Goal: Information Seeking & Learning: Learn about a topic

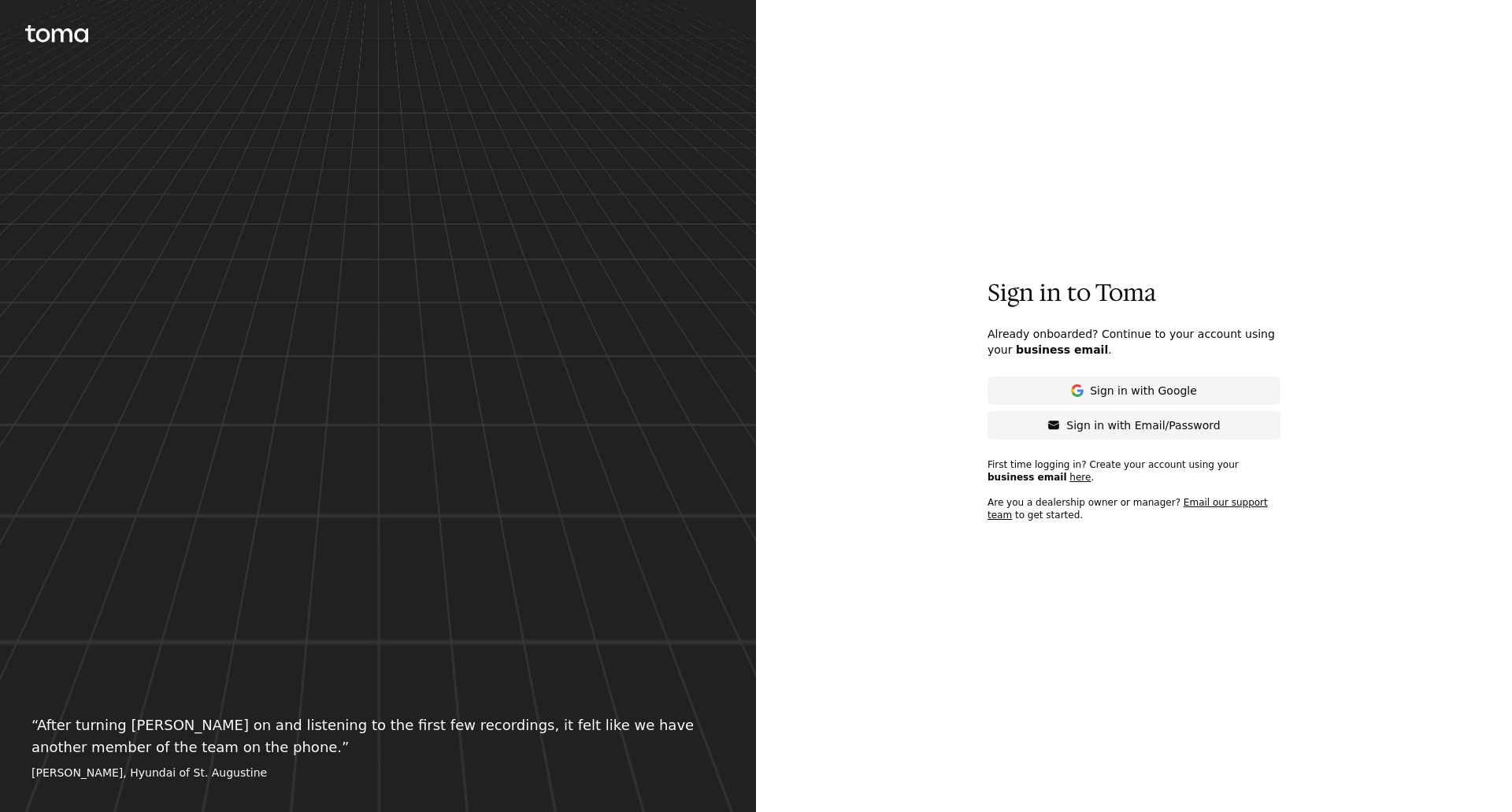
click at [1055, 430] on button "Sign in with Email/Password" at bounding box center [1133, 424] width 293 height 28
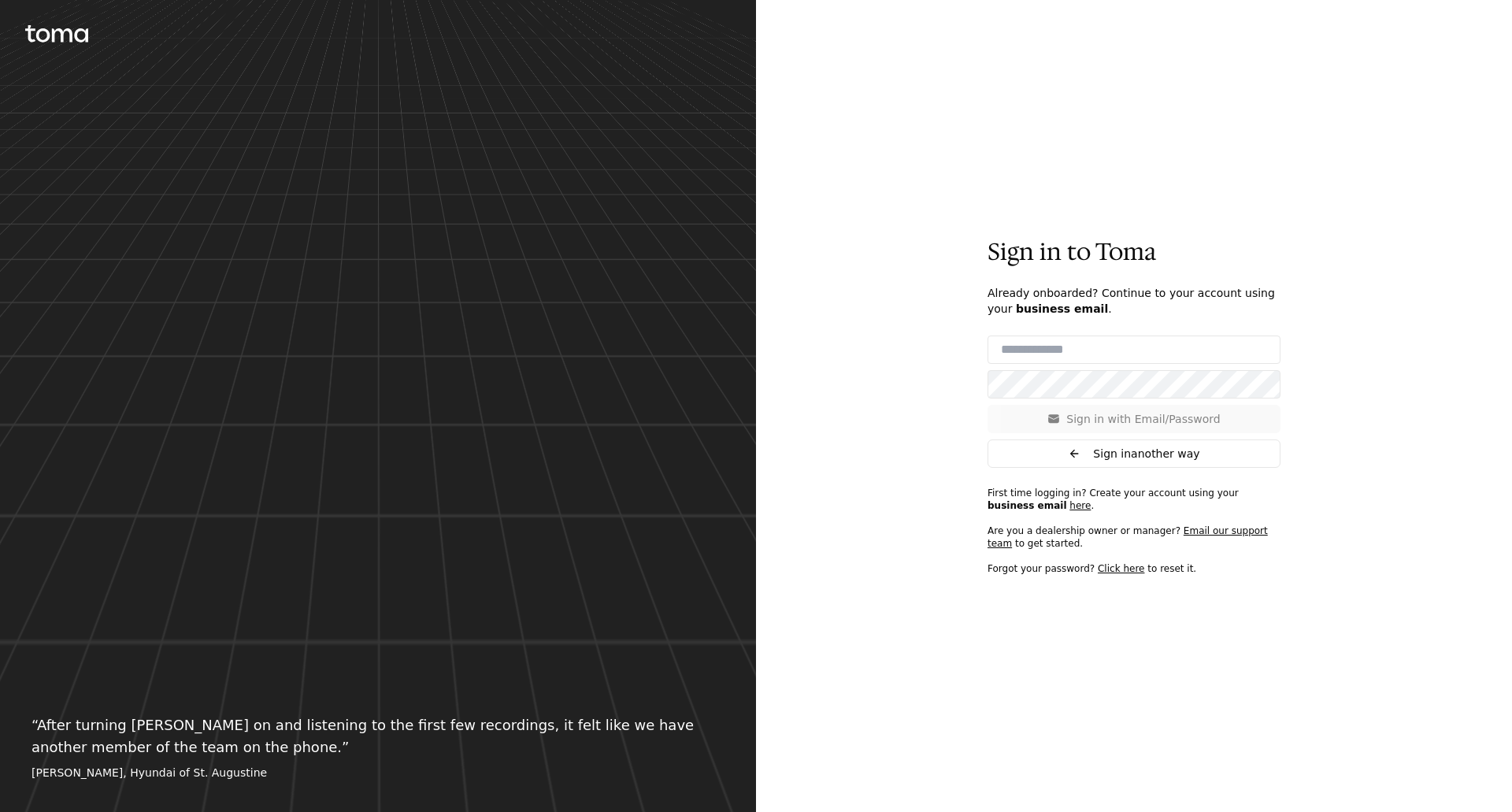
type input "**********"
click at [1055, 418] on button "Sign in with Email/Password" at bounding box center [1133, 419] width 293 height 28
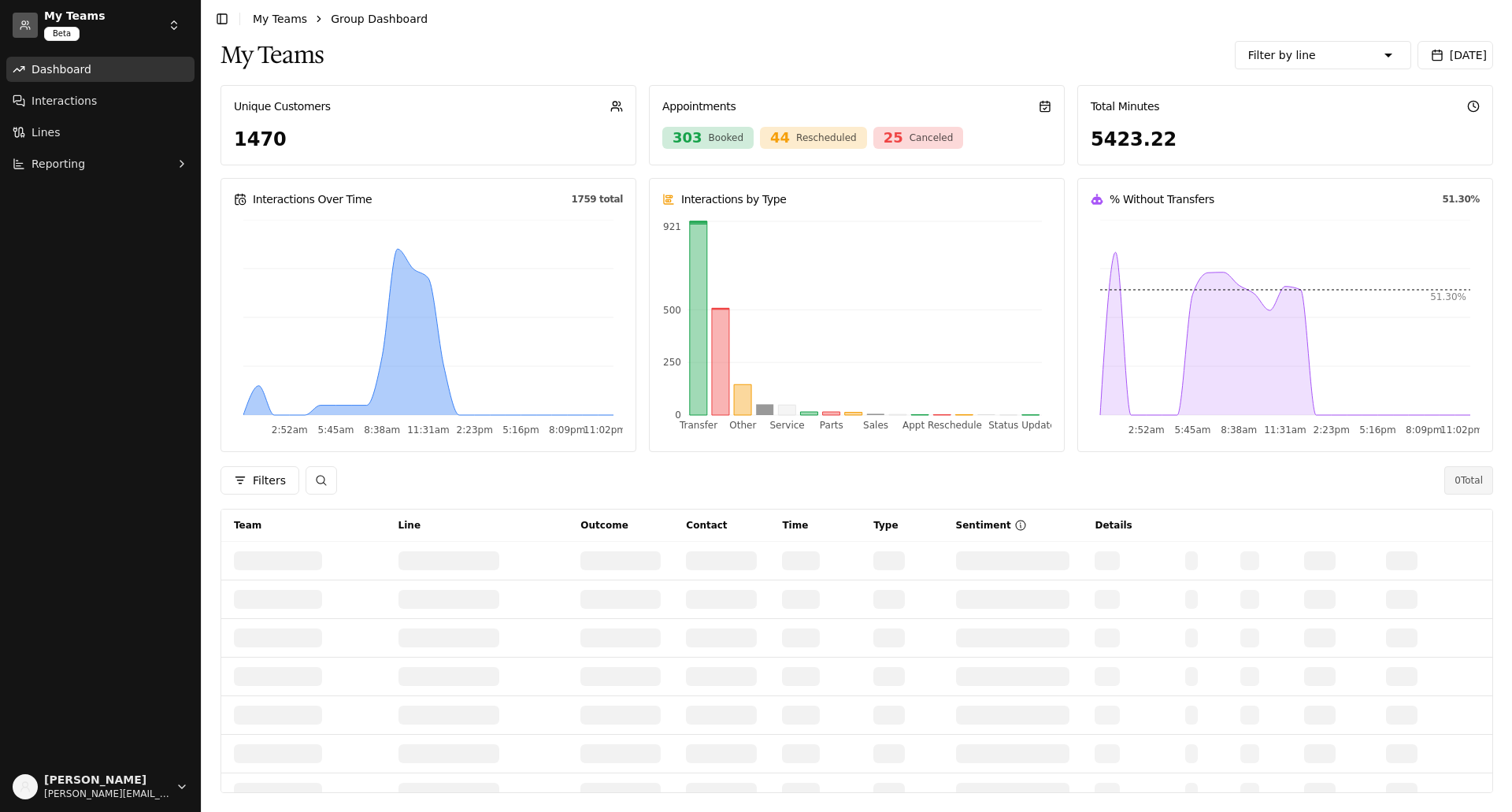
click at [172, 29] on html "My Teams Beta Dashboard Interactions Lines Reporting [PERSON_NAME] [PERSON_NAME…" at bounding box center [756, 406] width 1512 height 812
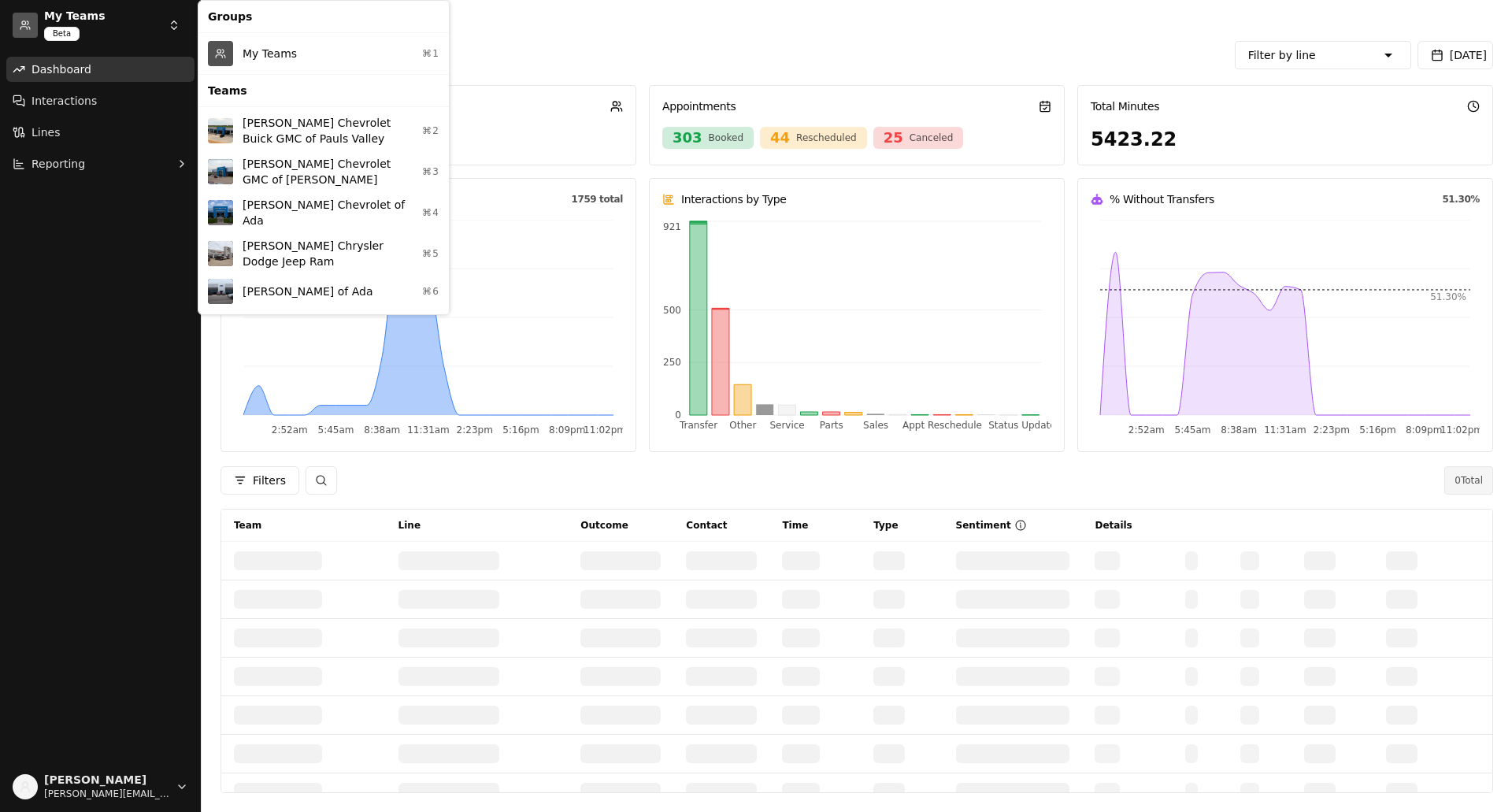
click at [270, 50] on div "My Teams ⌘1" at bounding box center [323, 53] width 244 height 35
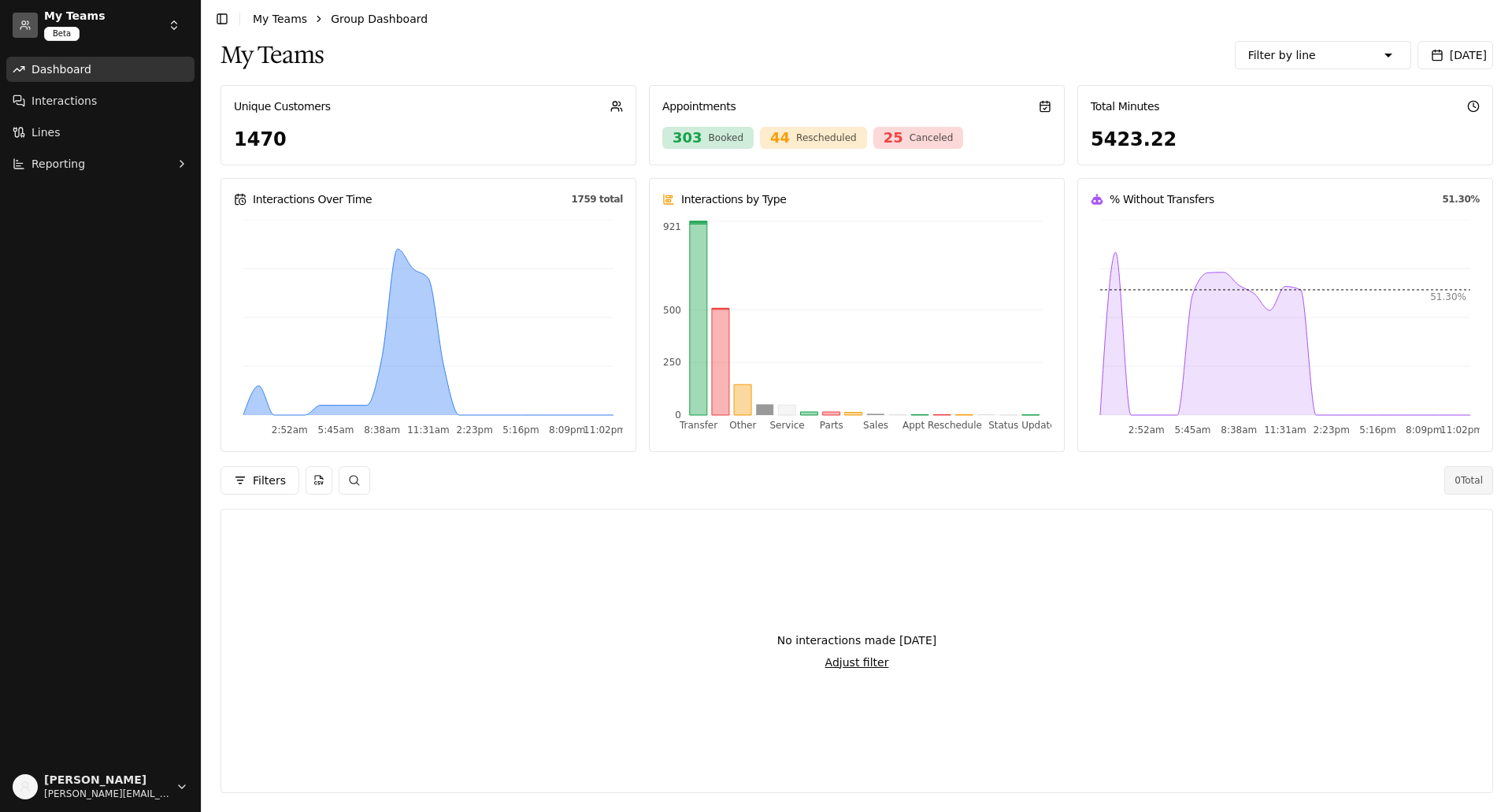
click at [1454, 56] on span "[DATE]" at bounding box center [1468, 55] width 37 height 13
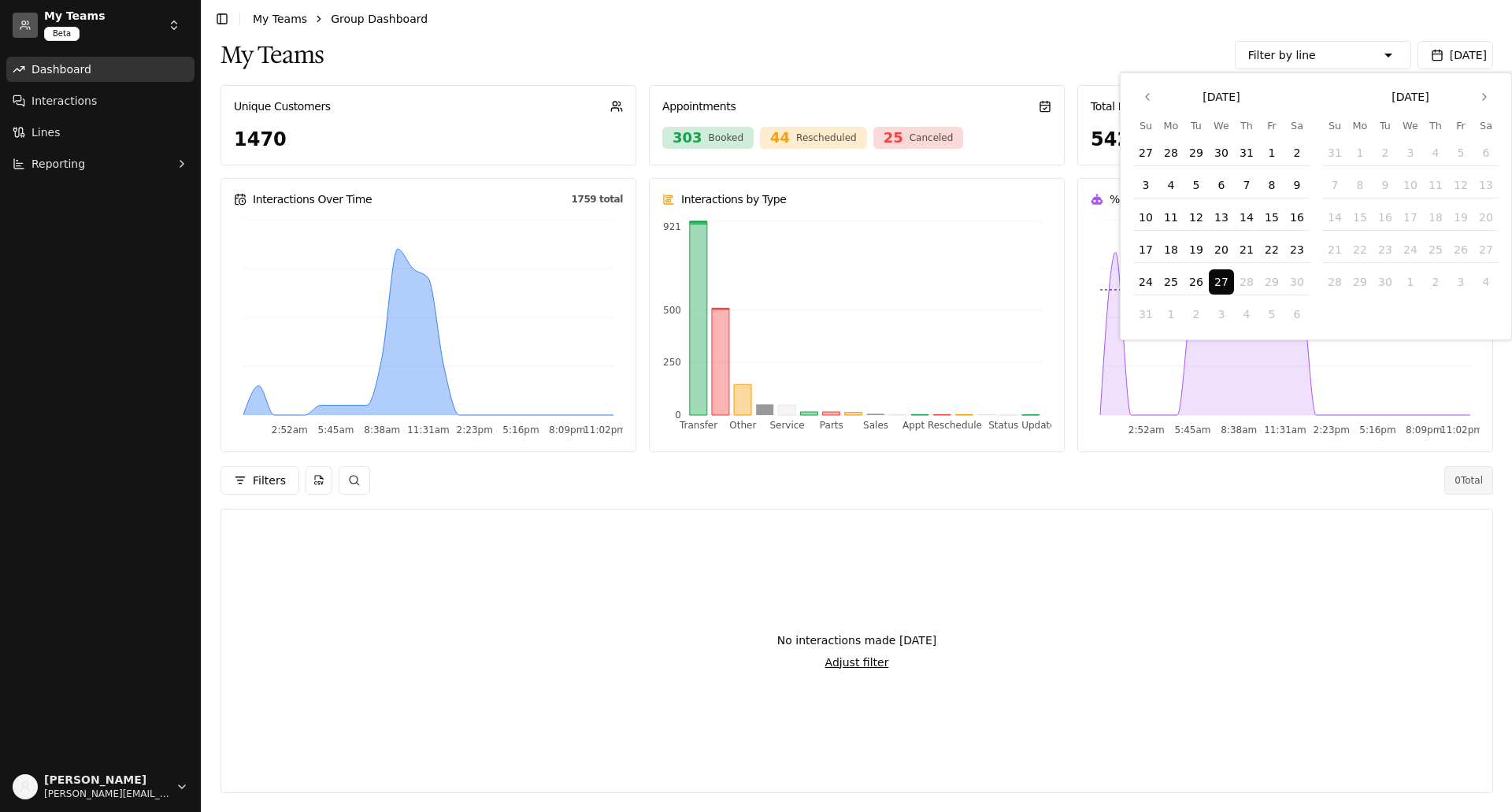
click at [1219, 279] on button "27" at bounding box center [1221, 282] width 25 height 25
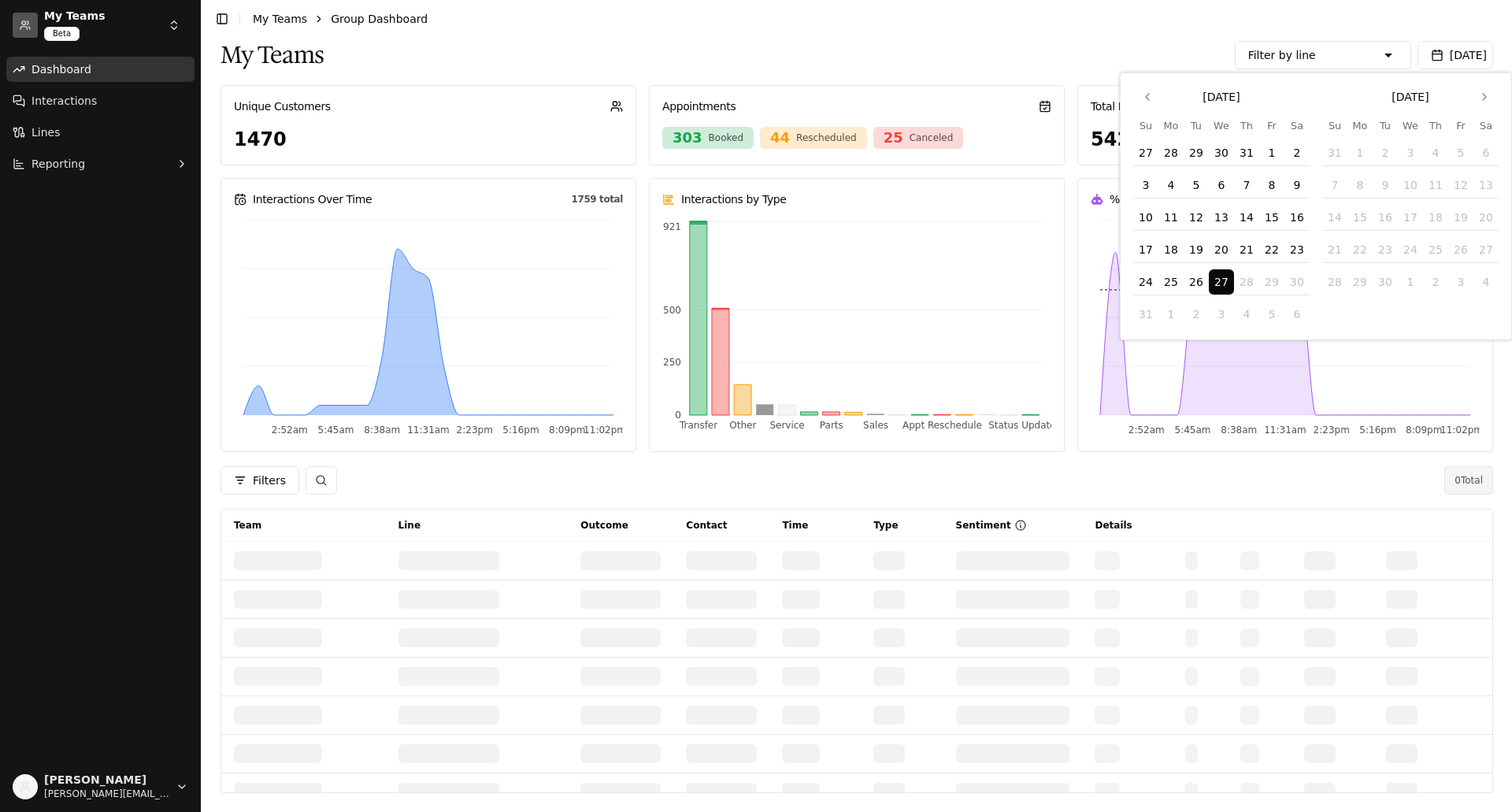
click at [988, 39] on div "My Teams Filter by line Sales [PERSON_NAME] Chevrolet of Ada - [Sales][Phone] I…" at bounding box center [857, 55] width 1272 height 35
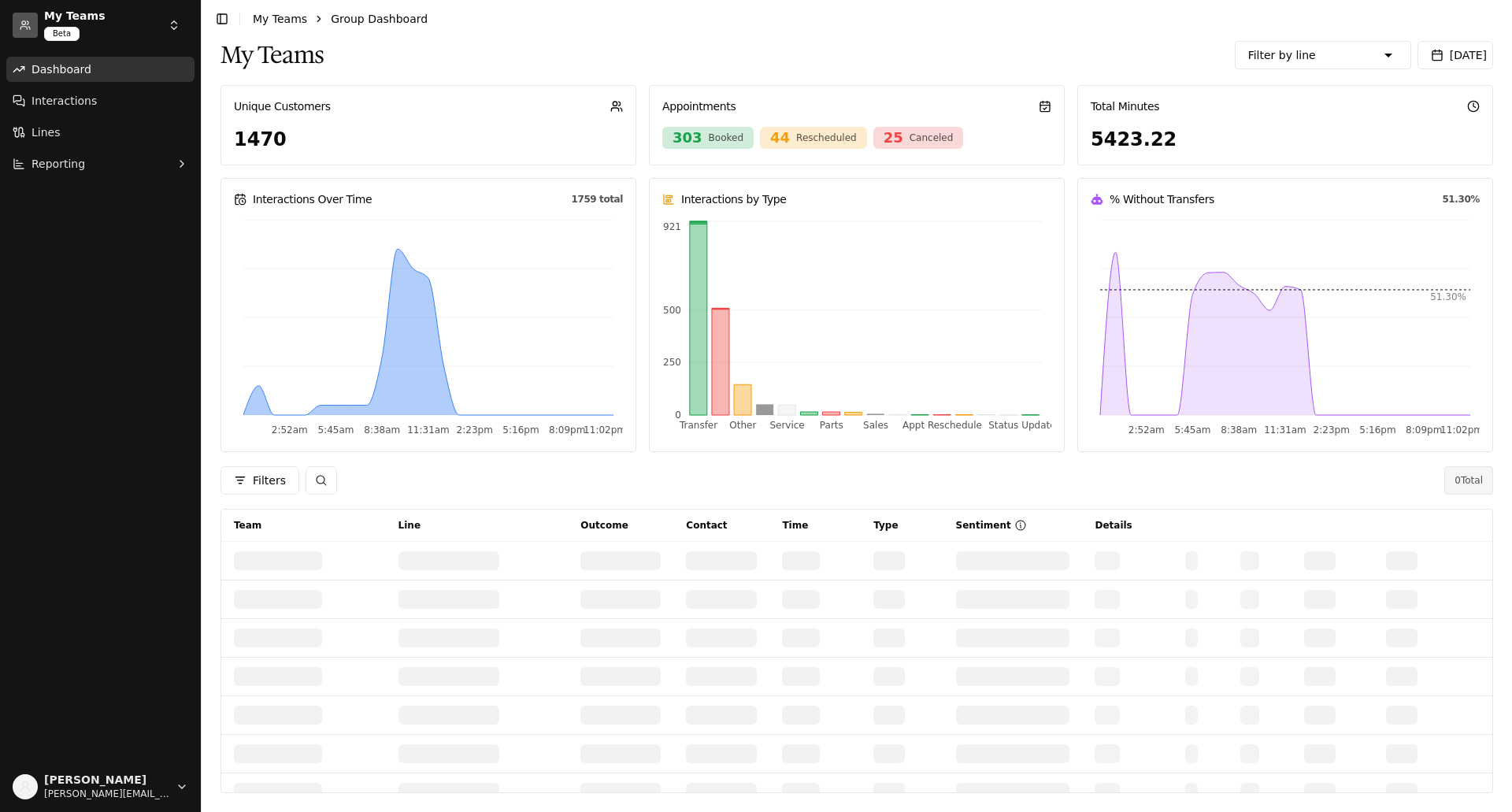
click at [1459, 50] on span "[DATE]" at bounding box center [1468, 55] width 37 height 13
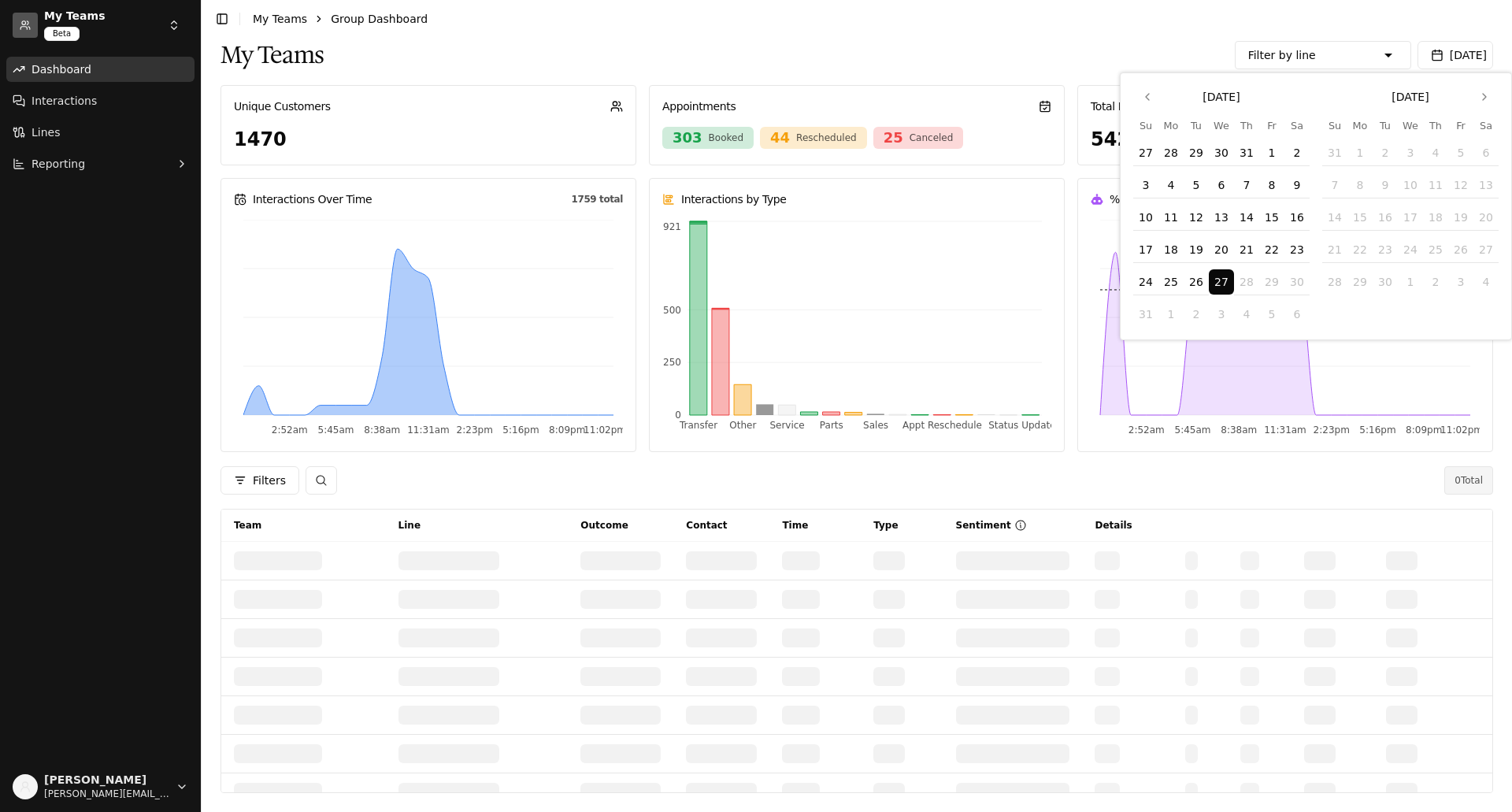
click at [1194, 275] on button "26" at bounding box center [1195, 282] width 25 height 25
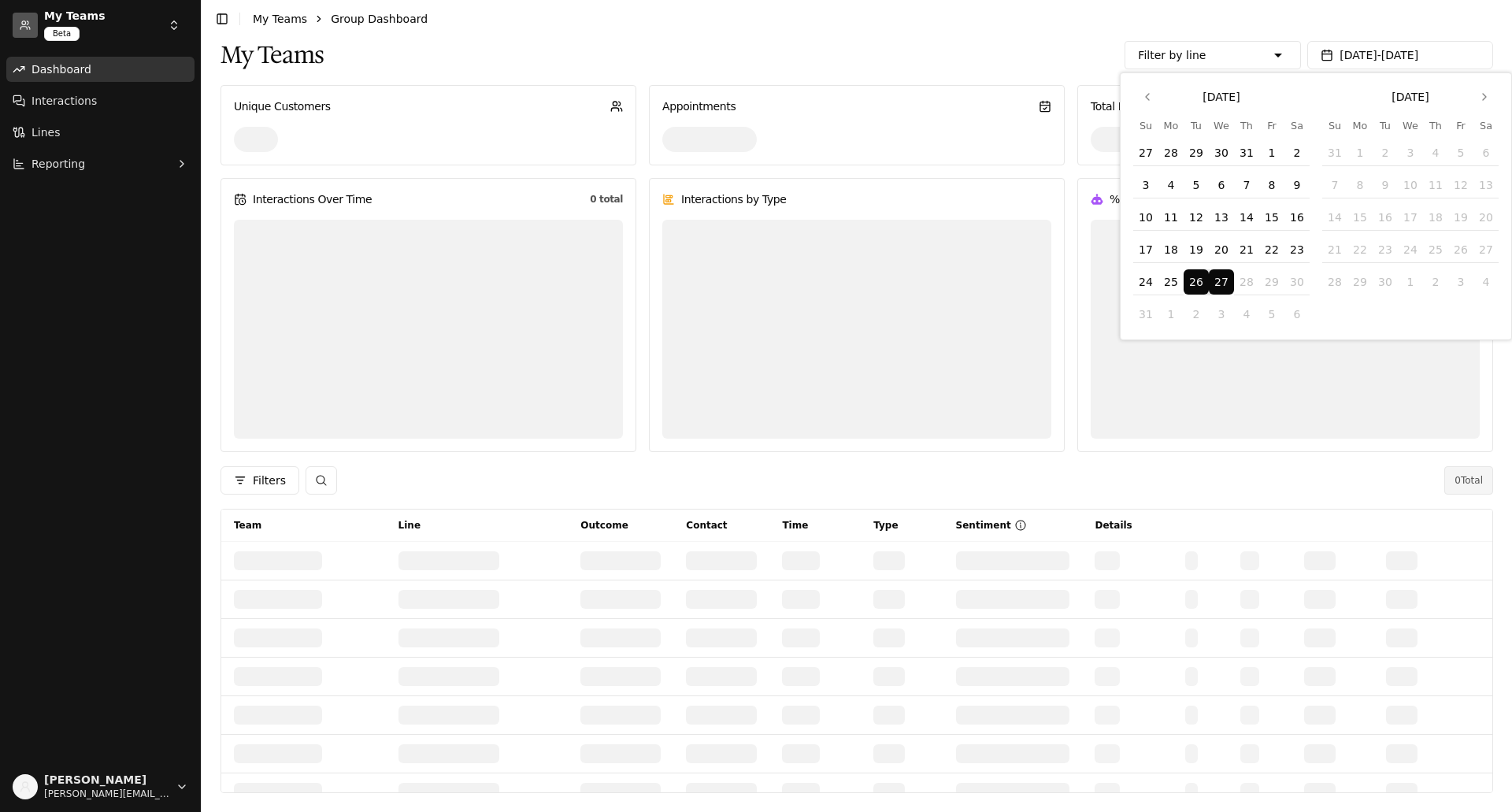
click at [1214, 277] on button "27" at bounding box center [1221, 282] width 25 height 25
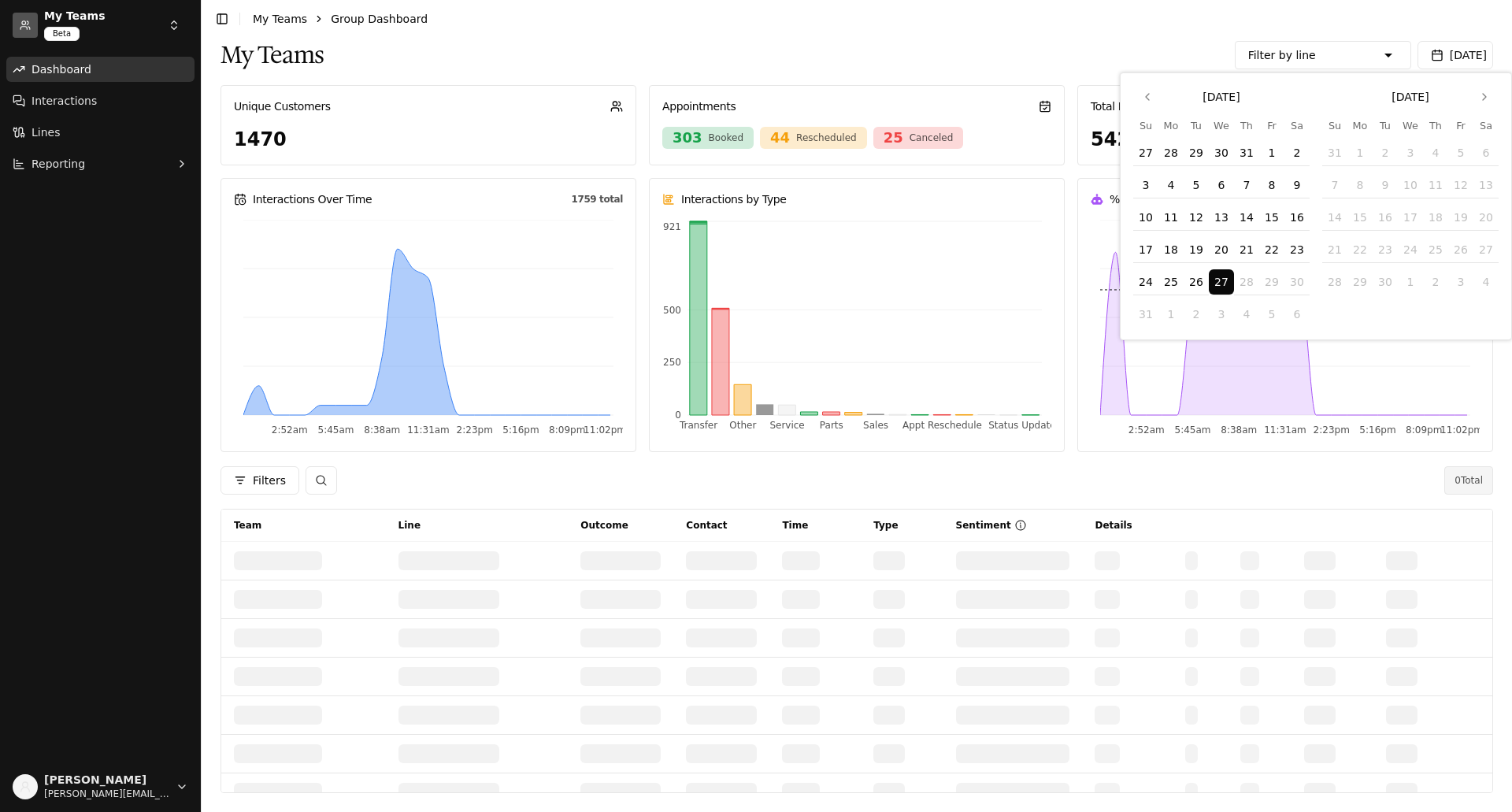
click at [834, 33] on header "Toggle Sidebar My Teams Group Dashboard" at bounding box center [856, 18] width 1310 height 38
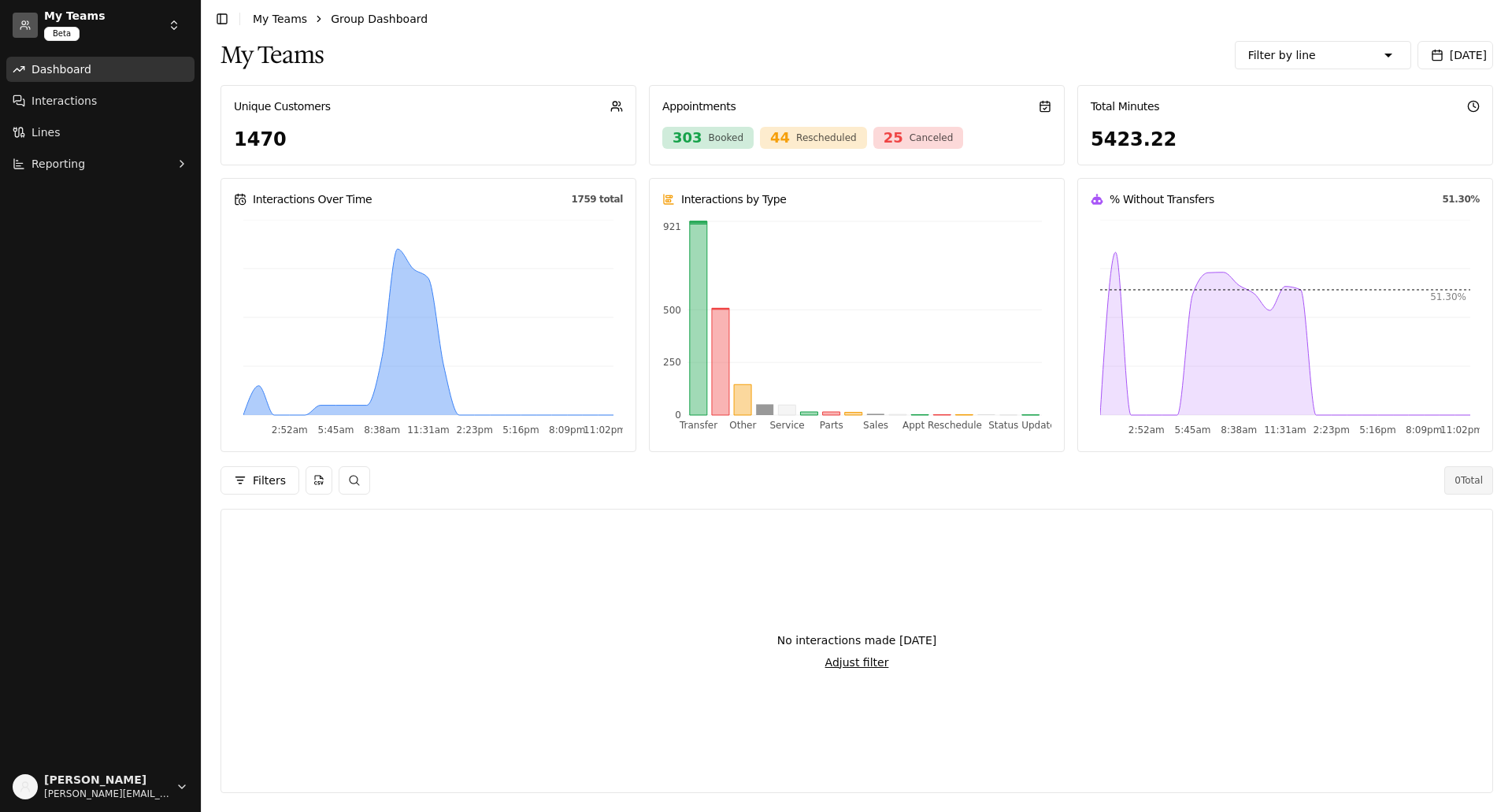
click at [1461, 52] on span "[DATE]" at bounding box center [1468, 55] width 37 height 13
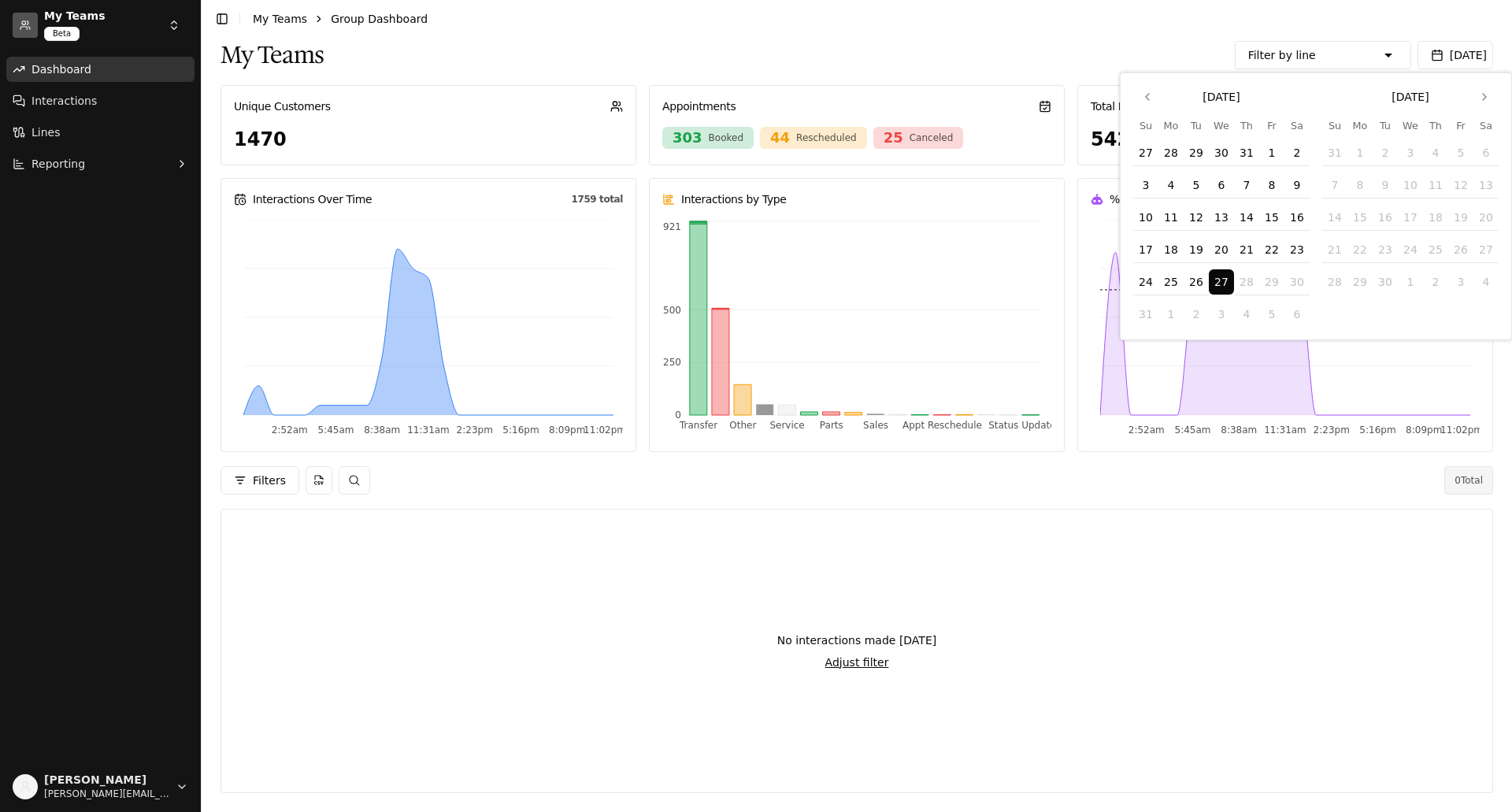
click at [987, 20] on header "Toggle Sidebar My Teams Group Dashboard" at bounding box center [856, 18] width 1310 height 38
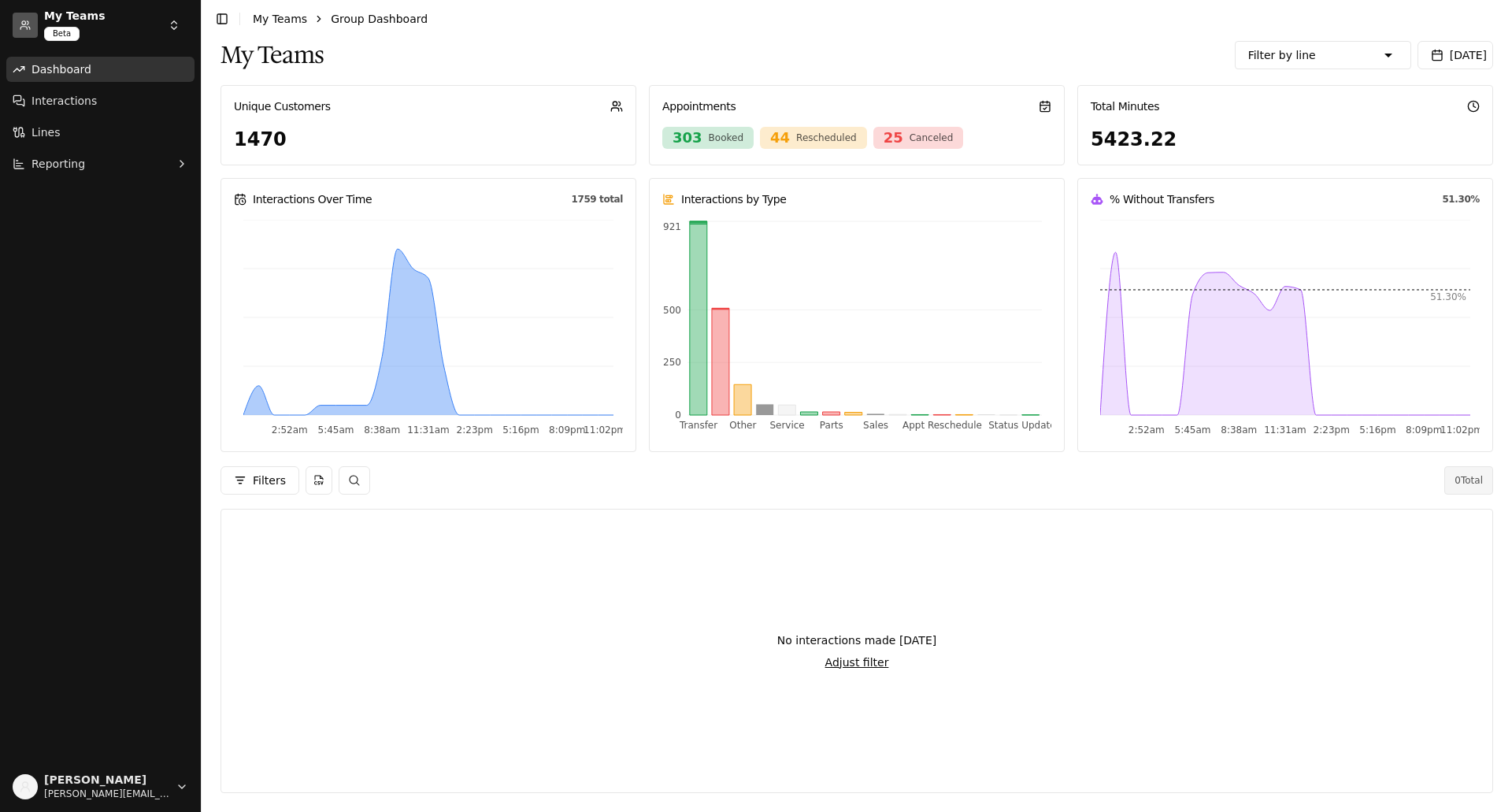
click at [397, 263] on icon at bounding box center [428, 331] width 370 height 166
click at [839, 663] on button "Adjust filter" at bounding box center [857, 663] width 64 height 16
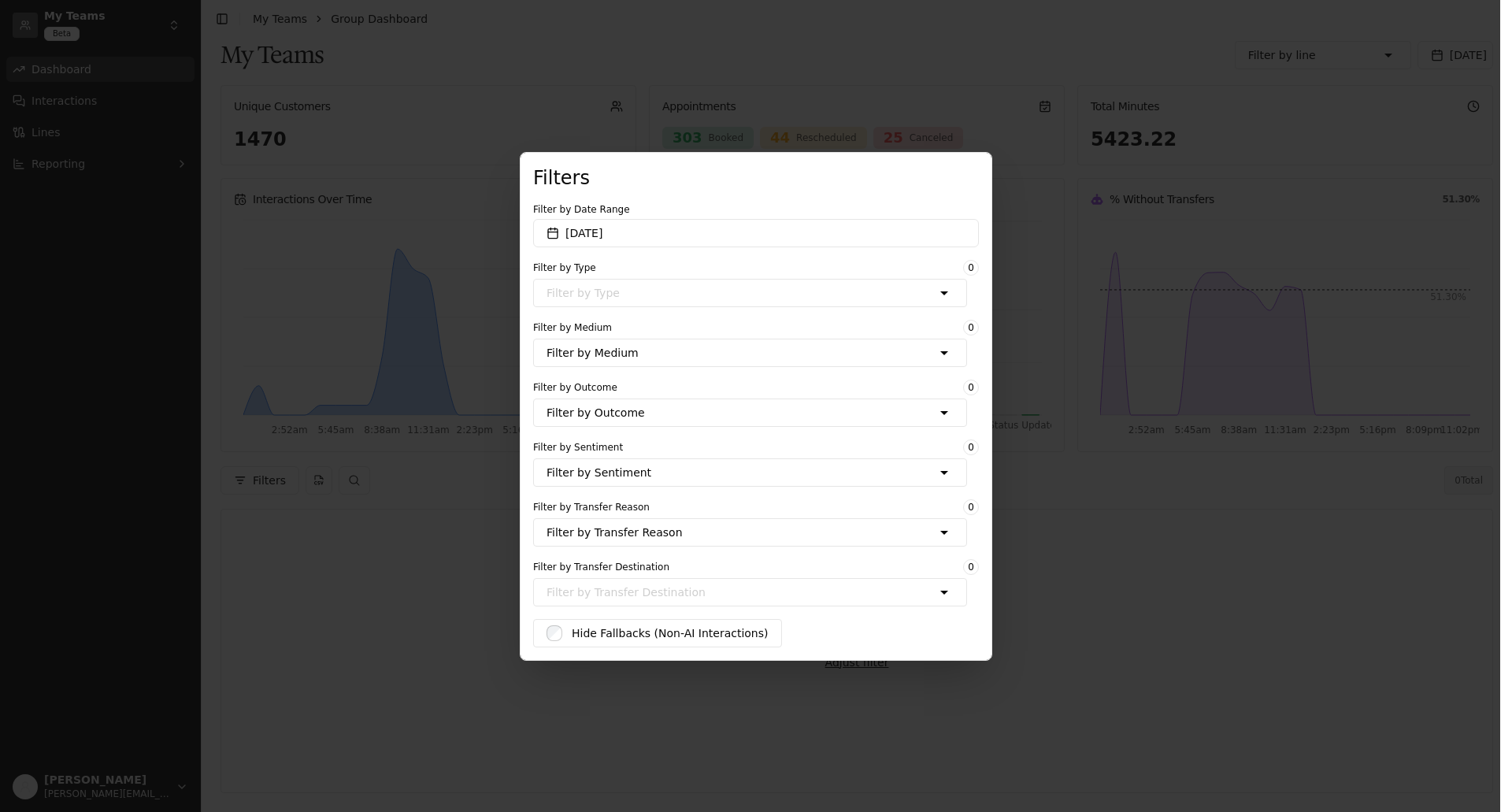
click at [674, 229] on button "[DATE]" at bounding box center [756, 233] width 446 height 28
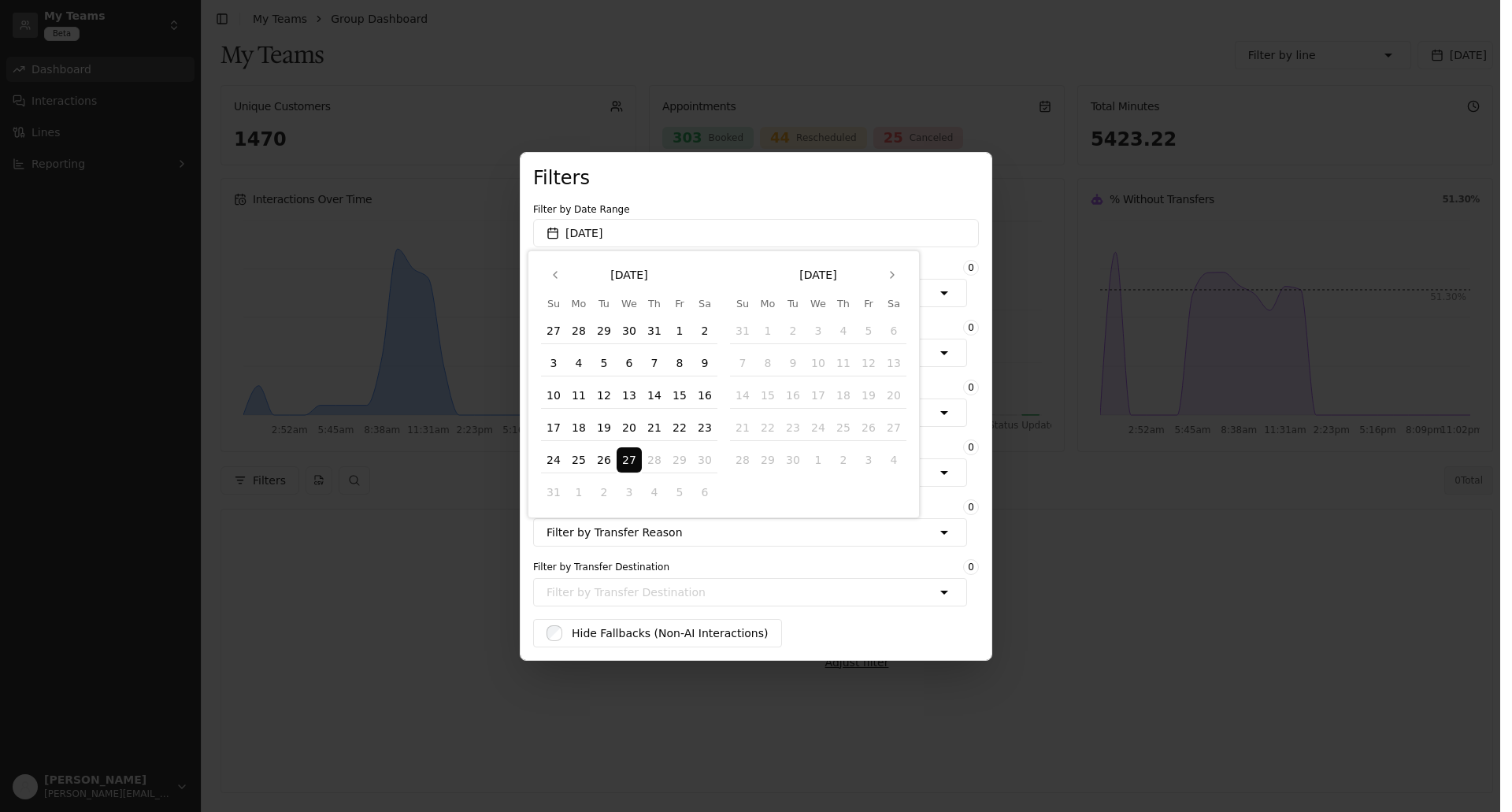
click at [626, 458] on button "27" at bounding box center [629, 460] width 25 height 25
click at [376, 362] on div "My Teams Filter by line Sales [PERSON_NAME] Chevrolet of Ada - [Sales][Phone] I…" at bounding box center [857, 424] width 1272 height 774
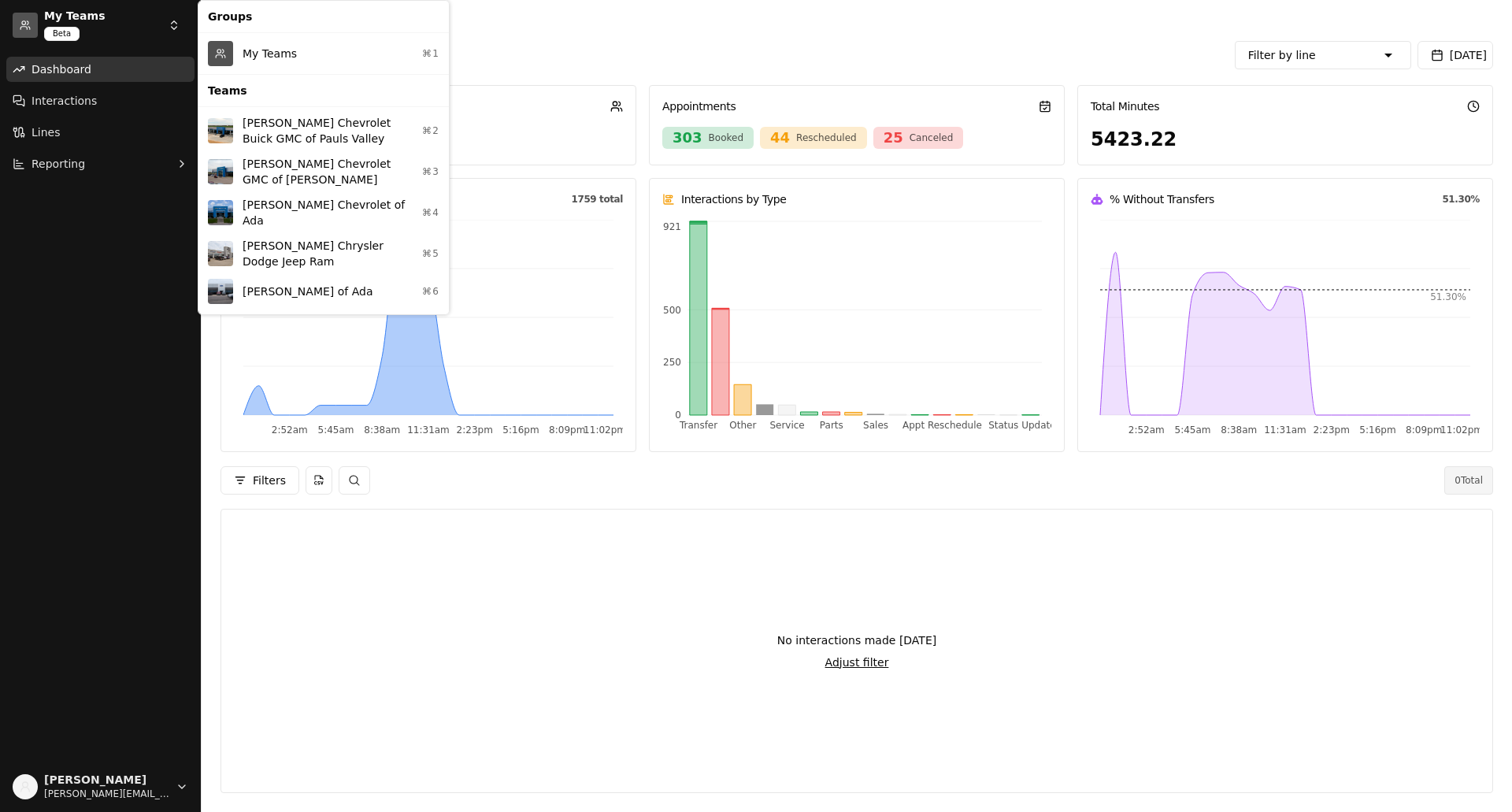
click at [181, 23] on html "My Teams Beta Dashboard Interactions Lines Reporting [PERSON_NAME] [PERSON_NAME…" at bounding box center [756, 406] width 1512 height 812
click at [105, 214] on html "My Teams Beta Dashboard Interactions Lines Reporting [PERSON_NAME] [PERSON_NAME…" at bounding box center [756, 406] width 1512 height 812
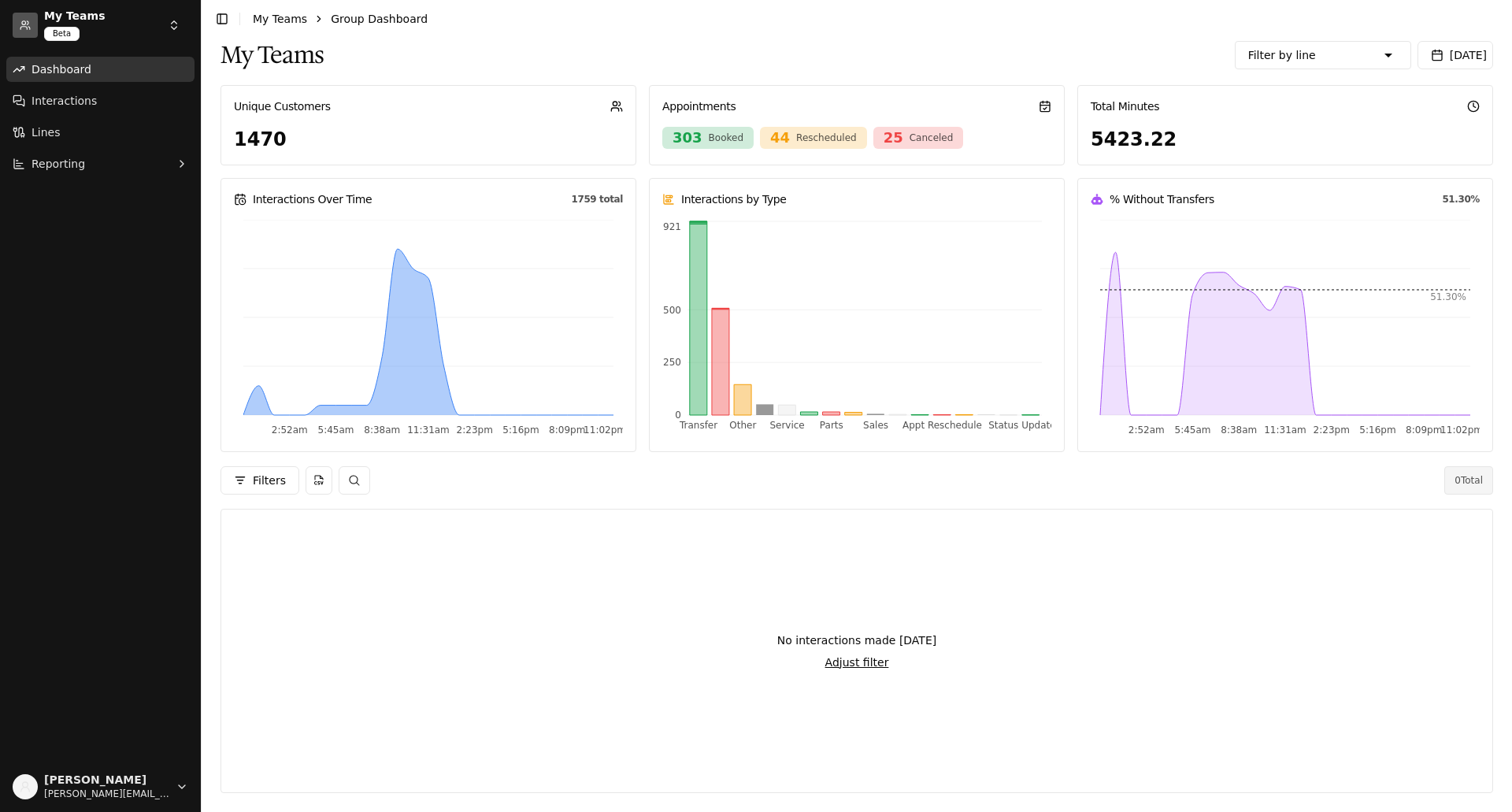
click at [1459, 50] on span "[DATE]" at bounding box center [1468, 55] width 37 height 13
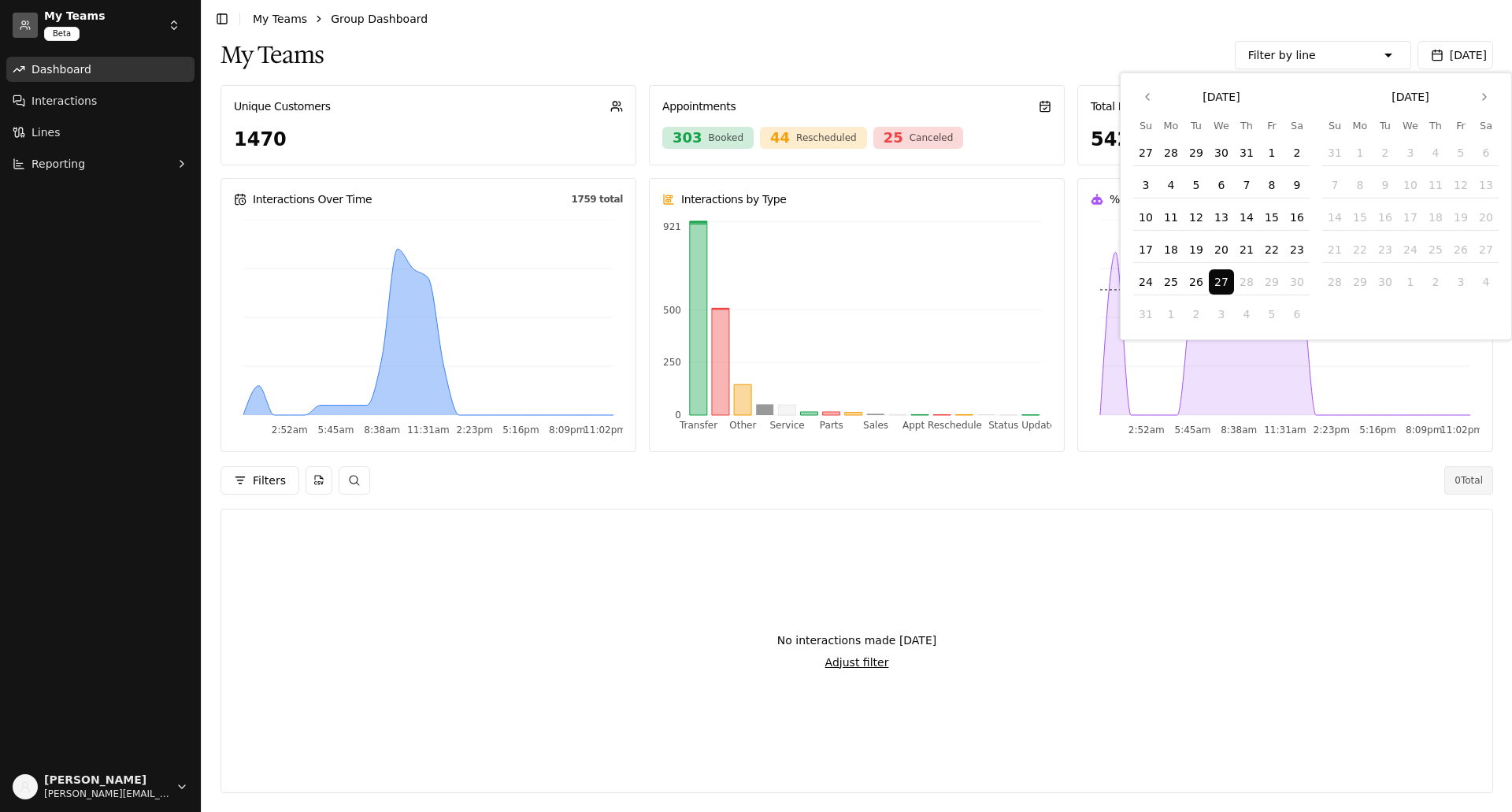
click at [1197, 278] on button "26" at bounding box center [1195, 282] width 25 height 25
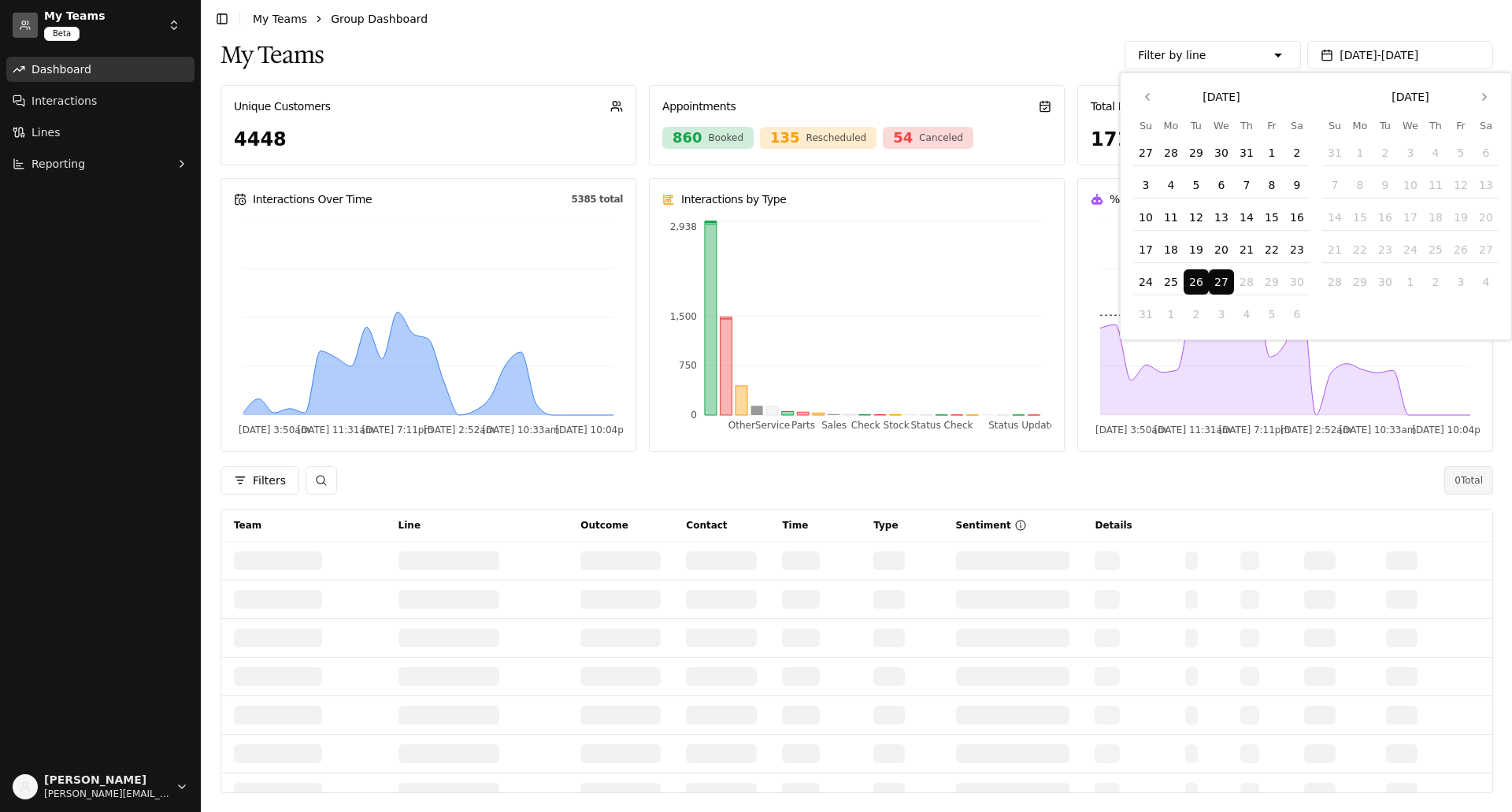
click at [1189, 278] on button "26" at bounding box center [1195, 282] width 25 height 25
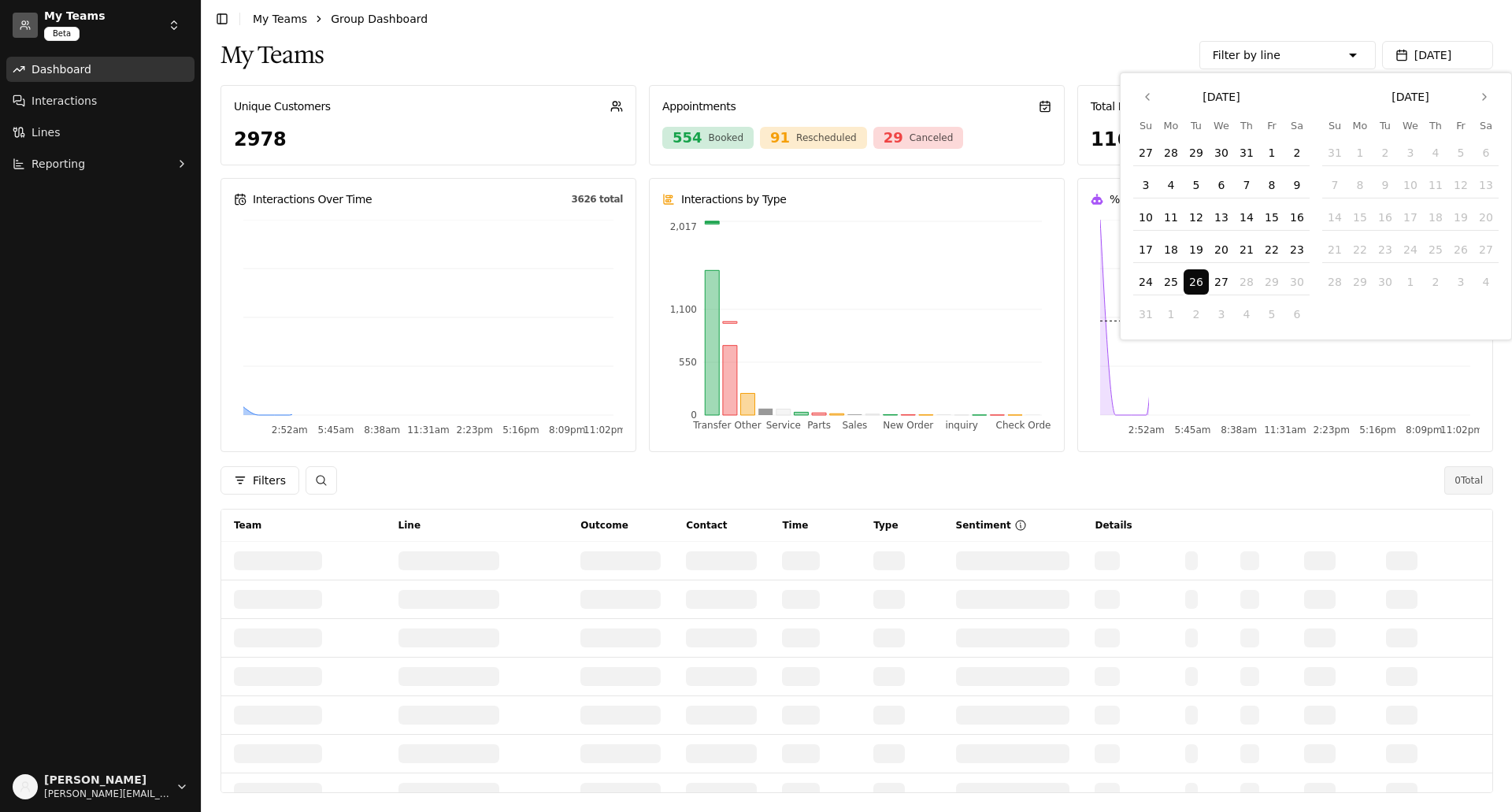
click at [652, 39] on div "My Teams Filter by line Sales [PERSON_NAME] Chevrolet of Ada - [Sales][Phone] I…" at bounding box center [857, 55] width 1272 height 35
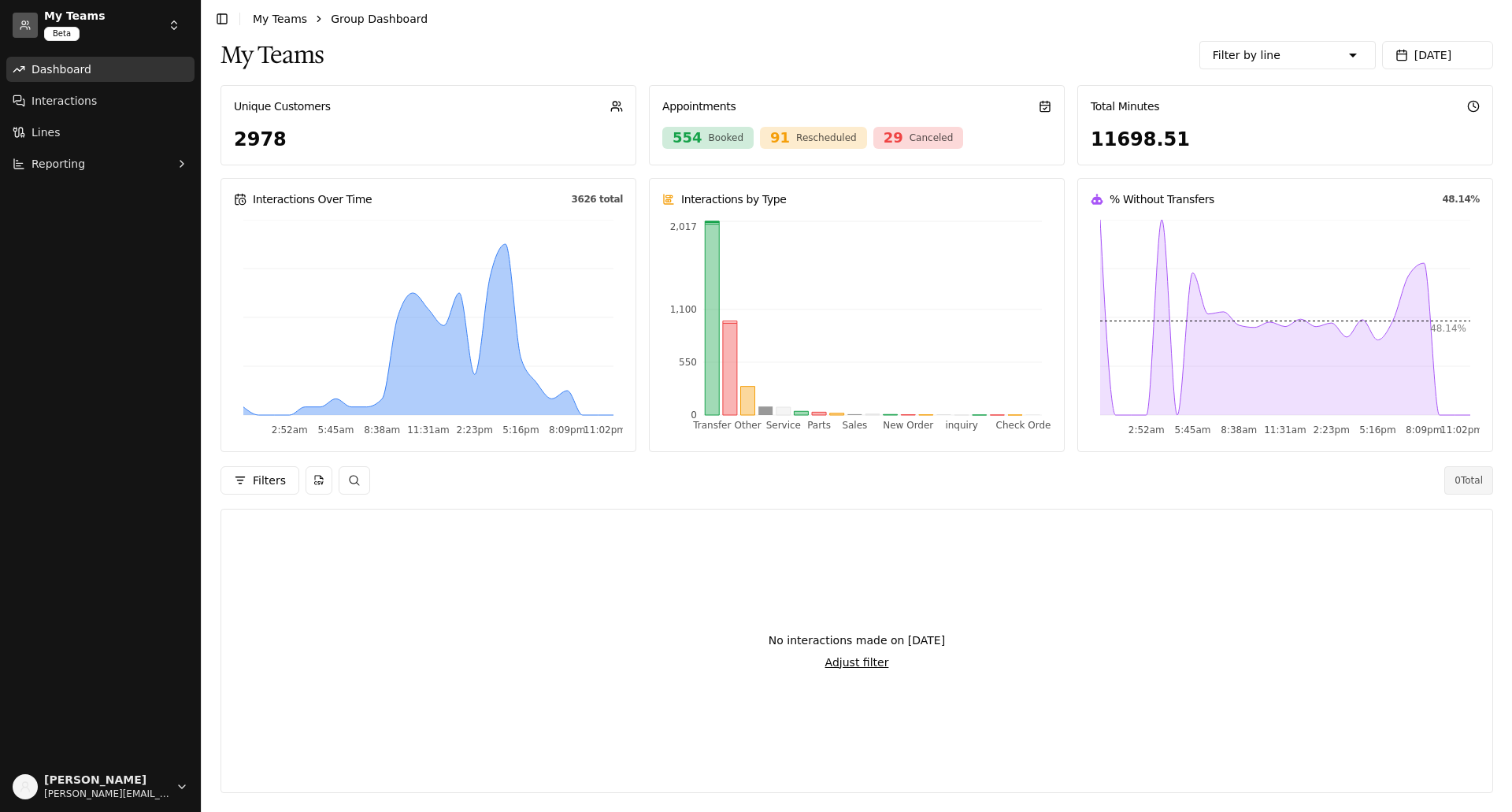
click at [1429, 42] on button "[DATE]" at bounding box center [1437, 55] width 111 height 28
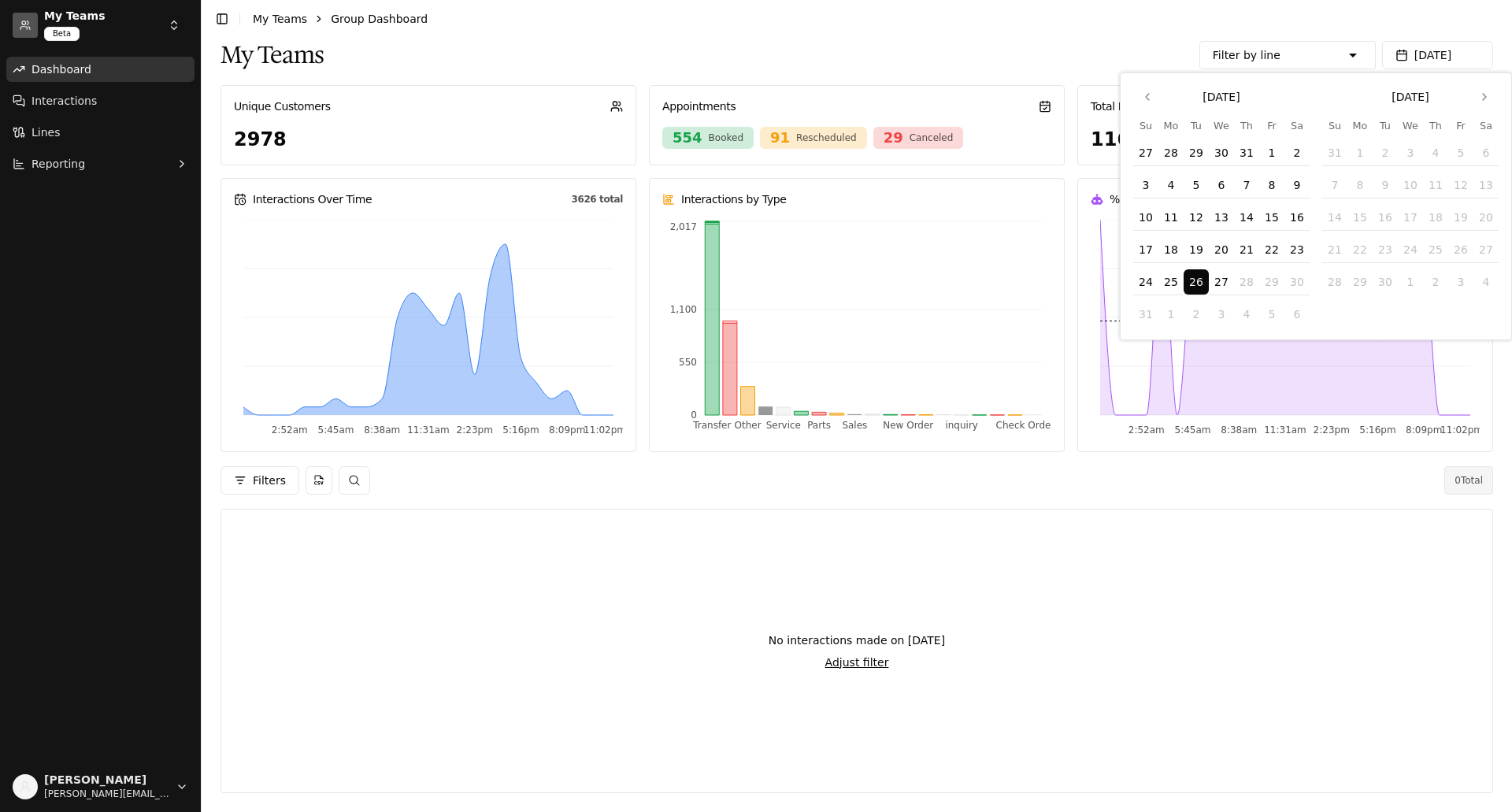
click at [1274, 146] on button "1" at bounding box center [1271, 152] width 25 height 25
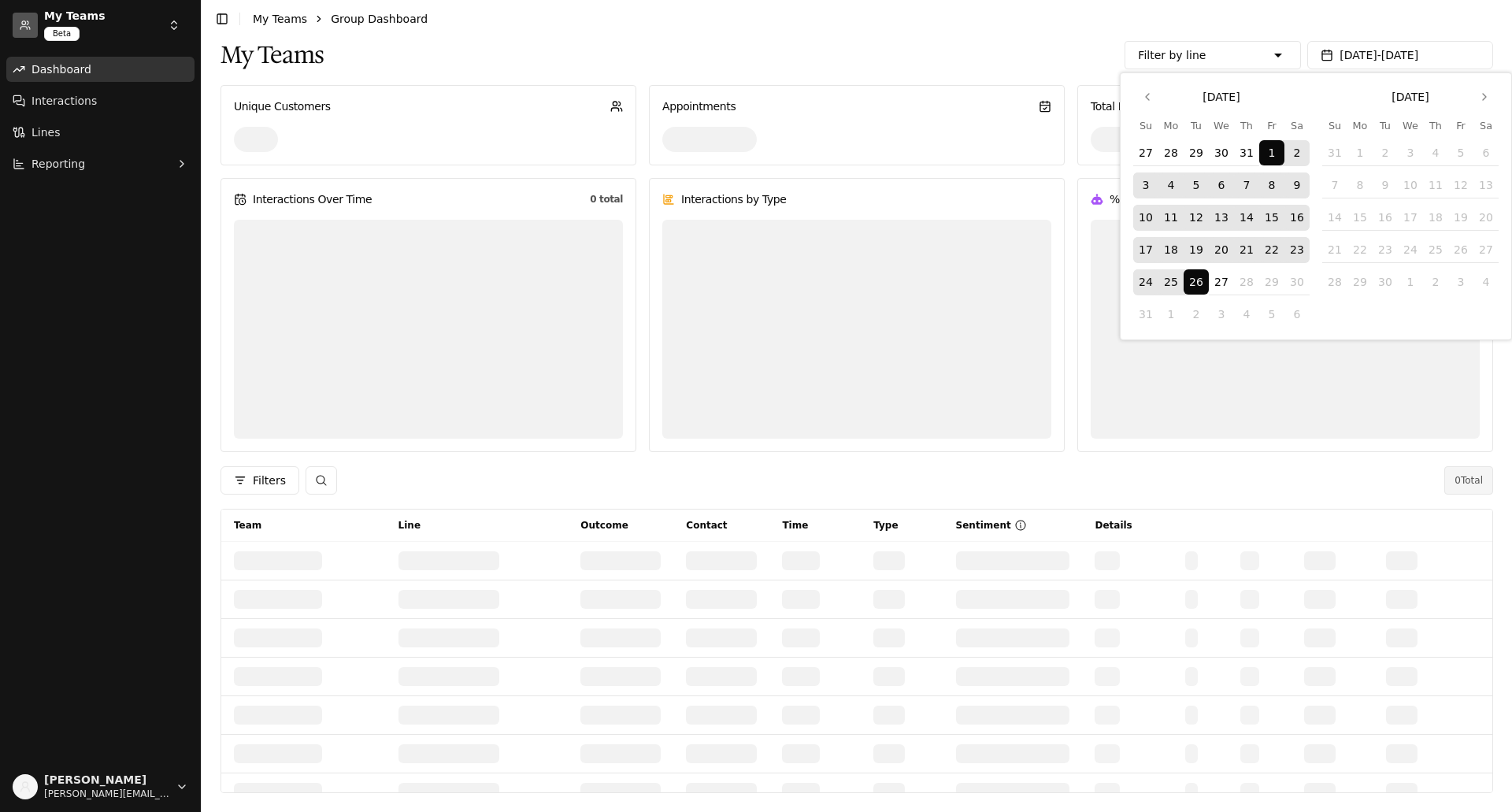
click at [1216, 279] on button "27" at bounding box center [1221, 282] width 25 height 25
click at [943, 43] on div "My Teams Filter by line Sales [PERSON_NAME] Chevrolet of Ada - [Sales][Phone] I…" at bounding box center [857, 55] width 1272 height 35
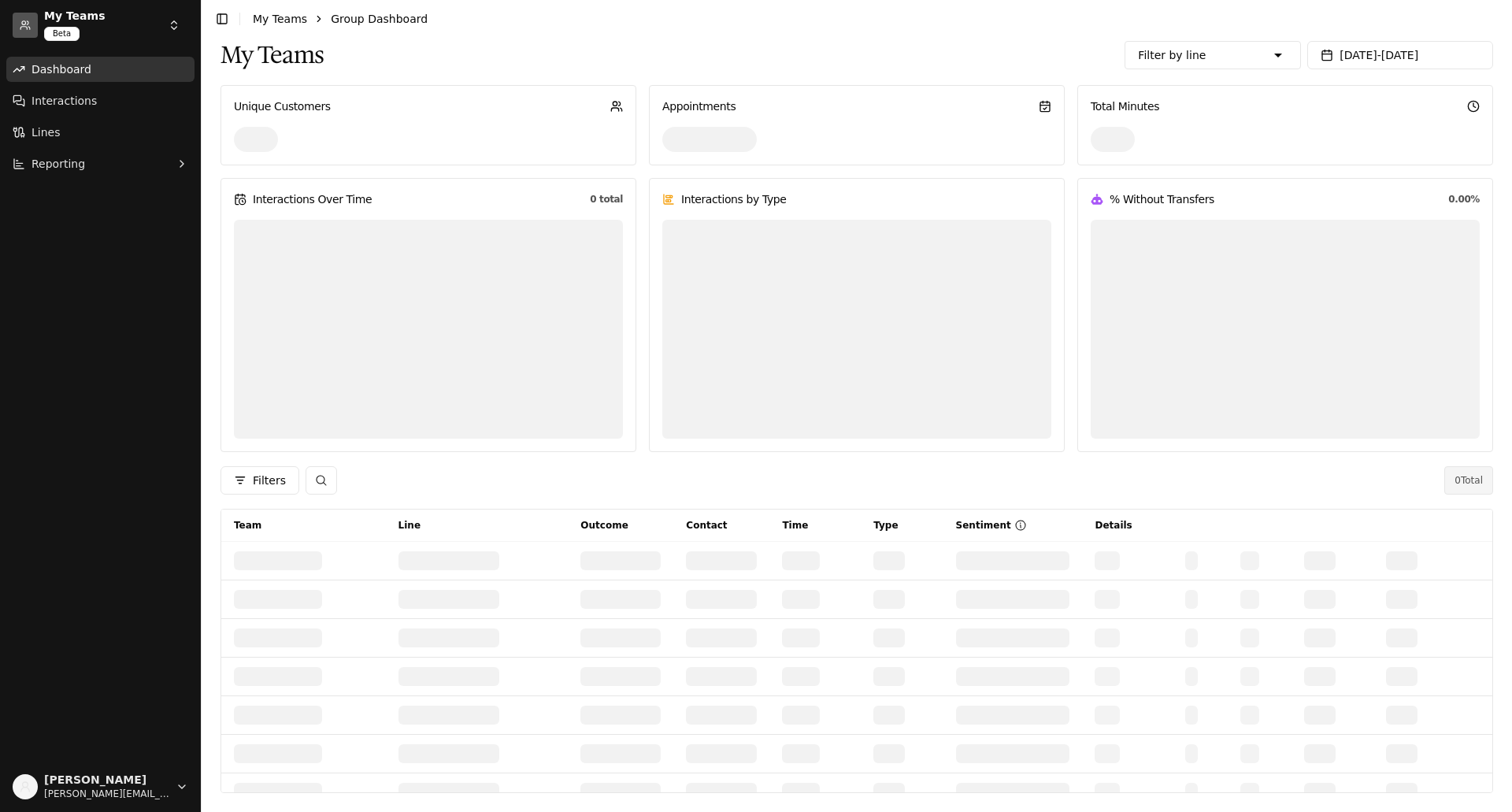
click at [170, 18] on html "My Teams Beta Dashboard Interactions Lines Reporting [PERSON_NAME] [PERSON_NAME…" at bounding box center [756, 406] width 1512 height 812
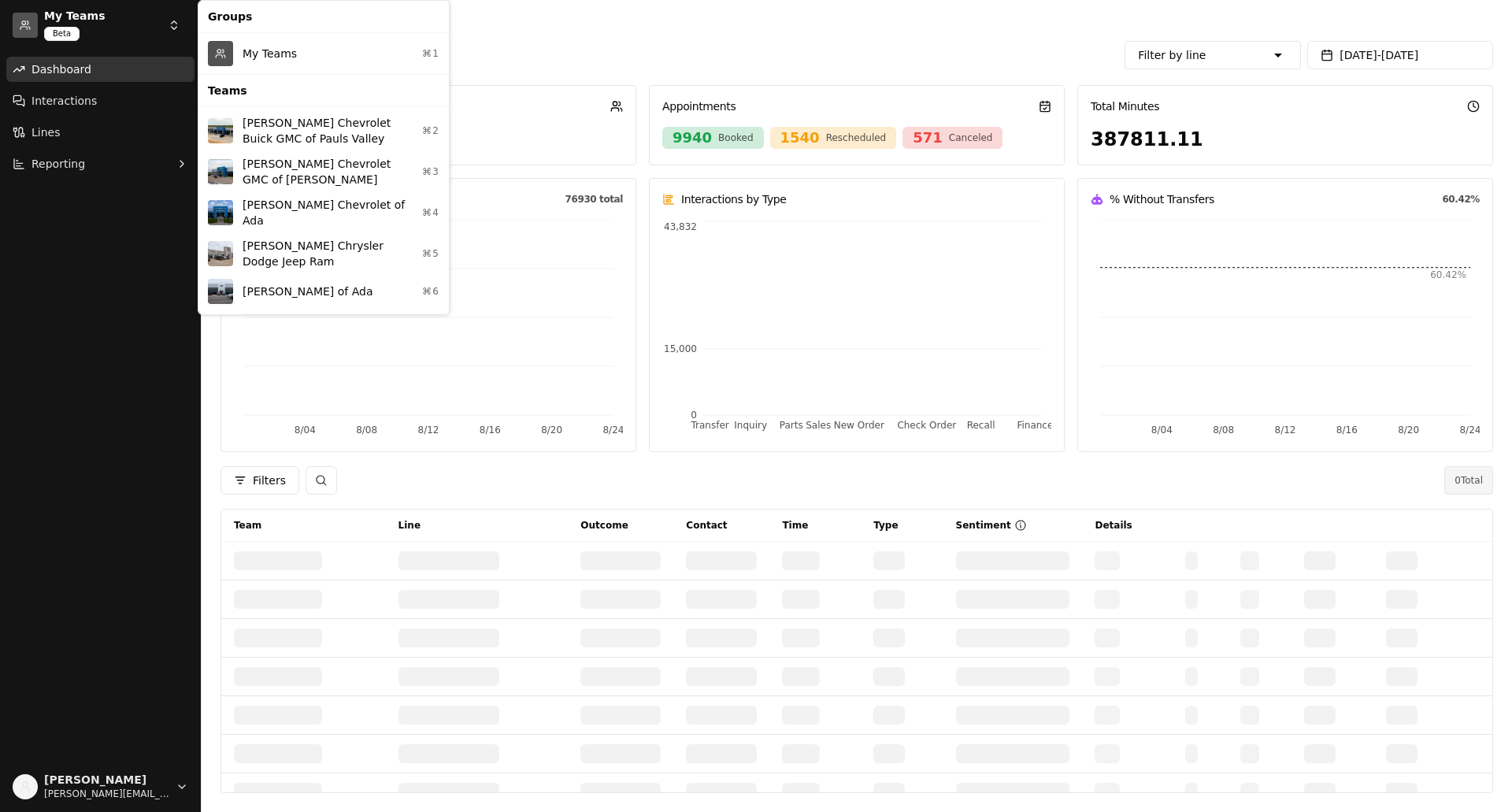
click at [86, 213] on html "My Teams Beta Dashboard Interactions Lines Reporting [PERSON_NAME] [PERSON_NAME…" at bounding box center [756, 406] width 1512 height 812
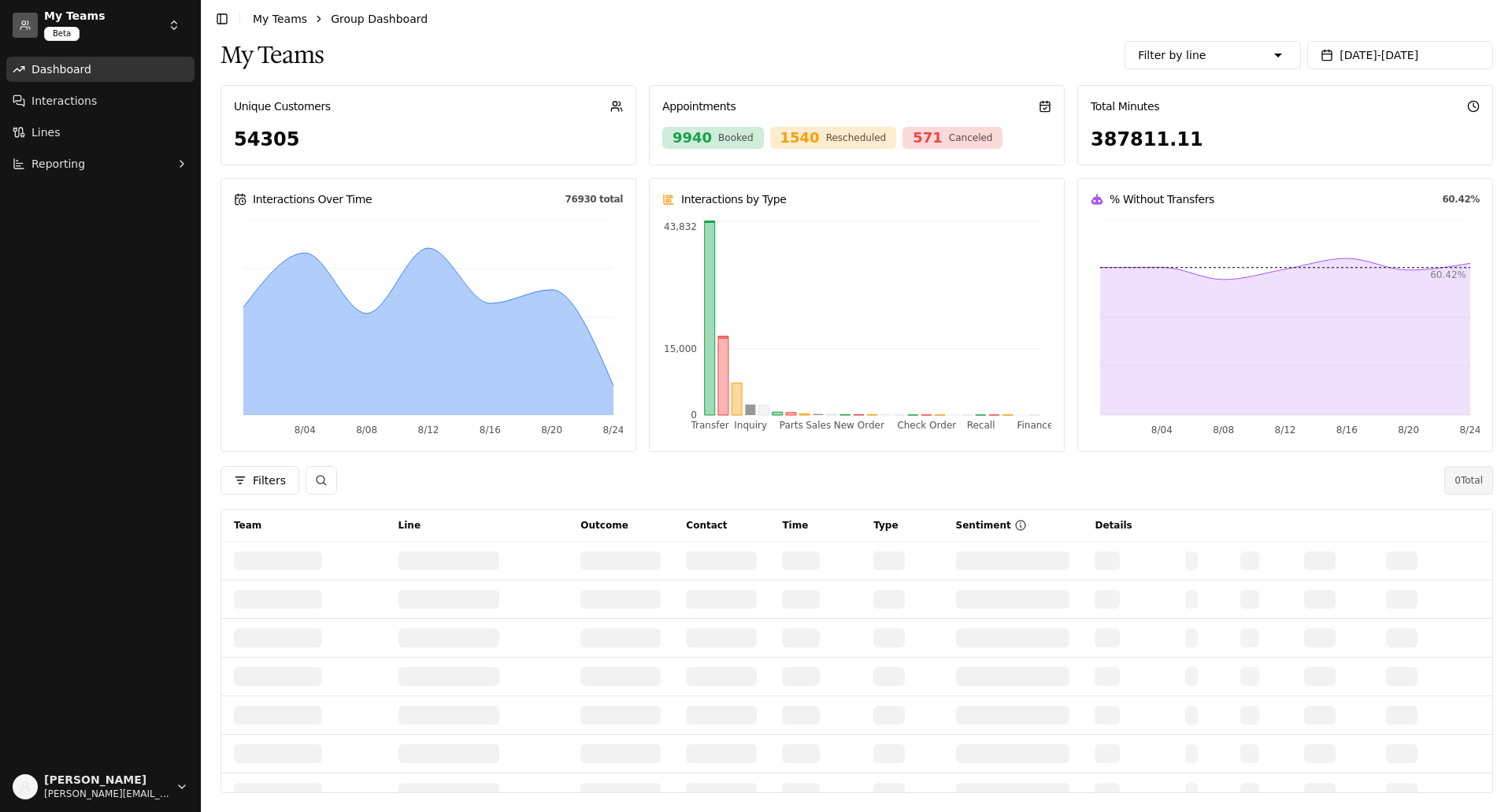
click at [176, 25] on html "My Teams Beta Dashboard Interactions Lines Reporting [PERSON_NAME] [PERSON_NAME…" at bounding box center [756, 406] width 1512 height 812
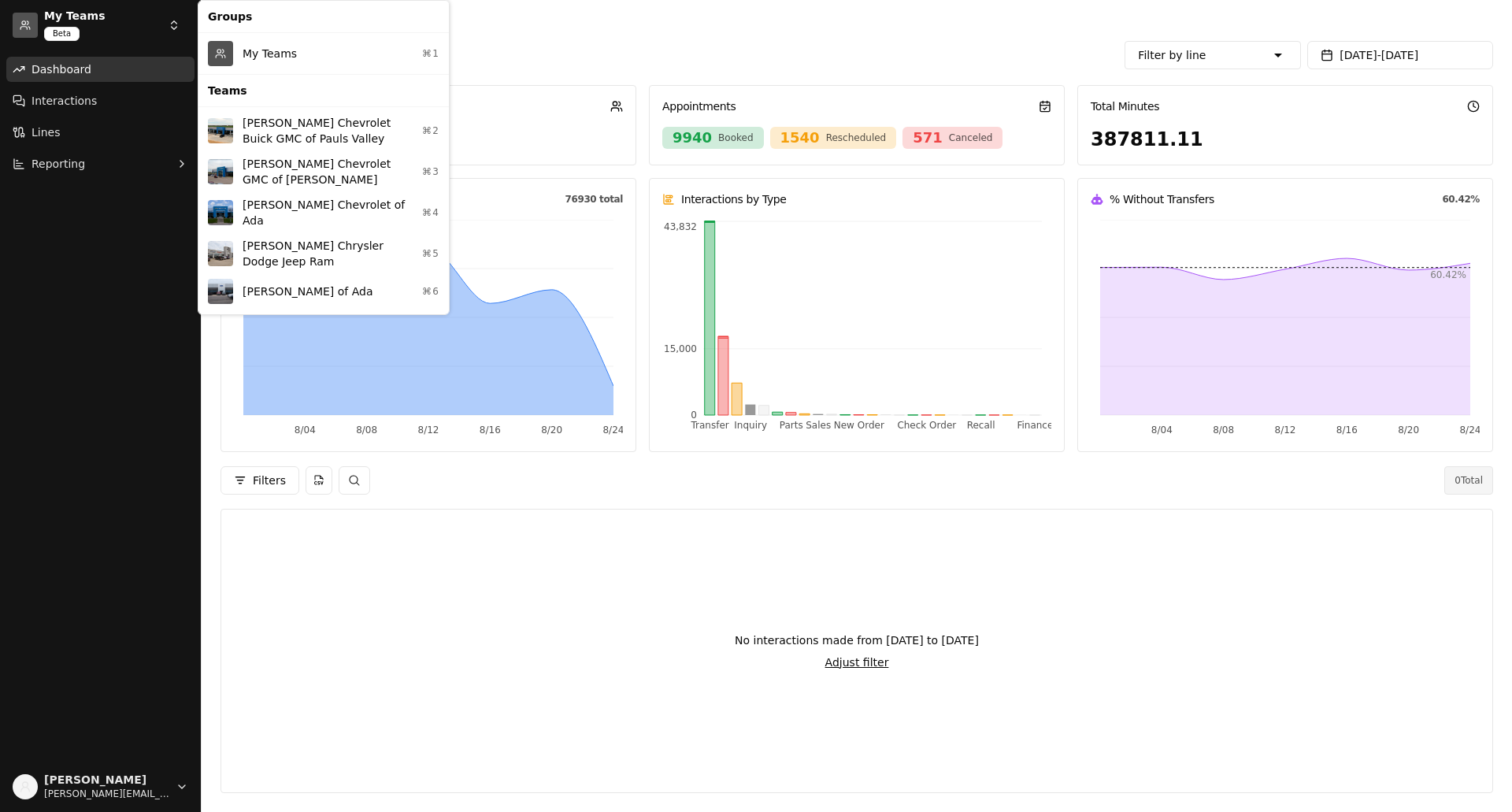
click at [271, 54] on div "My Teams ⌘1" at bounding box center [323, 53] width 244 height 35
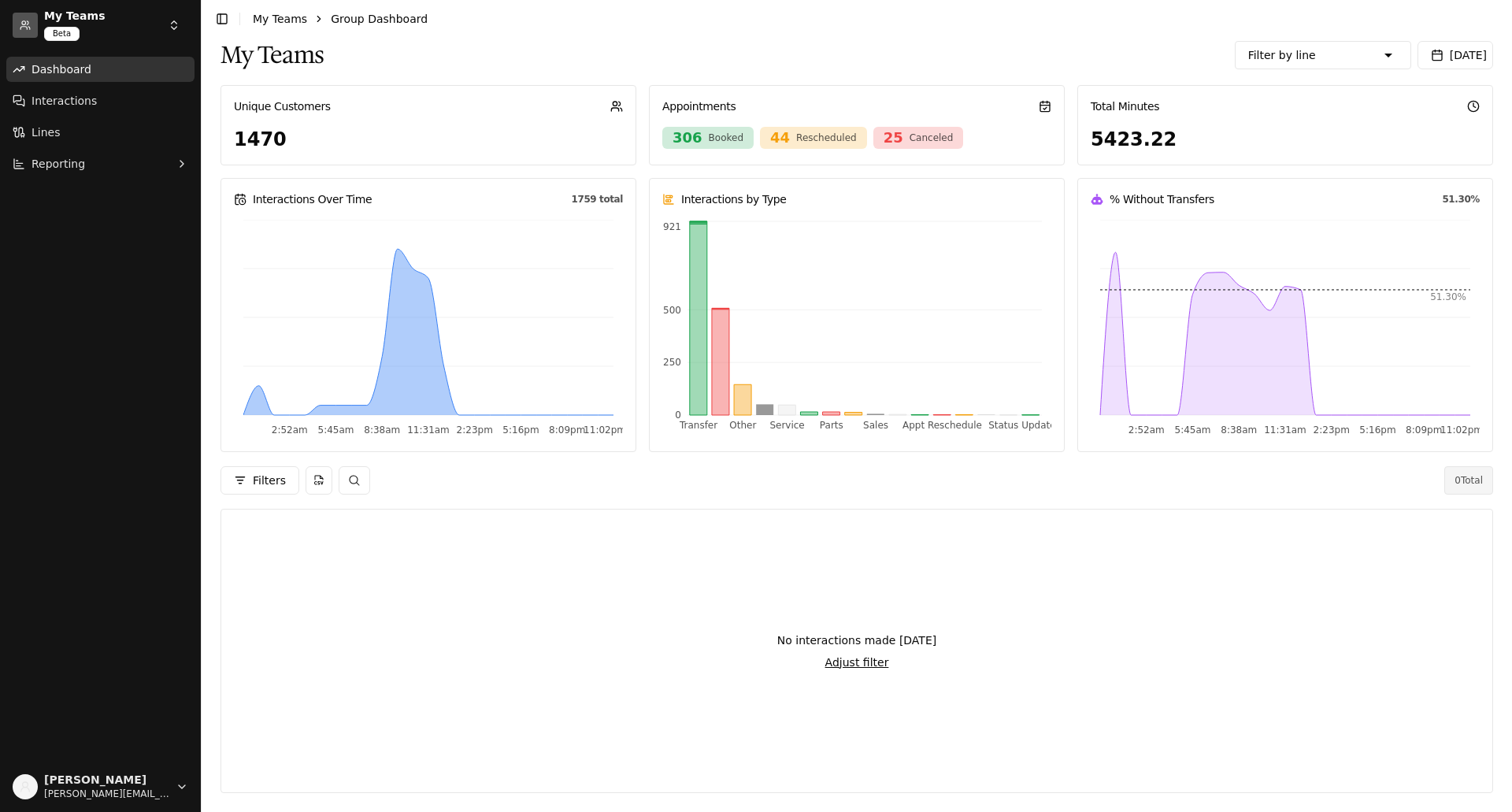
click at [856, 660] on button "Adjust filter" at bounding box center [857, 663] width 64 height 16
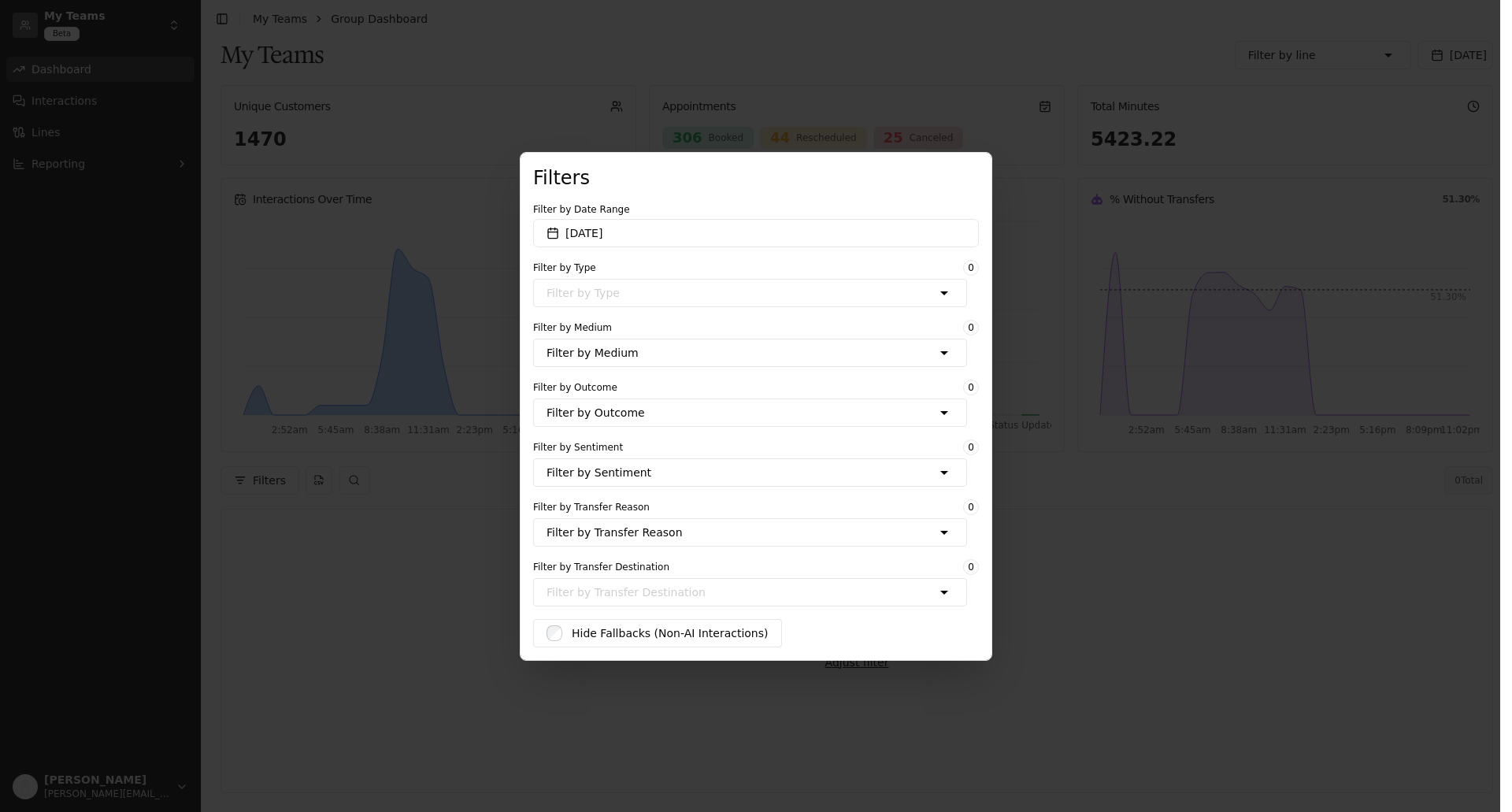
click at [343, 236] on div "My Teams Filter by line Sales [PERSON_NAME] Chevrolet of Ada - [Sales][Phone] I…" at bounding box center [857, 424] width 1272 height 774
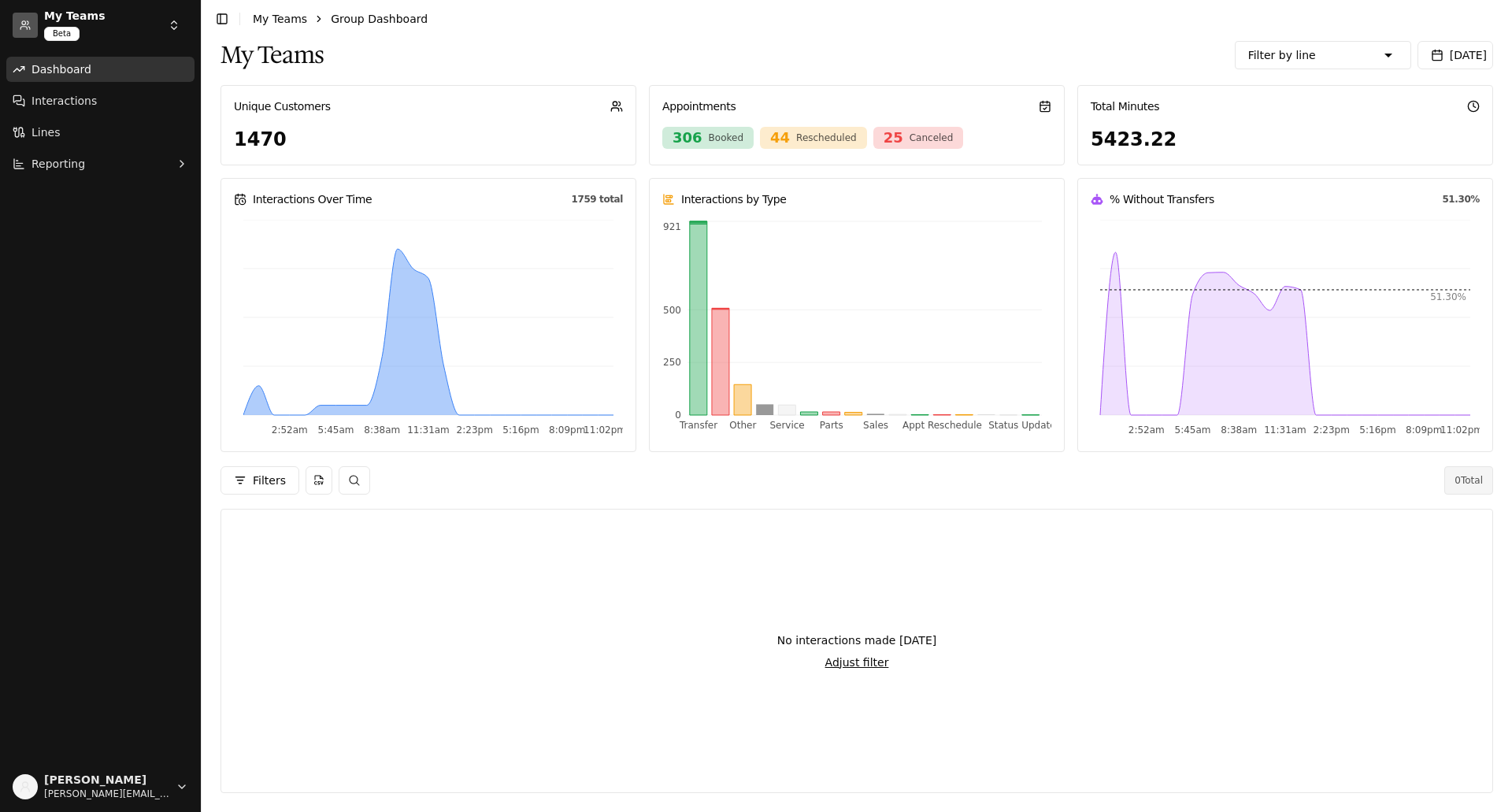
click at [172, 23] on html "My Teams Beta Dashboard Interactions Lines Reporting [PERSON_NAME] [PERSON_NAME…" at bounding box center [756, 406] width 1512 height 812
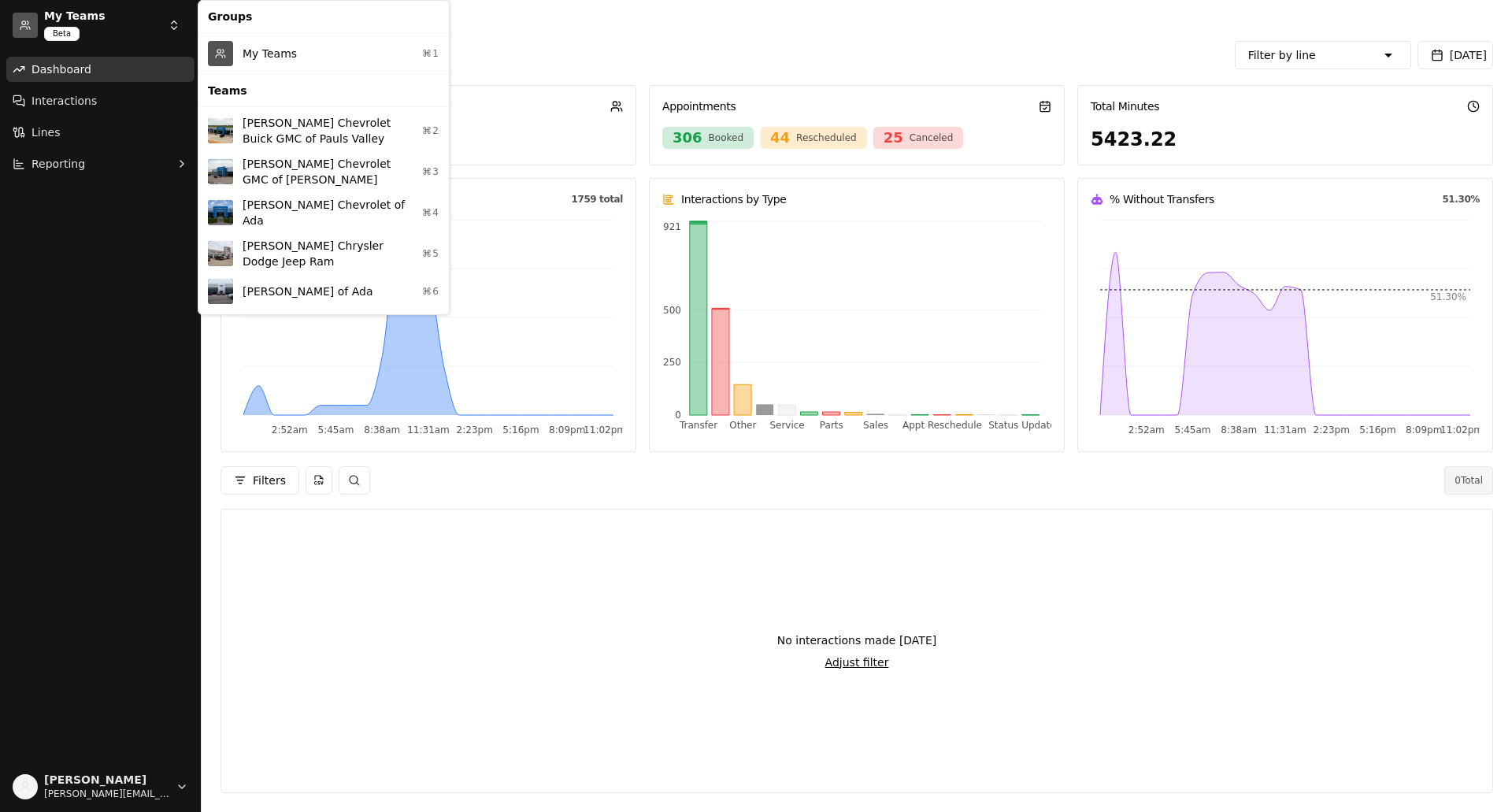
click at [272, 124] on div "[PERSON_NAME] Chevrolet Buick GMC of Pauls Valley ⌘2" at bounding box center [323, 130] width 244 height 41
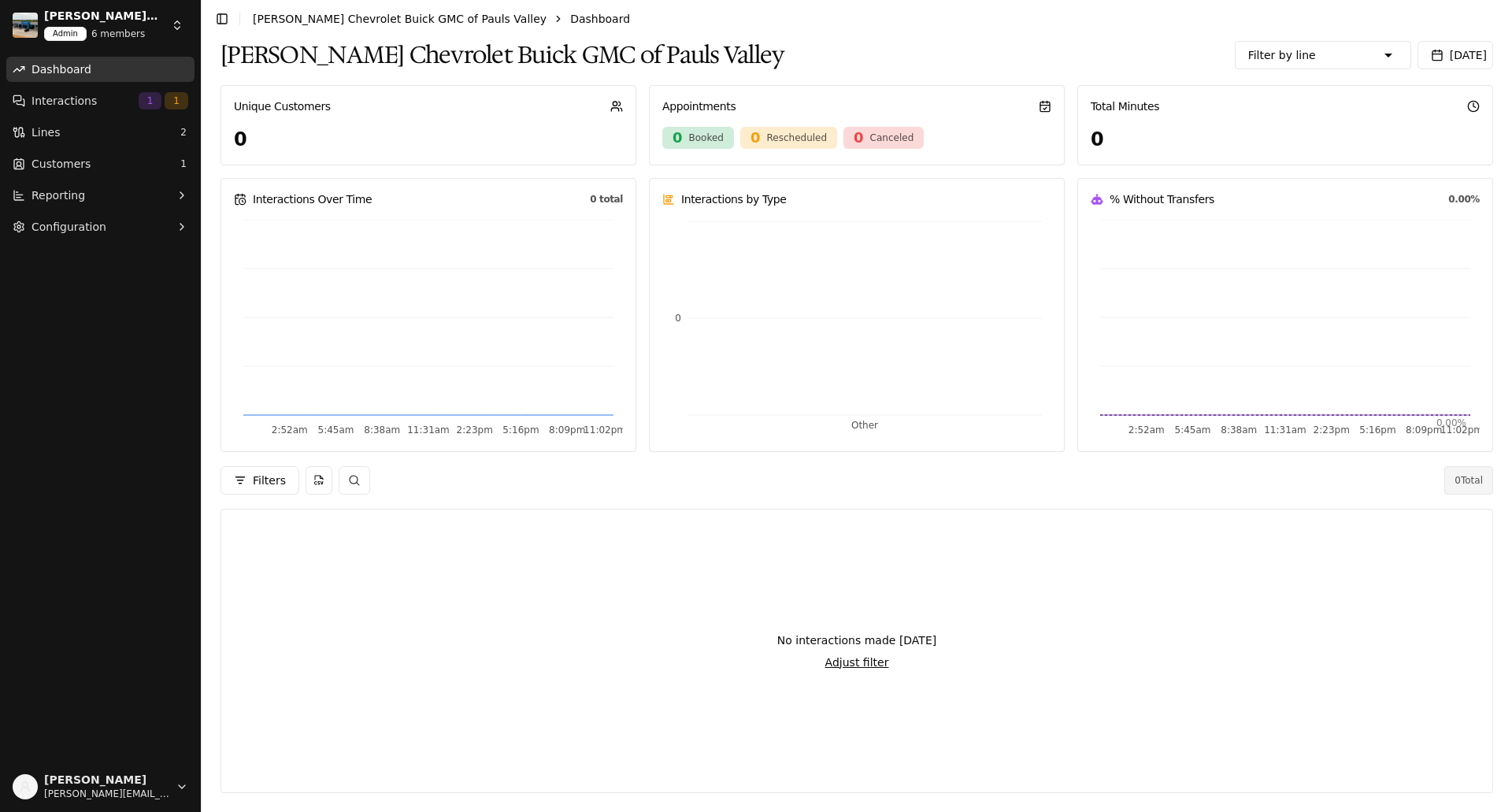
click at [176, 33] on html "[PERSON_NAME] Chevrolet Buick GMC of Pauls Valley Admin 6 members Dashboard Int…" at bounding box center [756, 406] width 1512 height 812
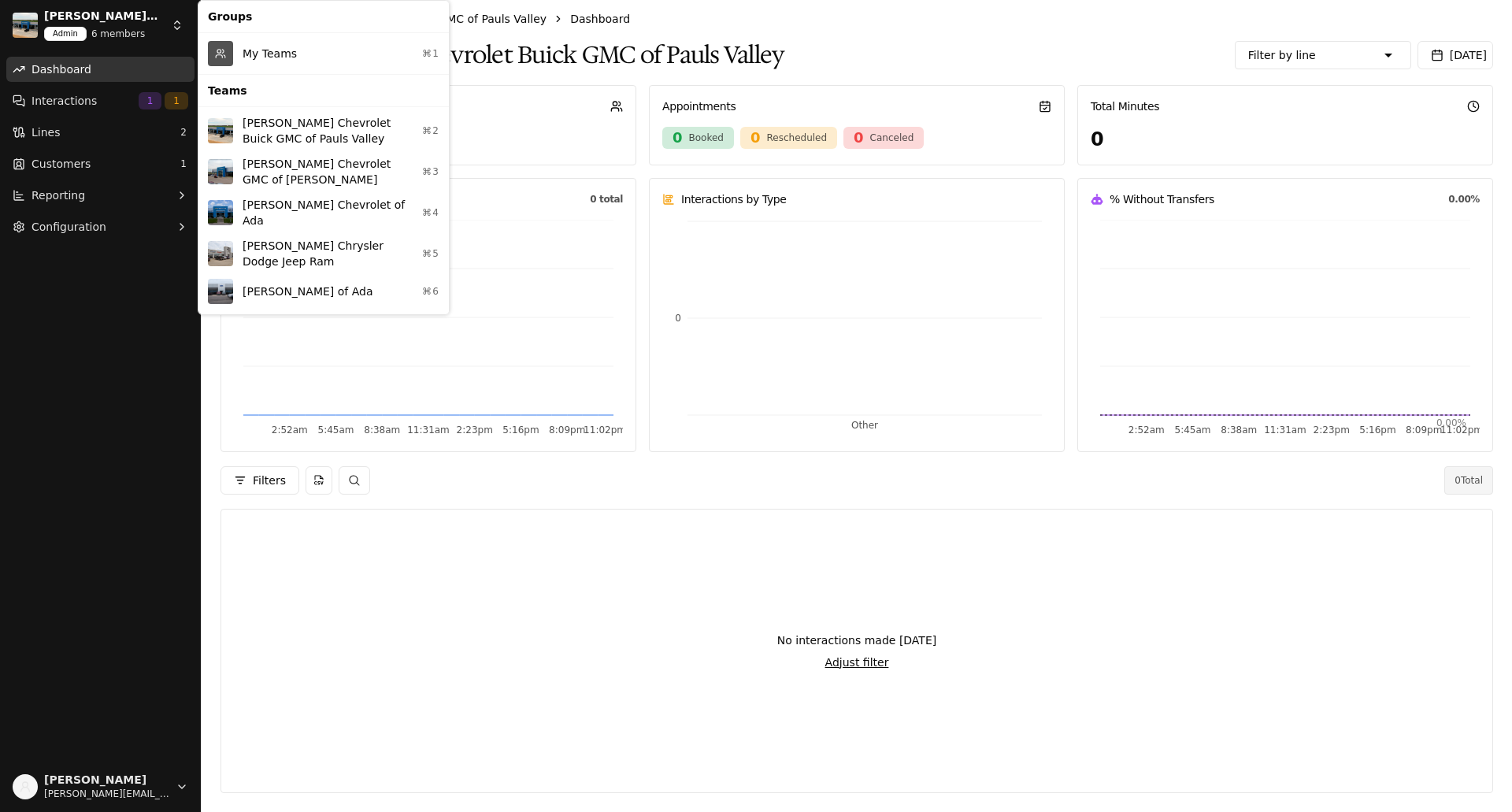
click at [282, 165] on div "[PERSON_NAME] Chevrolet GMC of Perry ⌘3" at bounding box center [323, 171] width 244 height 41
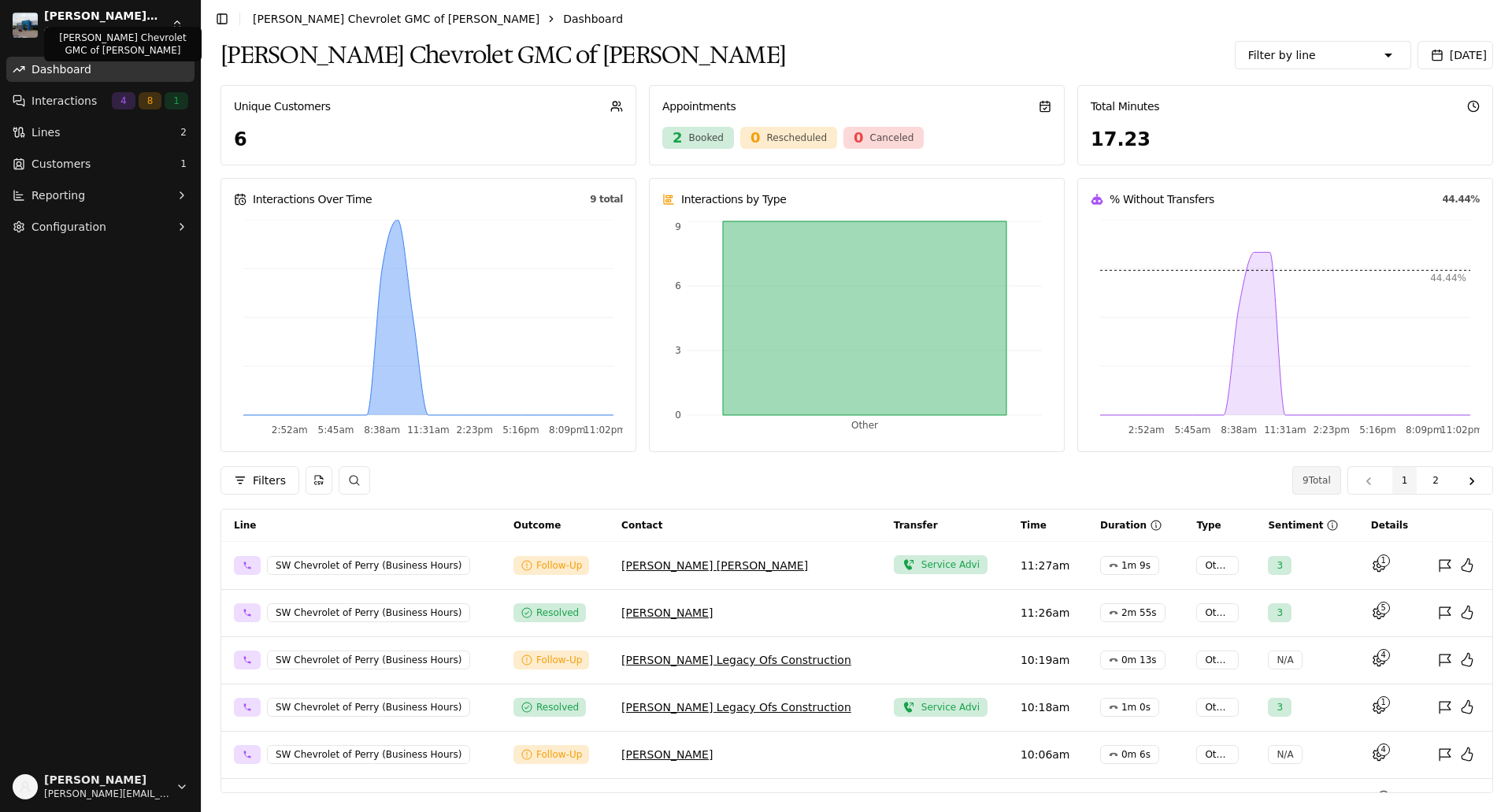
click at [159, 24] on div "[PERSON_NAME] Chevrolet GMC of Perry Admin 5 members" at bounding box center [102, 25] width 116 height 31
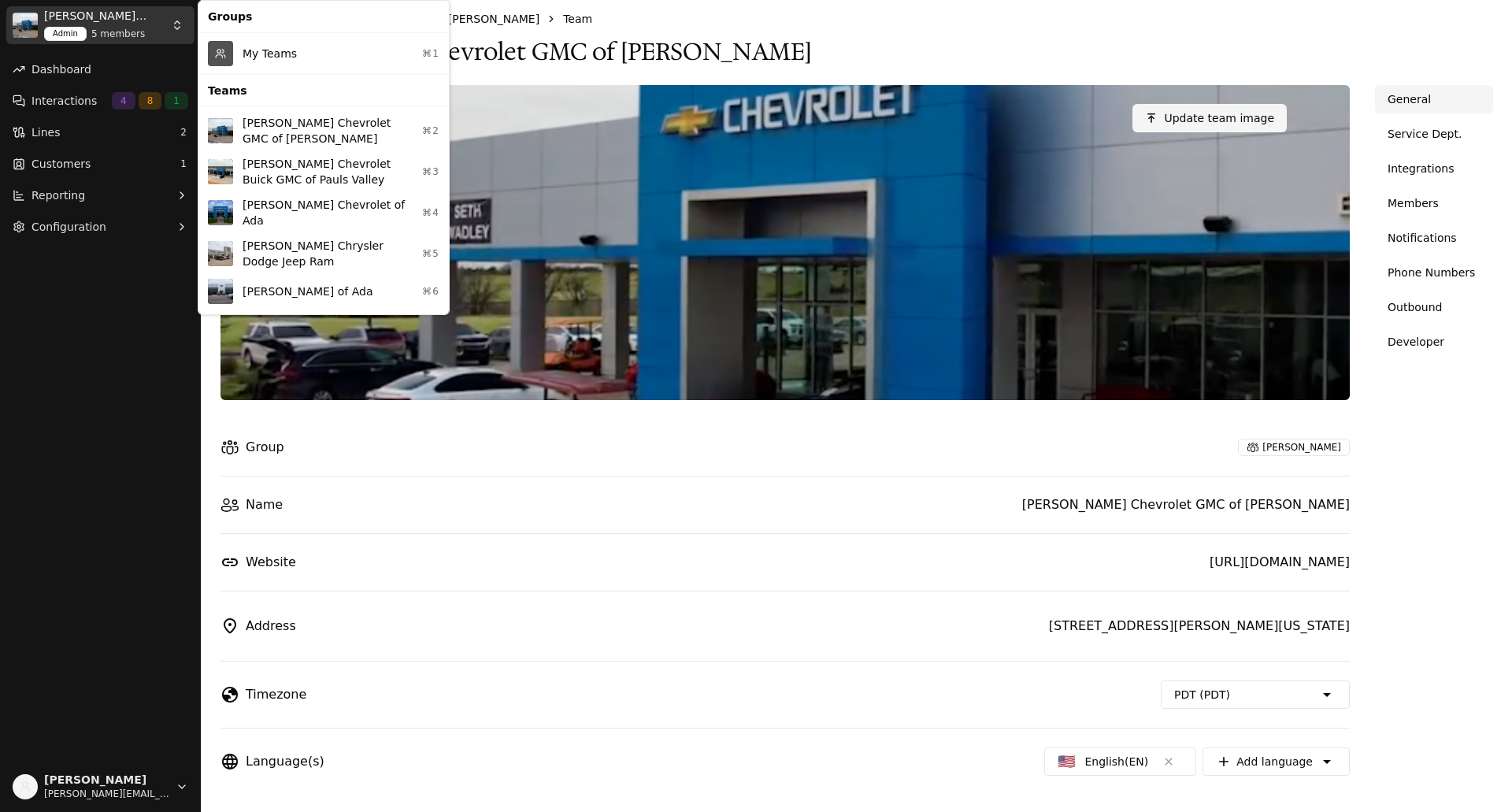
click at [179, 19] on html "[PERSON_NAME] Chevrolet GMC of Perry Admin 5 members Dashboard Interactions 4 8…" at bounding box center [756, 406] width 1512 height 812
click at [286, 212] on div "[PERSON_NAME] Chevrolet of Ada ⌘4" at bounding box center [323, 213] width 244 height 41
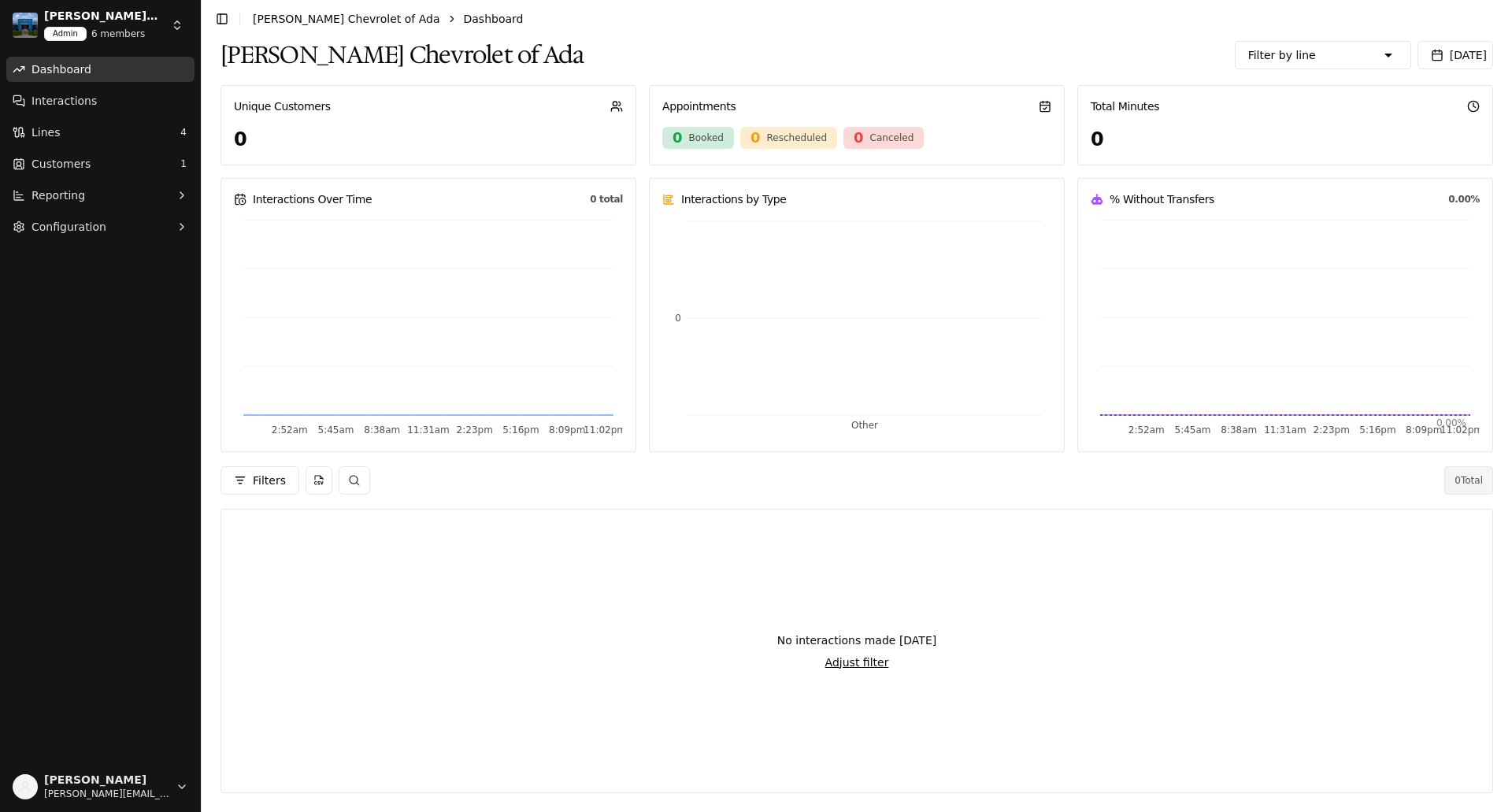
click at [178, 25] on html "[PERSON_NAME] Chevrolet of Ada Admin 6 members Dashboard Interactions Lines 4 C…" at bounding box center [756, 406] width 1512 height 812
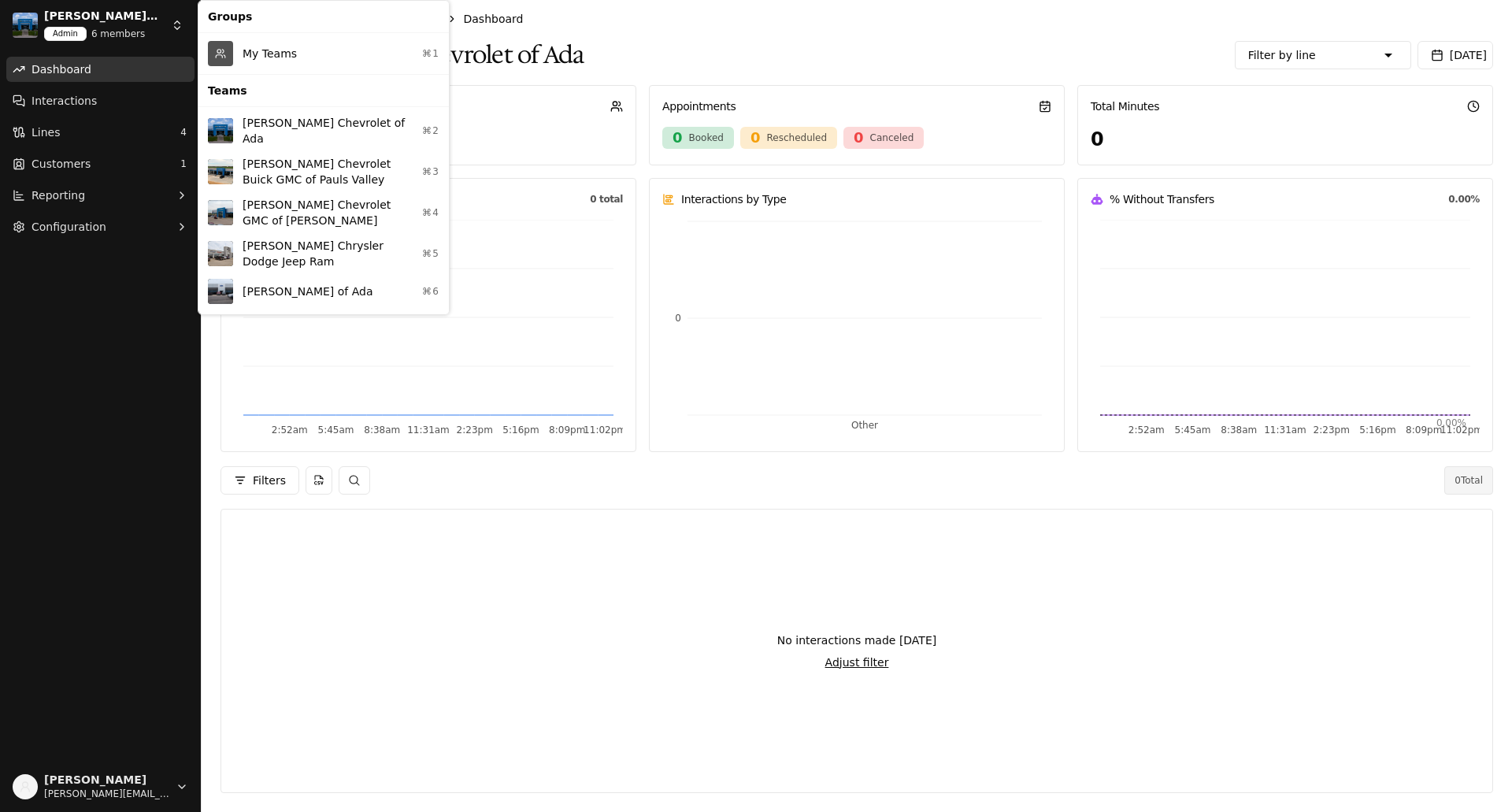
click at [307, 246] on div "[PERSON_NAME] Chrysler Dodge Jeep Ram ⌘5" at bounding box center [323, 254] width 244 height 41
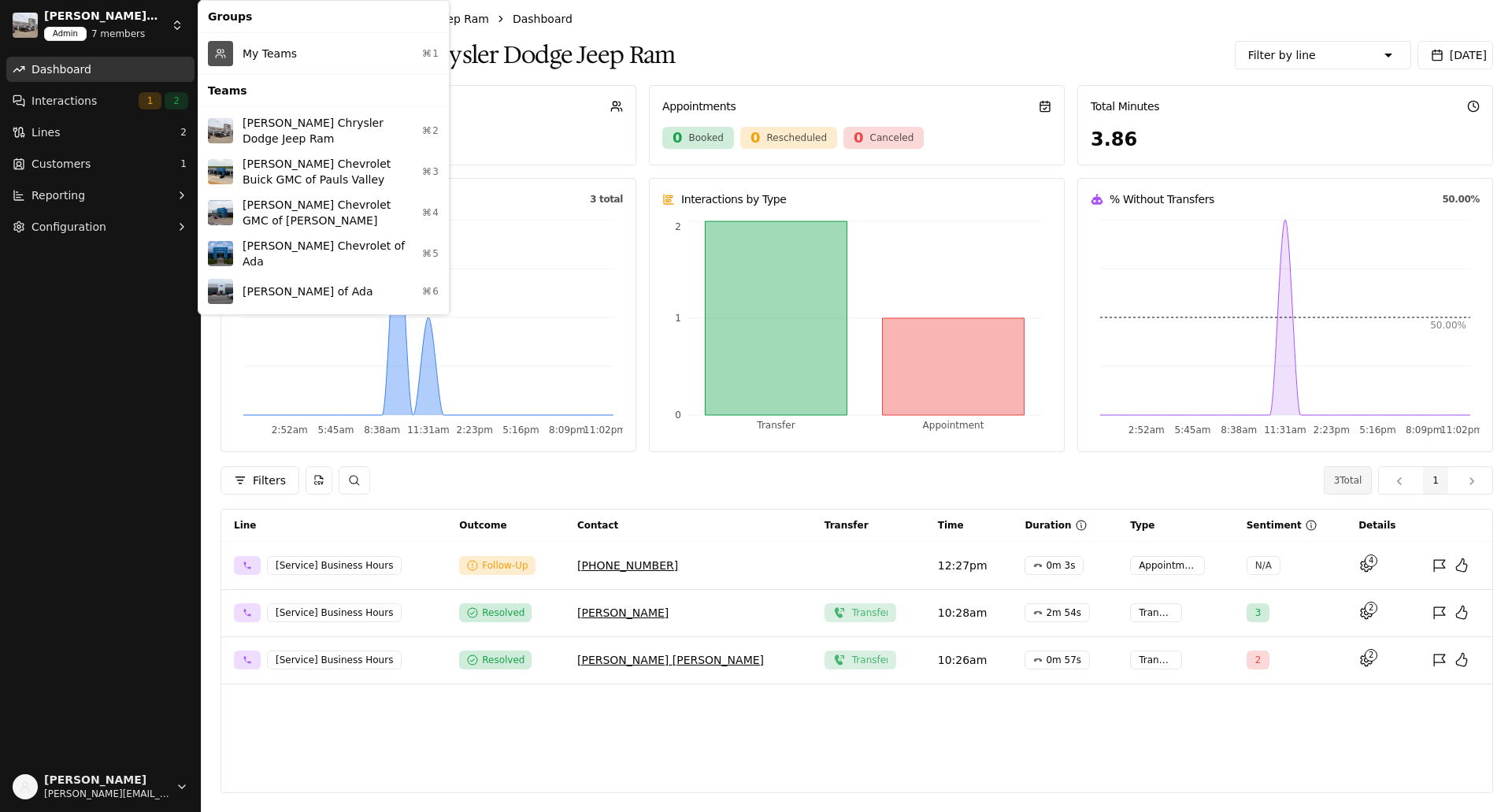
click at [183, 32] on html "[PERSON_NAME] Chrysler Dodge Jeep Ram Admin 7 members Dashboard Interactions 1 …" at bounding box center [756, 406] width 1512 height 812
click at [177, 25] on html "[PERSON_NAME] Chrysler Dodge Jeep Ram Admin 7 members Dashboard Interactions 1 …" at bounding box center [756, 406] width 1512 height 812
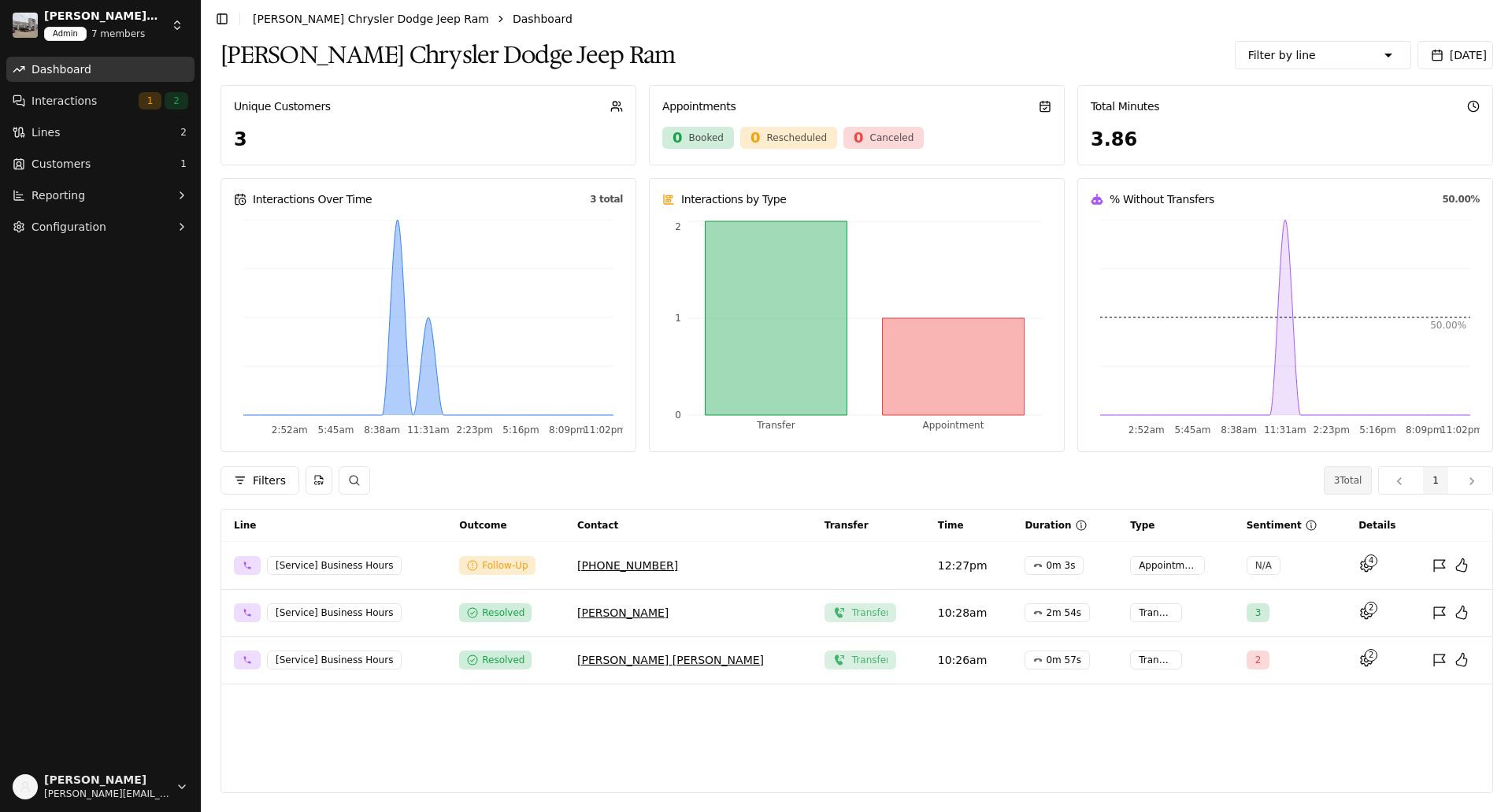
click at [185, 27] on html "[PERSON_NAME] Chrysler Dodge Jeep Ram Admin 7 members Dashboard Interactions 1 …" at bounding box center [756, 406] width 1512 height 812
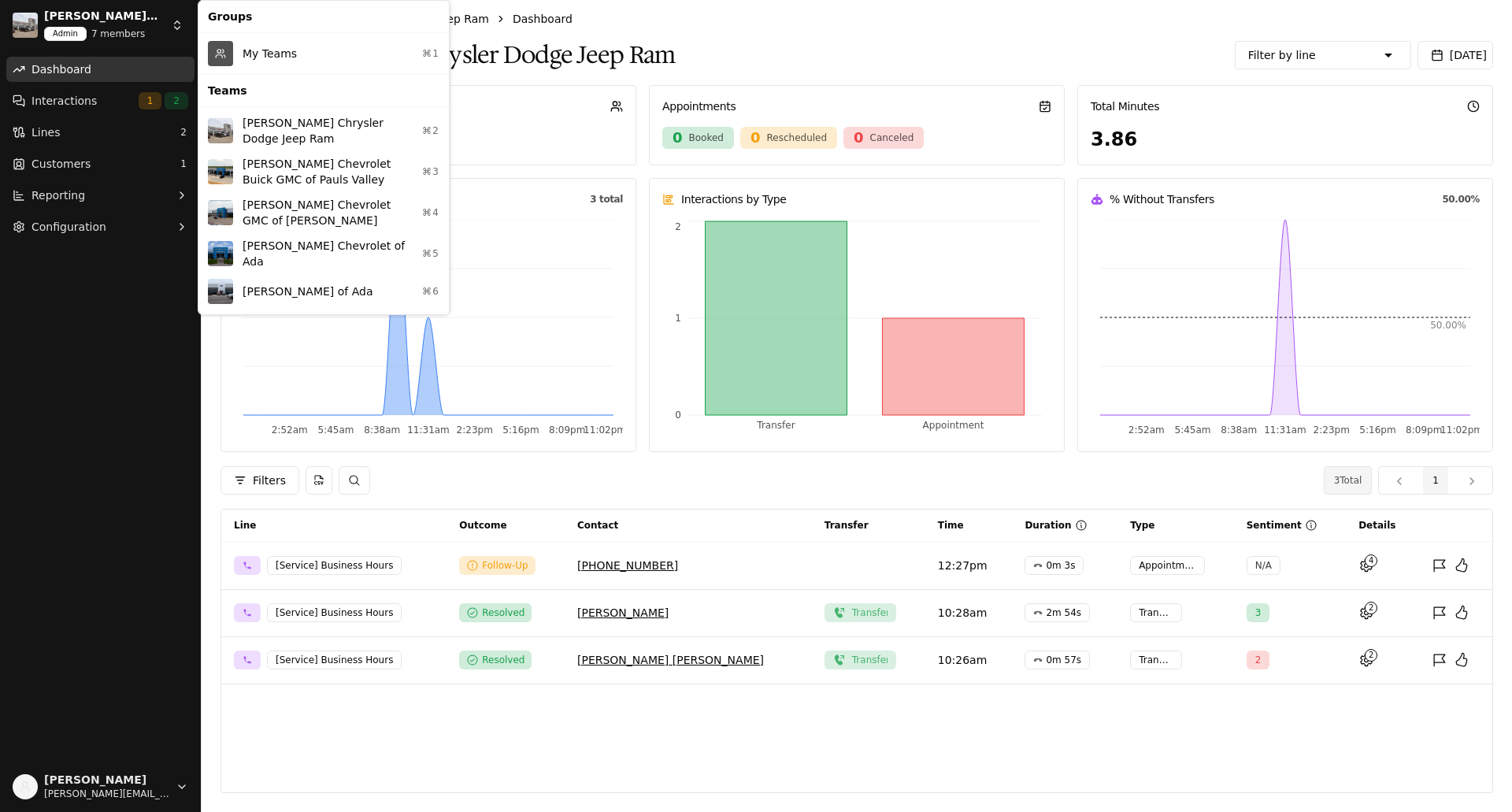
click at [257, 53] on div "My Teams ⌘1" at bounding box center [323, 53] width 244 height 35
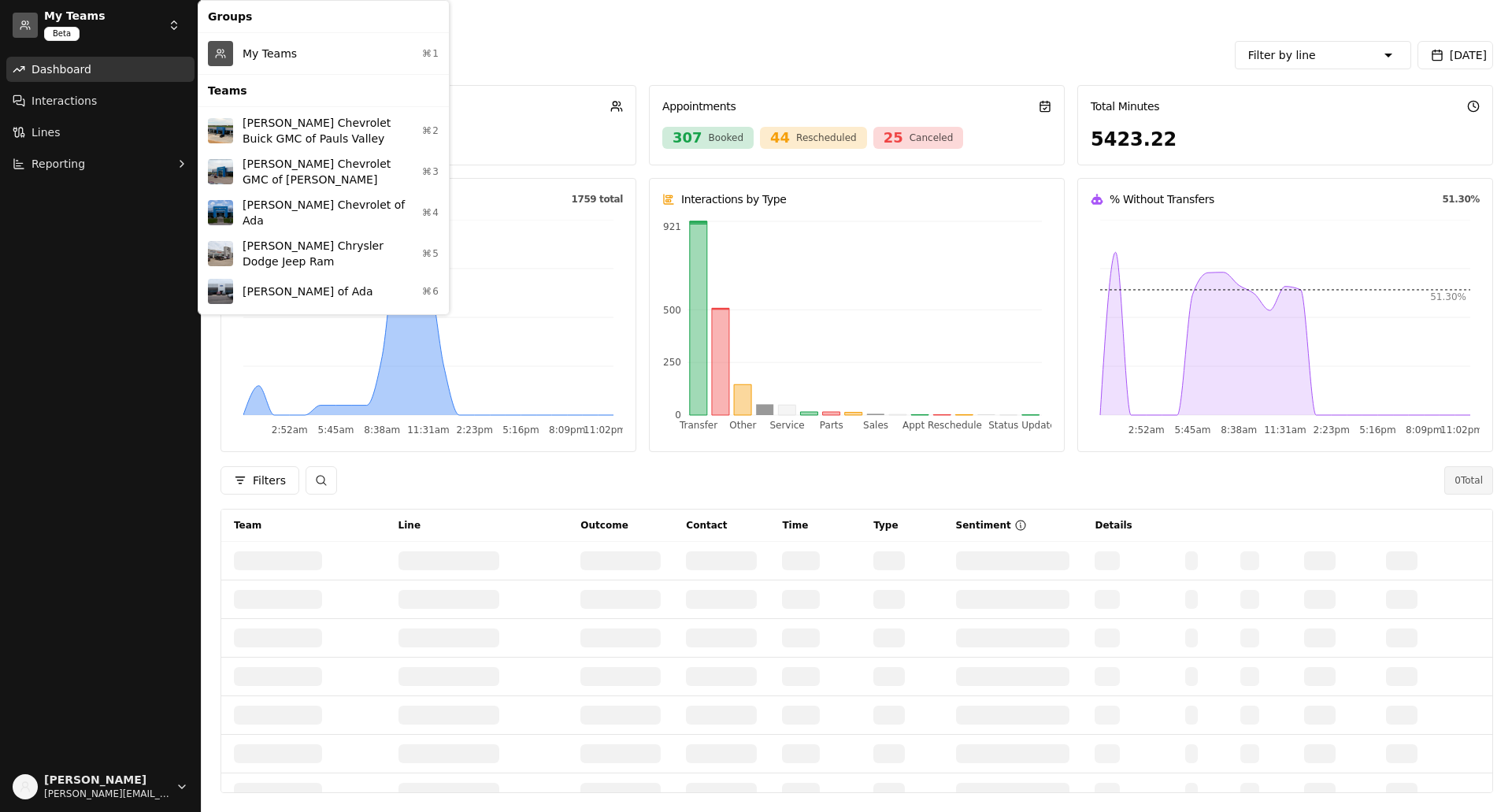
click at [172, 23] on html "My Teams Beta Dashboard Interactions Lines Reporting [PERSON_NAME] [PERSON_NAME…" at bounding box center [756, 406] width 1512 height 812
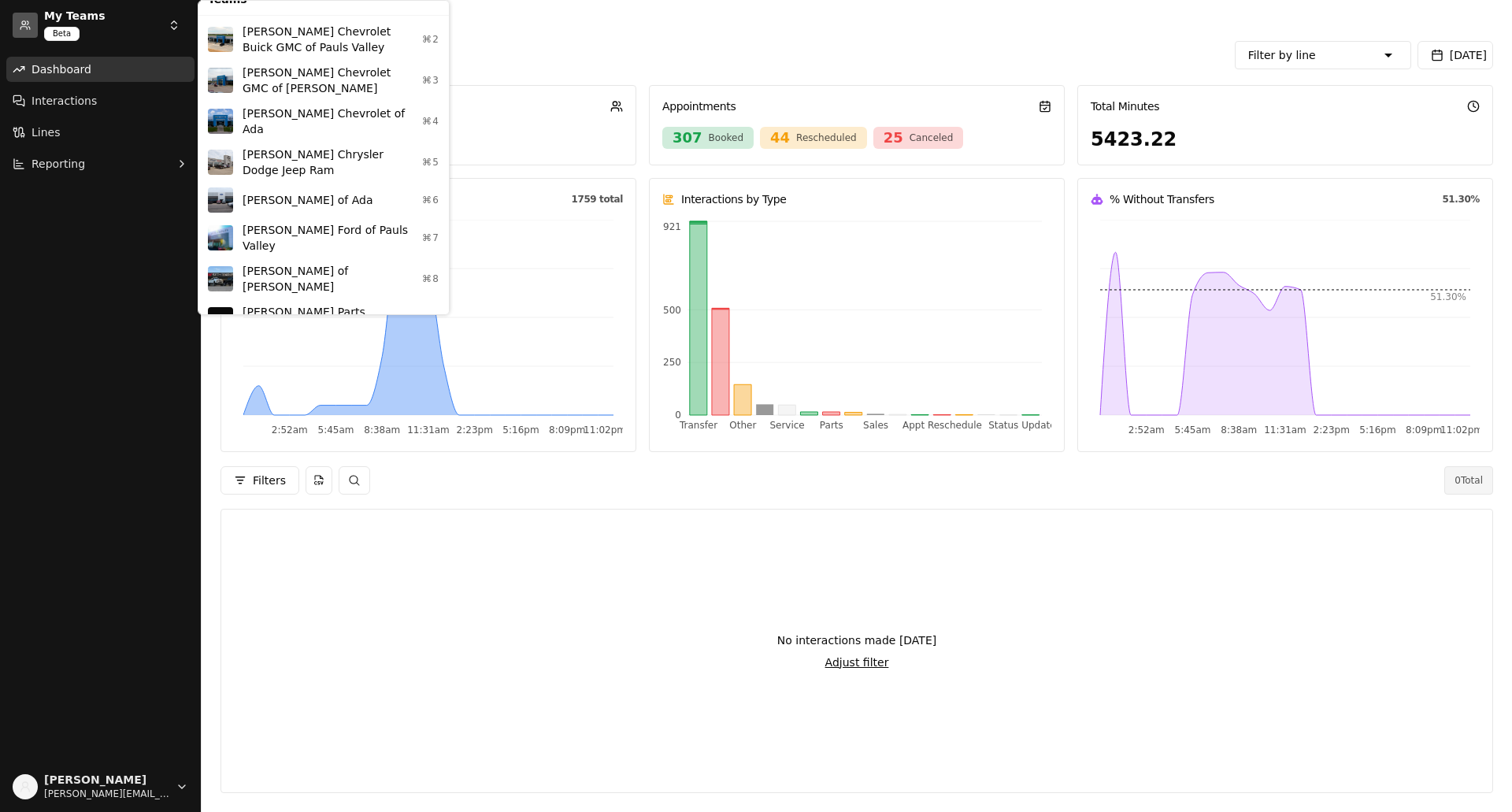
scroll to position [95, 0]
click at [265, 295] on div "[PERSON_NAME] Parts Department ⌘9" at bounding box center [323, 315] width 244 height 41
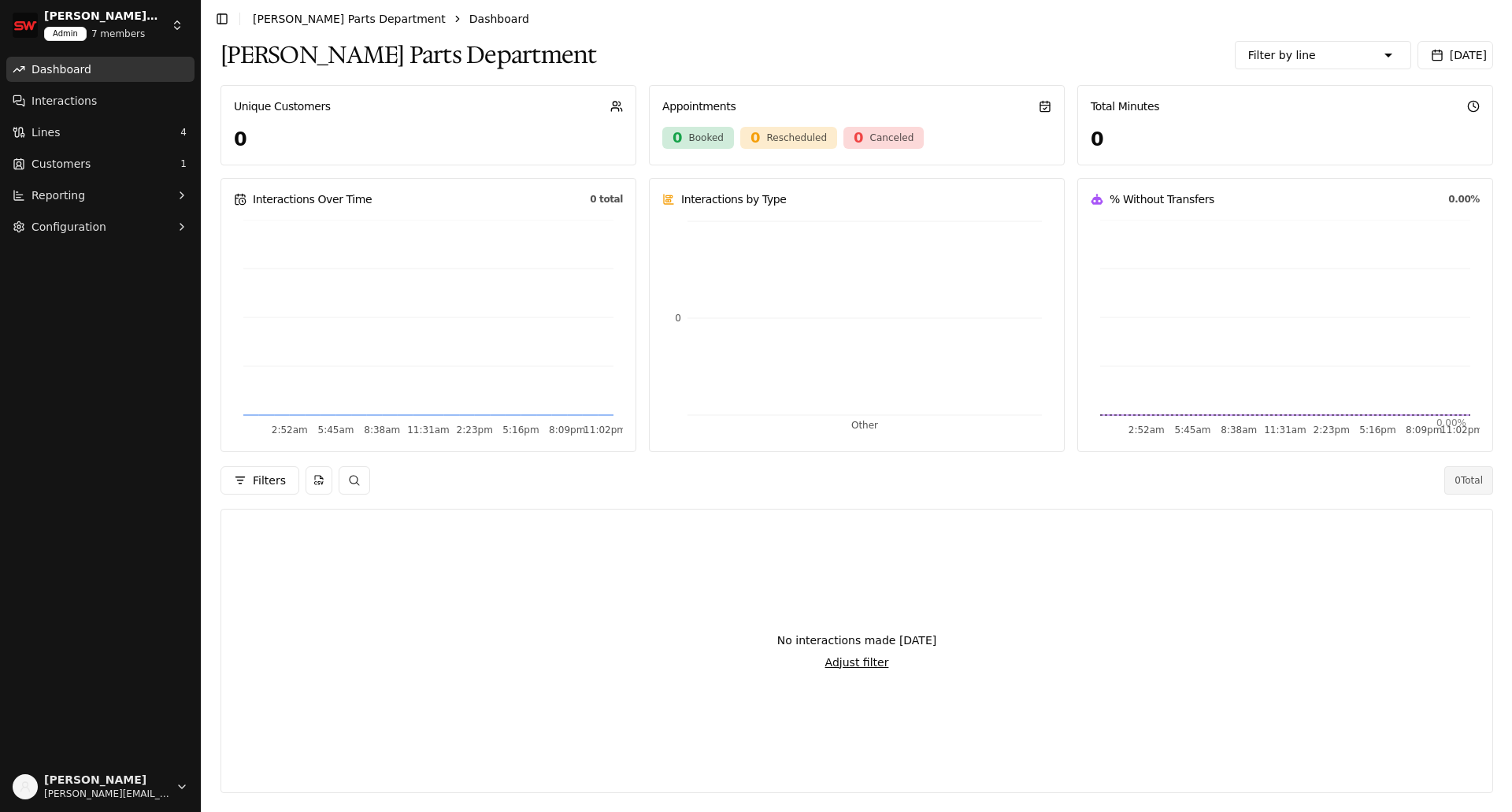
click at [180, 22] on html "[PERSON_NAME] Parts Department Admin 7 members Dashboard Interactions Lines 4 C…" at bounding box center [756, 406] width 1512 height 812
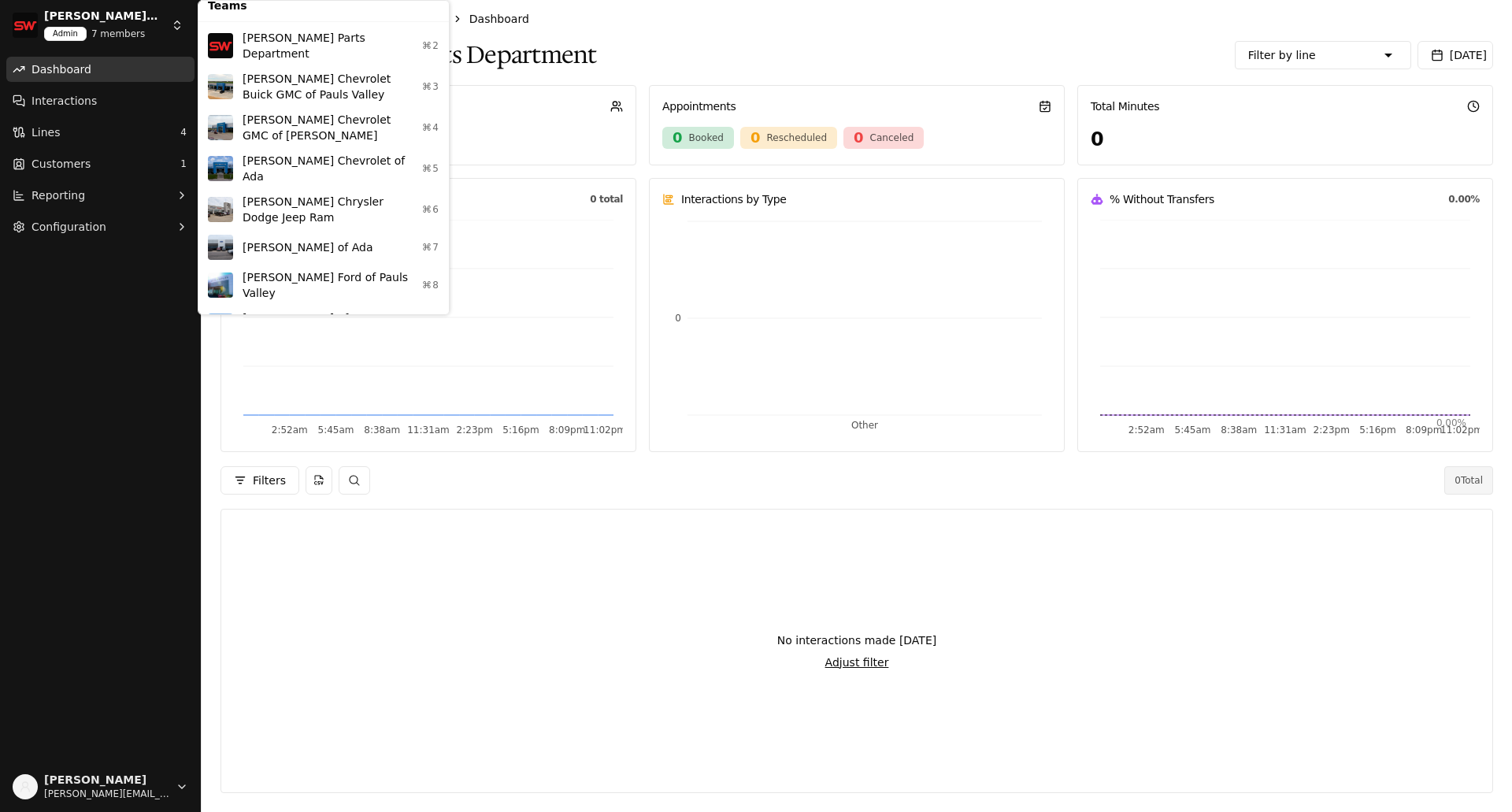
scroll to position [95, 0]
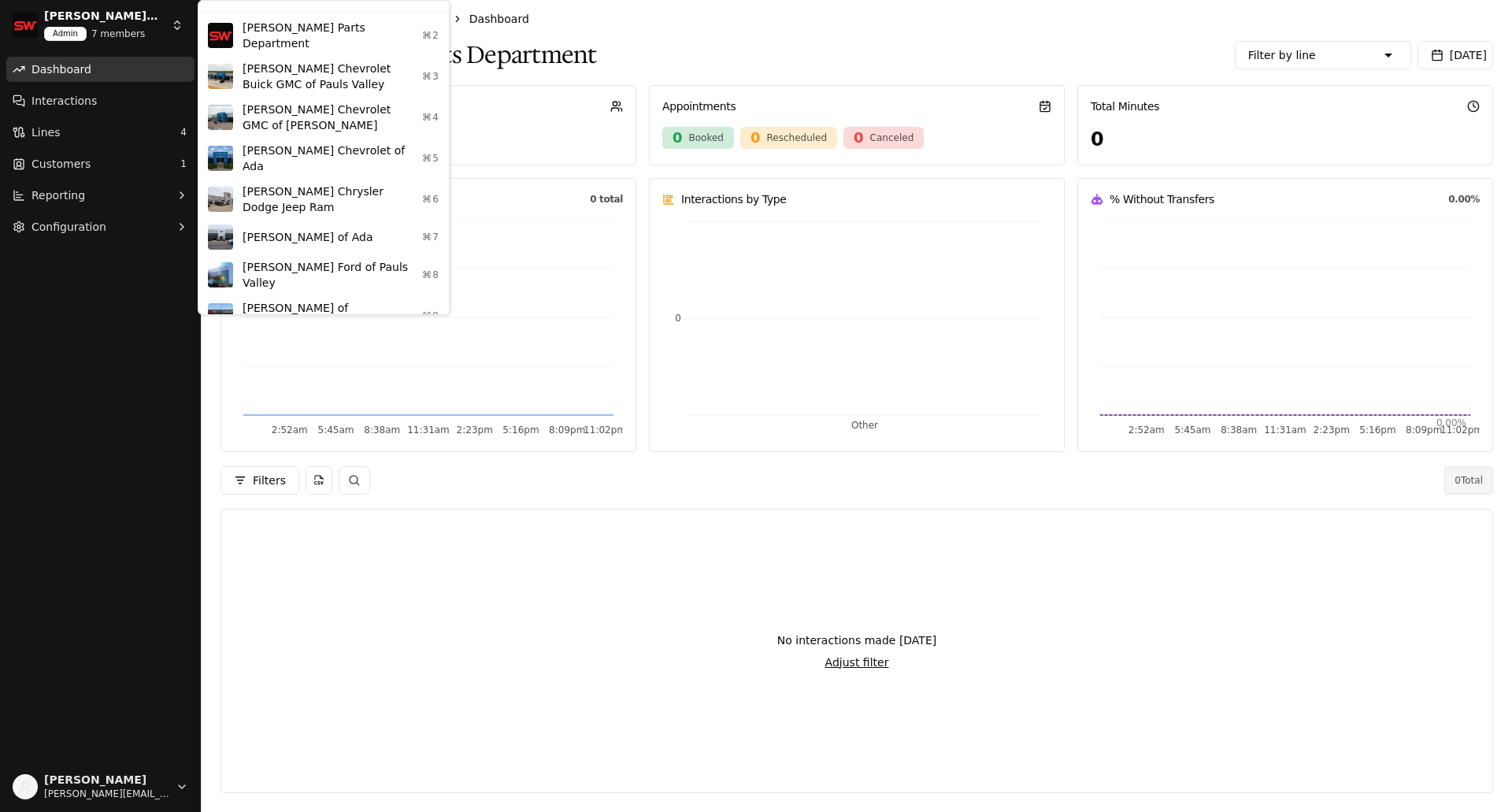
click at [282, 295] on div "[PERSON_NAME] of [PERSON_NAME] ⌘9" at bounding box center [323, 315] width 244 height 41
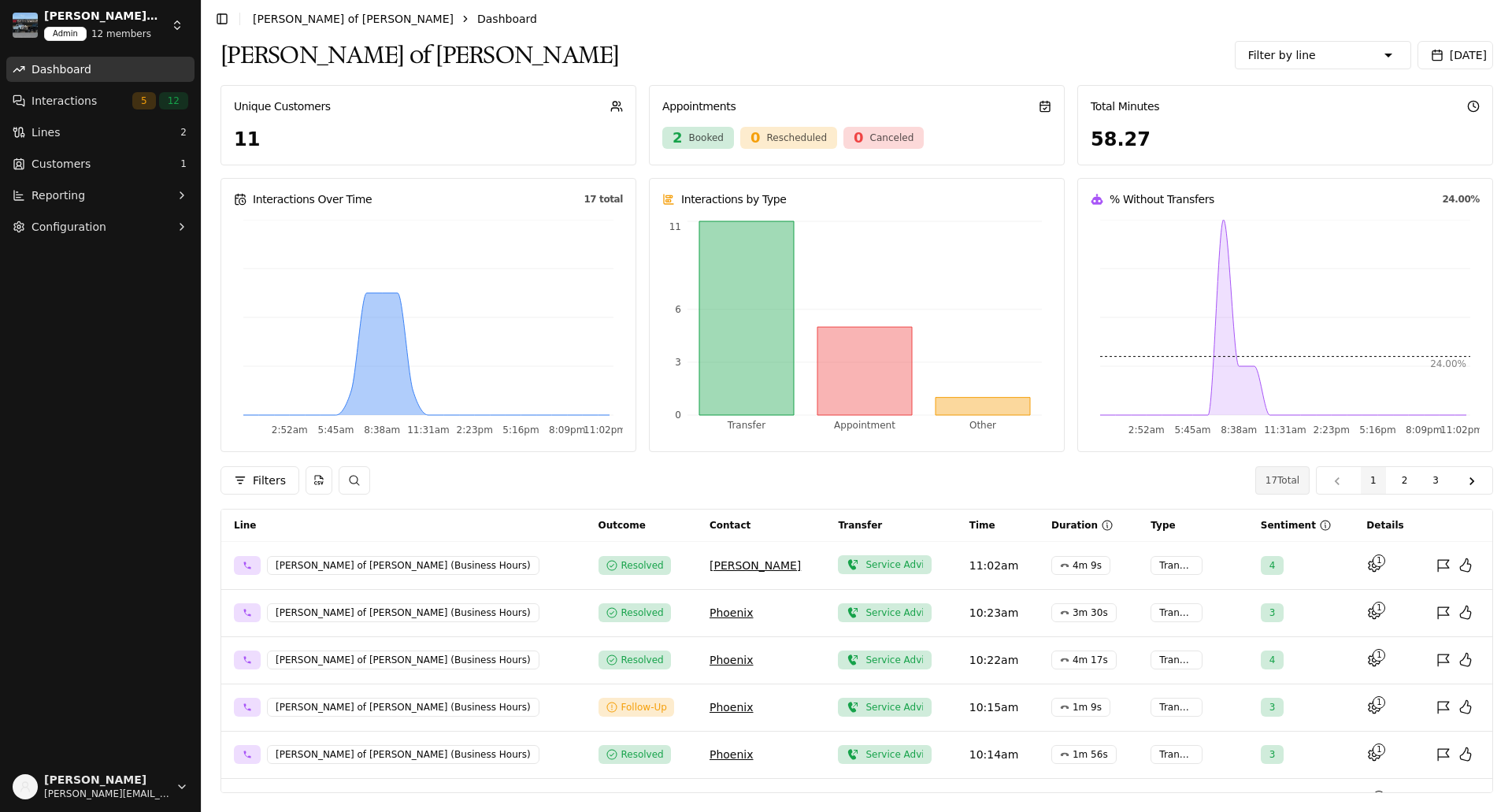
click at [189, 26] on button "[PERSON_NAME] of [PERSON_NAME] Admin 12 members" at bounding box center [100, 25] width 188 height 38
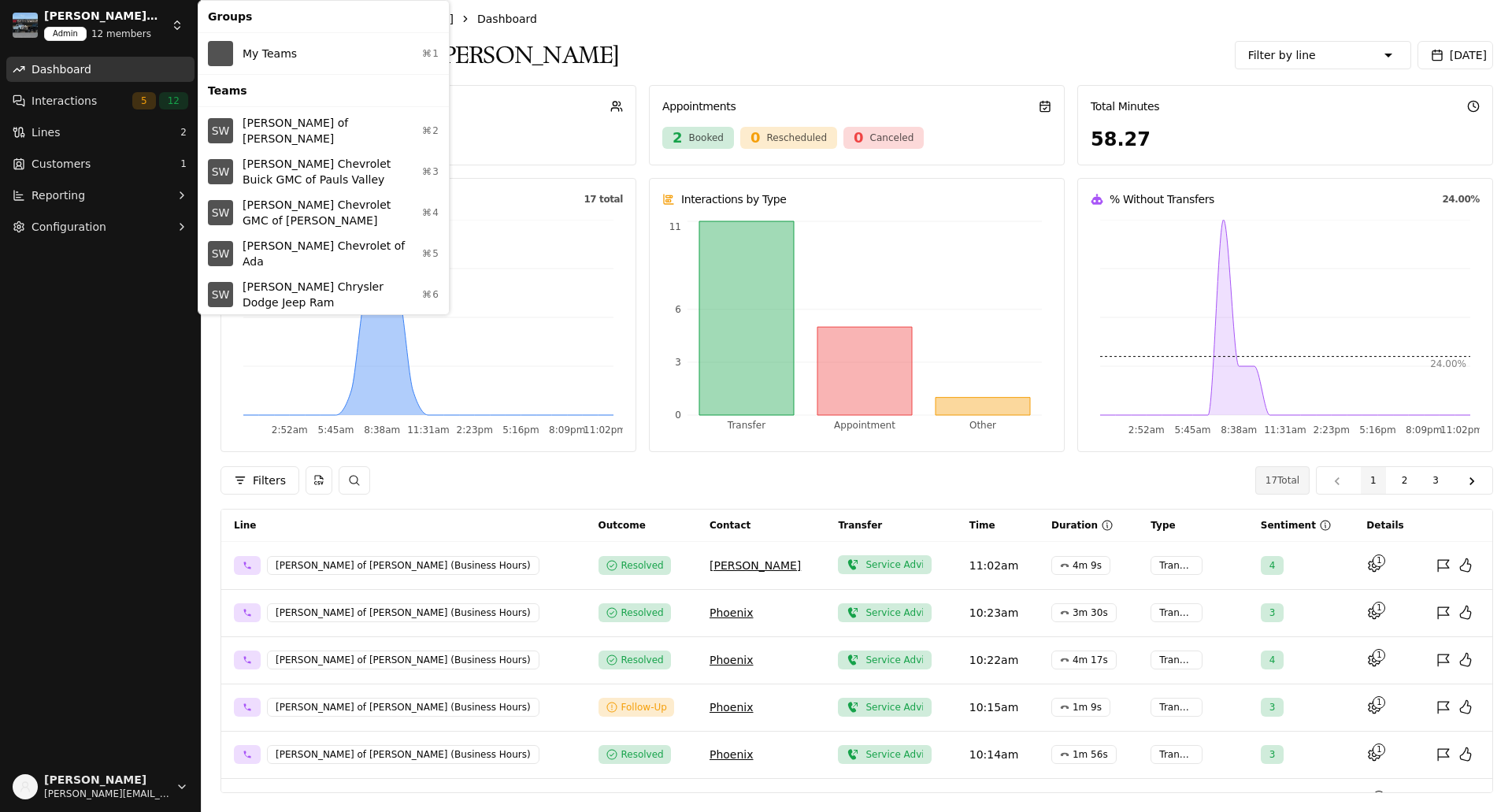
click at [178, 22] on html "[PERSON_NAME] of [PERSON_NAME] Admin 12 members Dashboard Interactions 5 12 Lin…" at bounding box center [756, 406] width 1512 height 812
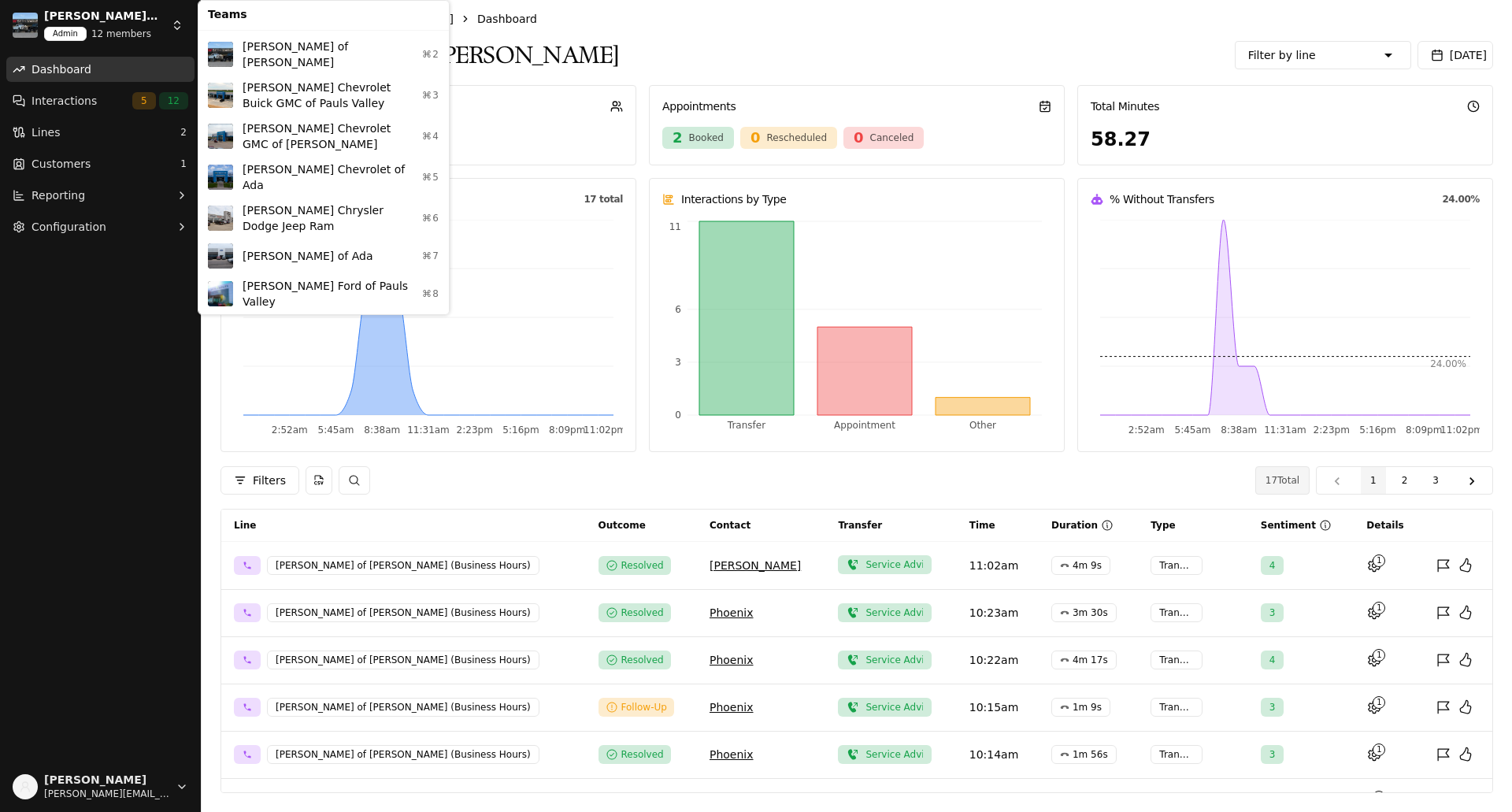
scroll to position [95, 0]
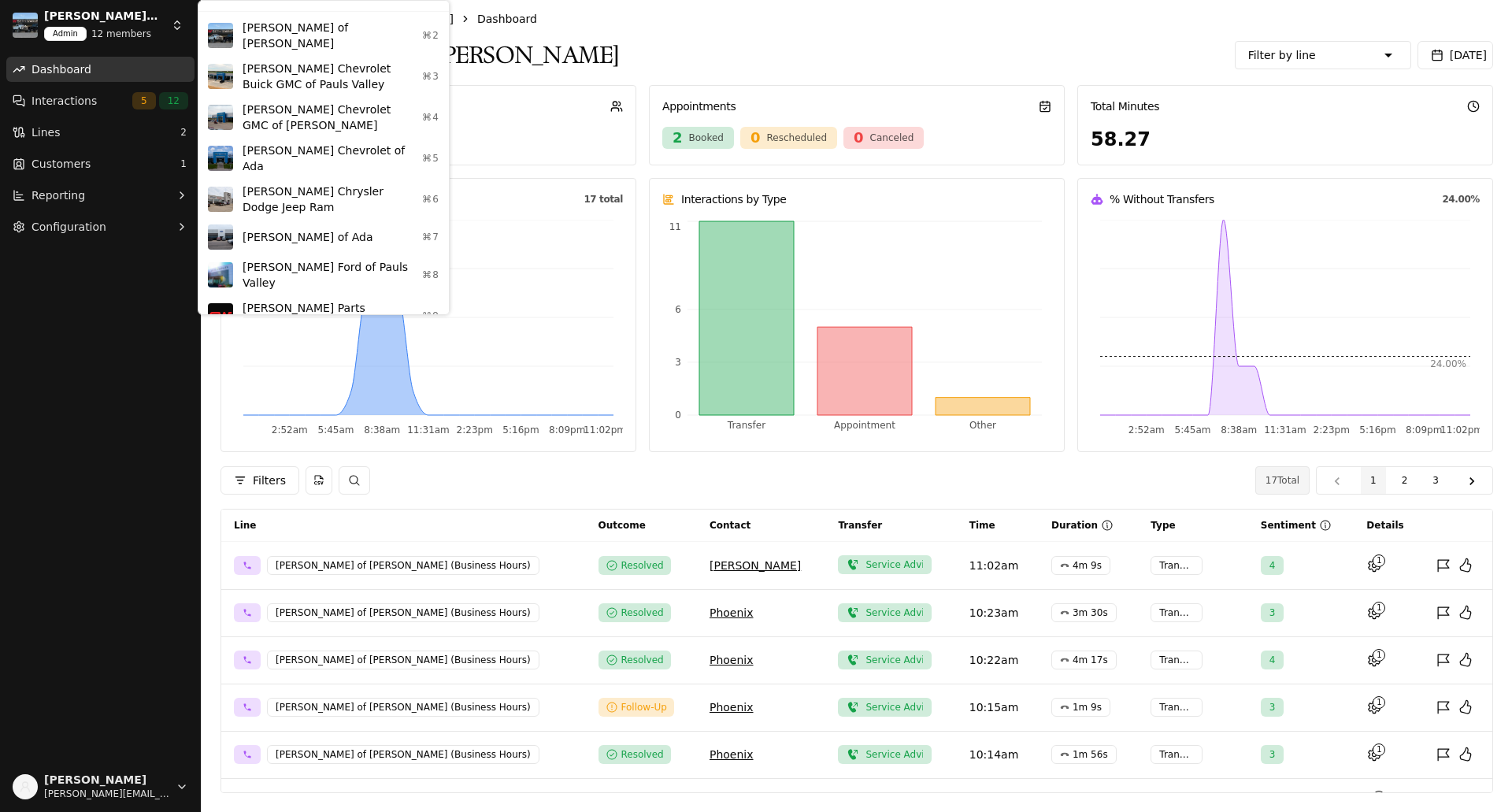
click at [277, 262] on div "[PERSON_NAME] Ford of Pauls Valley ⌘8" at bounding box center [323, 274] width 244 height 41
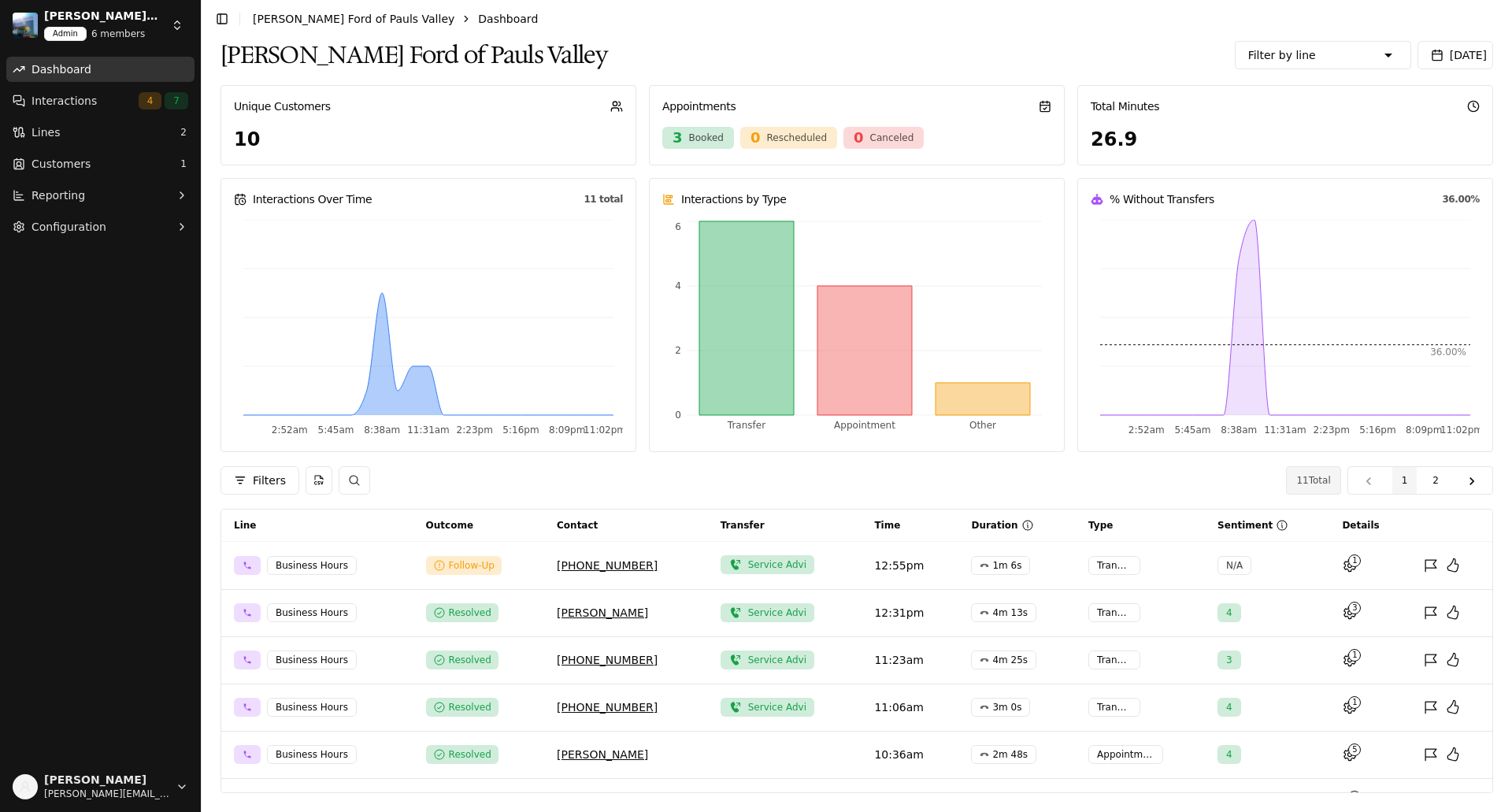
click at [58, 106] on span "Interactions" at bounding box center [63, 101] width 65 height 16
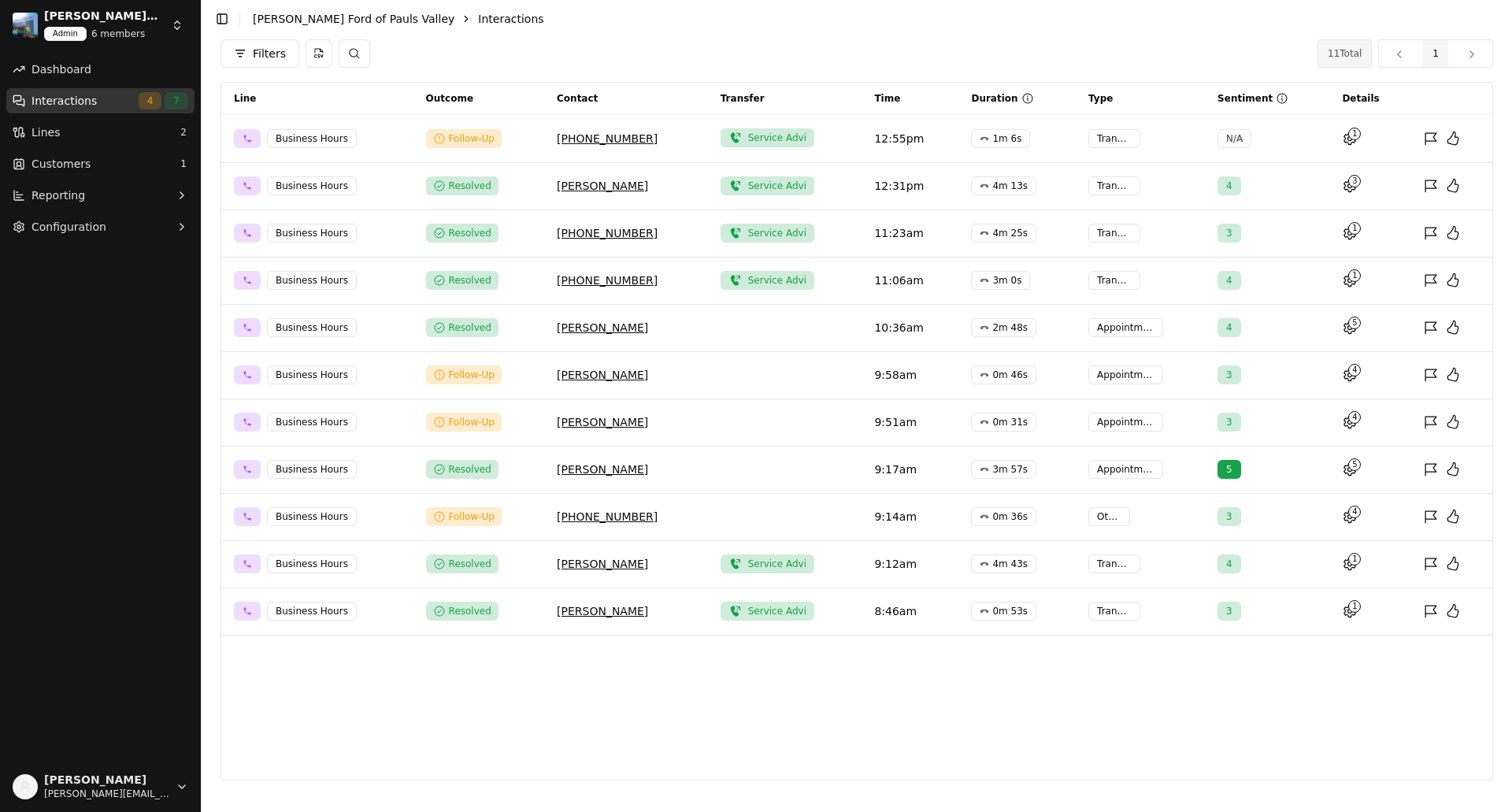
click at [172, 27] on html "[PERSON_NAME] of Pauls Valley Admin 6 members Dashboard Interactions 4 7 Lines …" at bounding box center [756, 406] width 1512 height 812
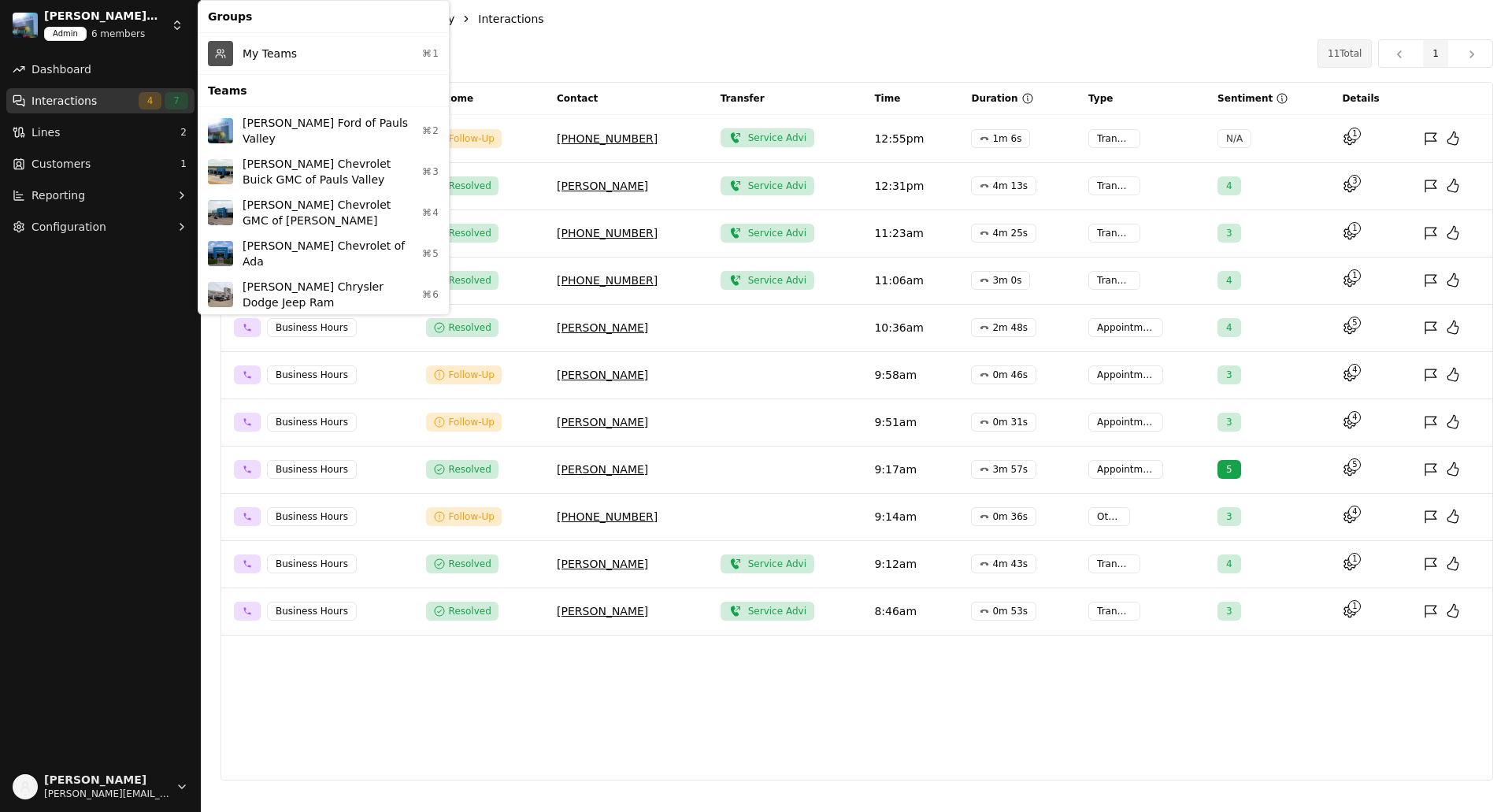
click at [257, 47] on div "My Teams ⌘1" at bounding box center [323, 53] width 244 height 35
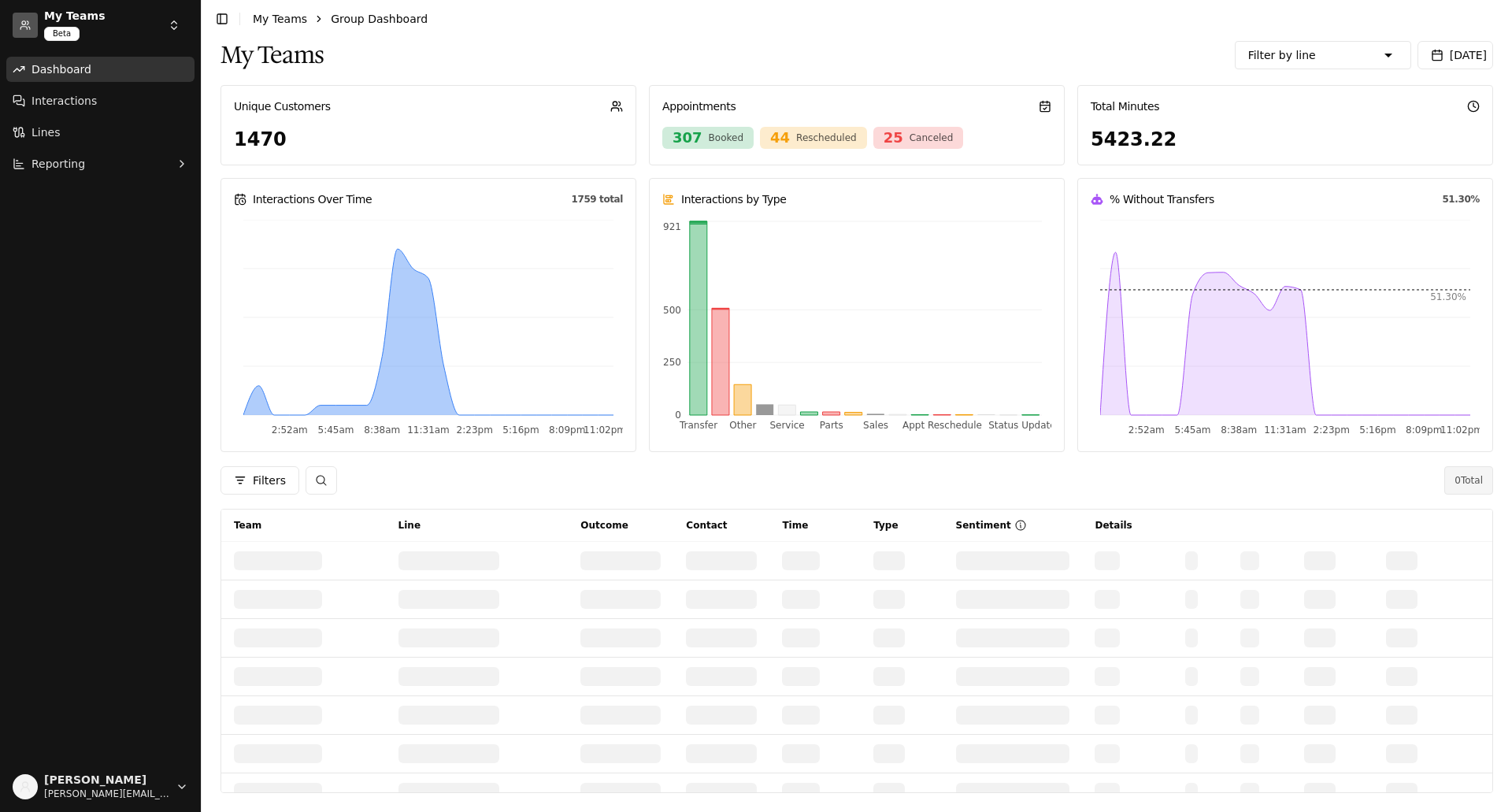
click at [67, 101] on span "Interactions" at bounding box center [63, 101] width 65 height 16
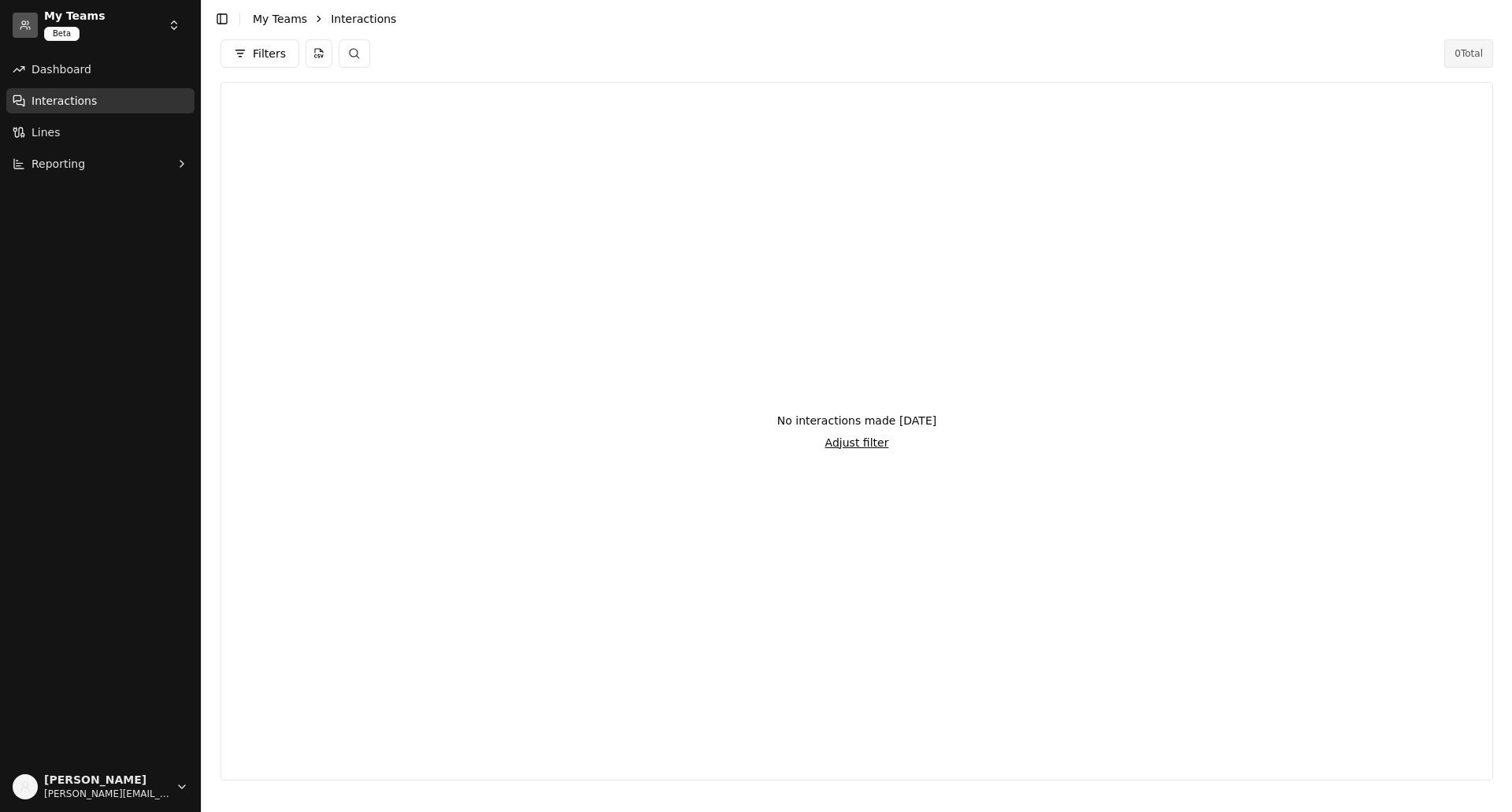
click at [238, 51] on button "Filters" at bounding box center [260, 53] width 79 height 28
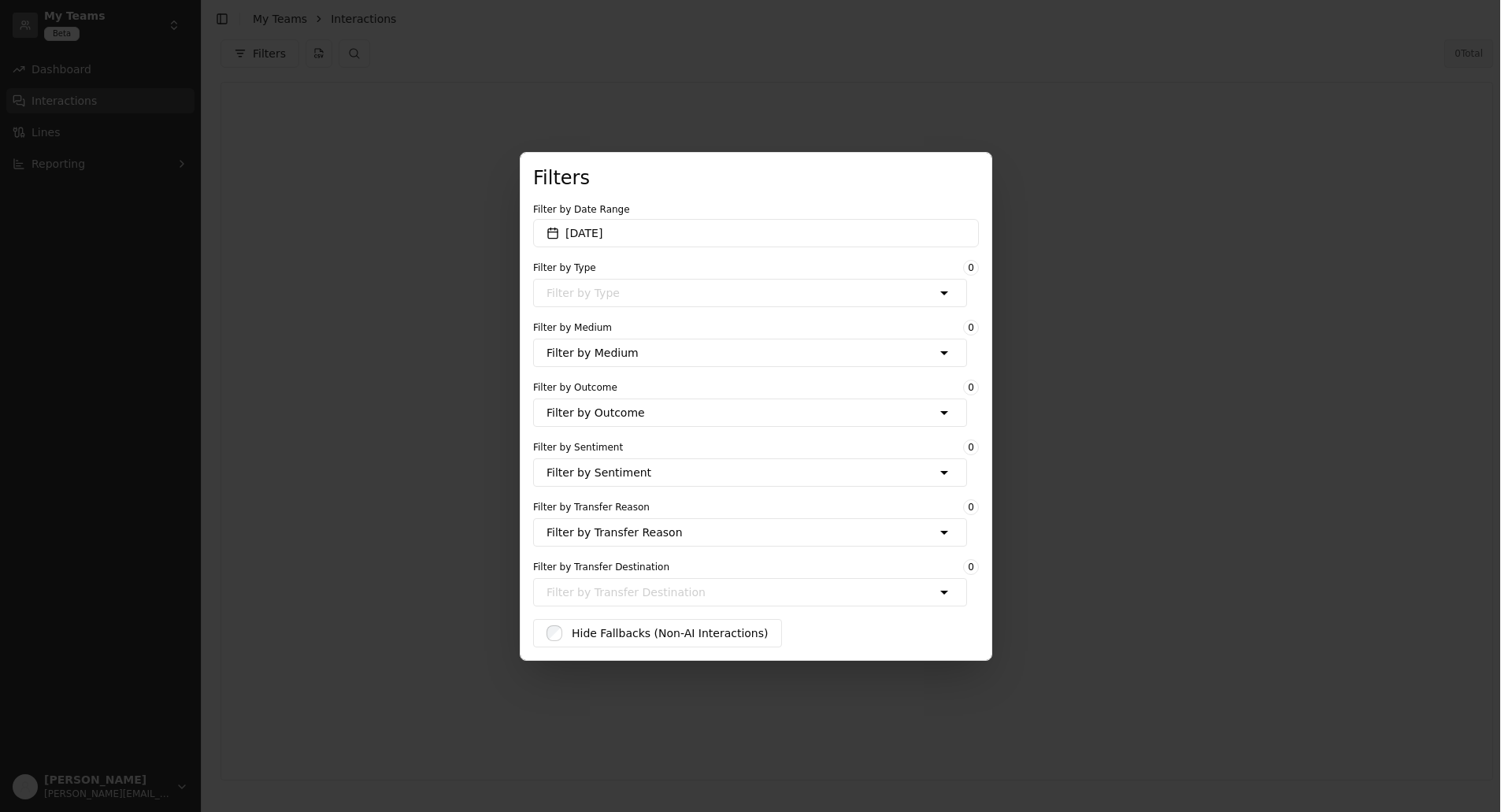
click at [673, 353] on div "Filter by Medium" at bounding box center [738, 353] width 383 height 16
click at [551, 384] on button "Phone" at bounding box center [750, 384] width 409 height 23
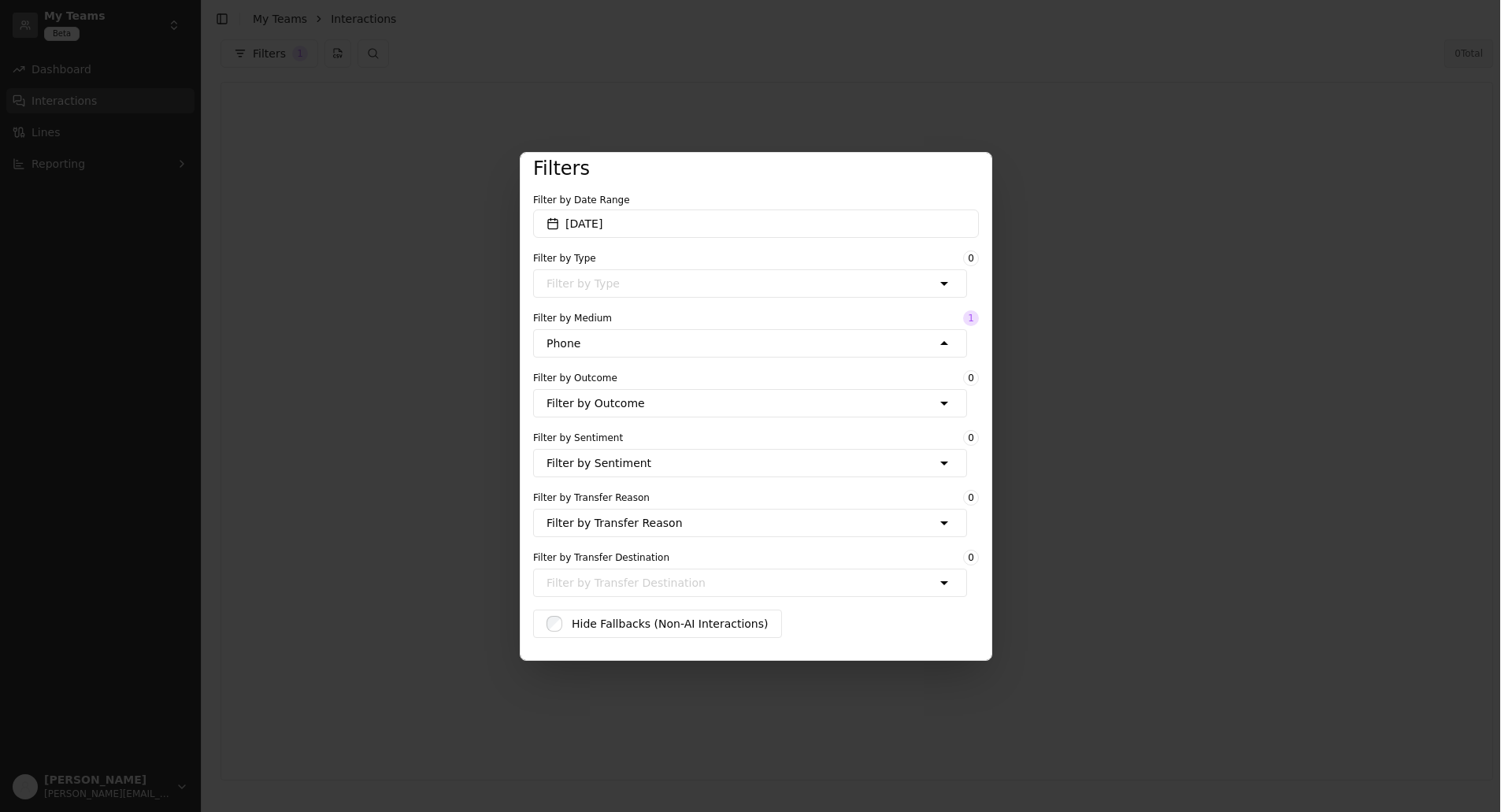
scroll to position [12, 0]
click at [127, 139] on div "My Teams Beta Dashboard Interactions Lines Reporting [PERSON_NAME] [PERSON_NAME…" at bounding box center [756, 406] width 1512 height 812
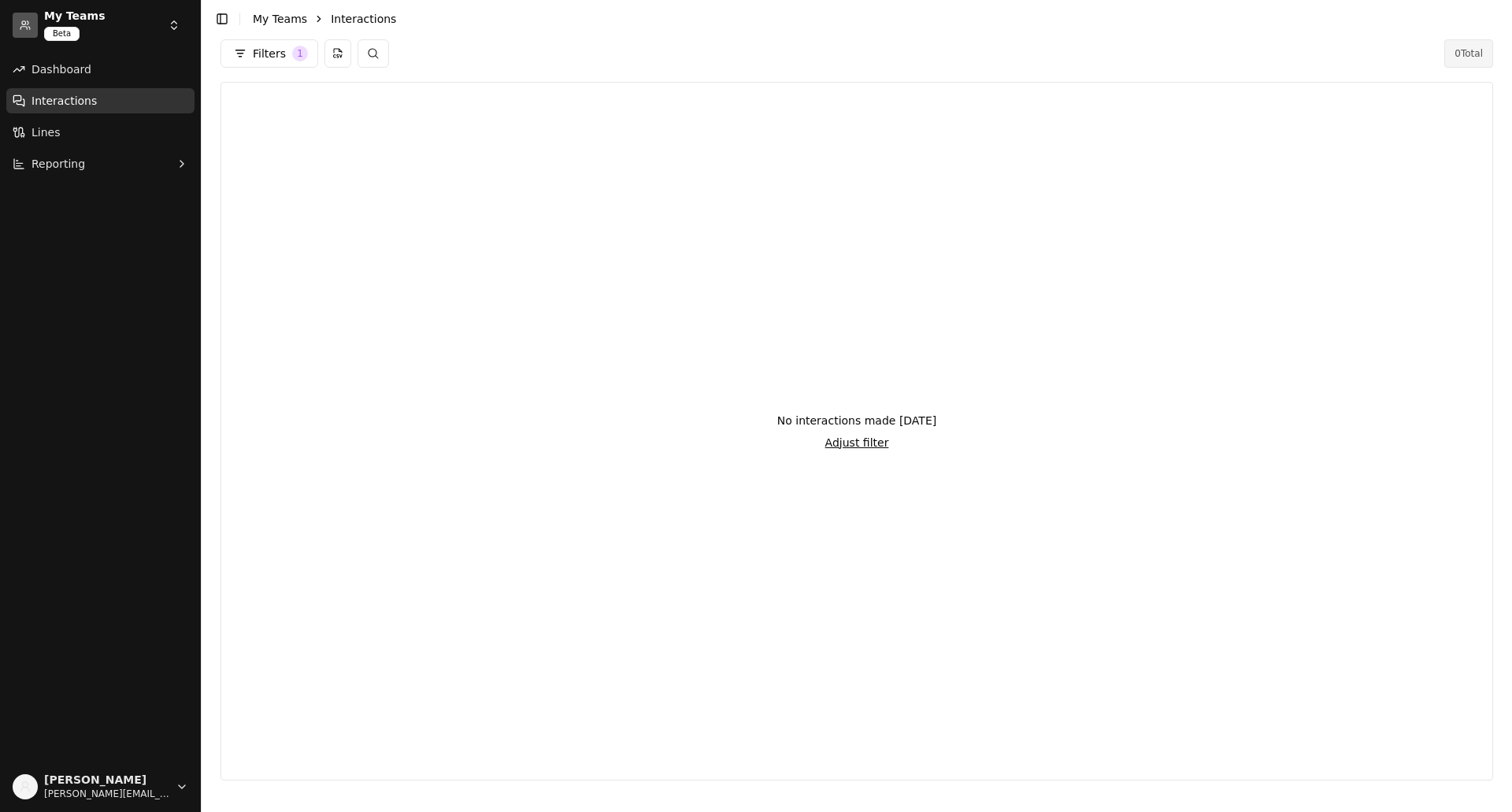
click at [128, 17] on button "My Teams Beta" at bounding box center [100, 25] width 188 height 38
click at [174, 23] on html "My Teams Beta Dashboard Interactions Lines Reporting [PERSON_NAME] [PERSON_NAME…" at bounding box center [756, 406] width 1512 height 812
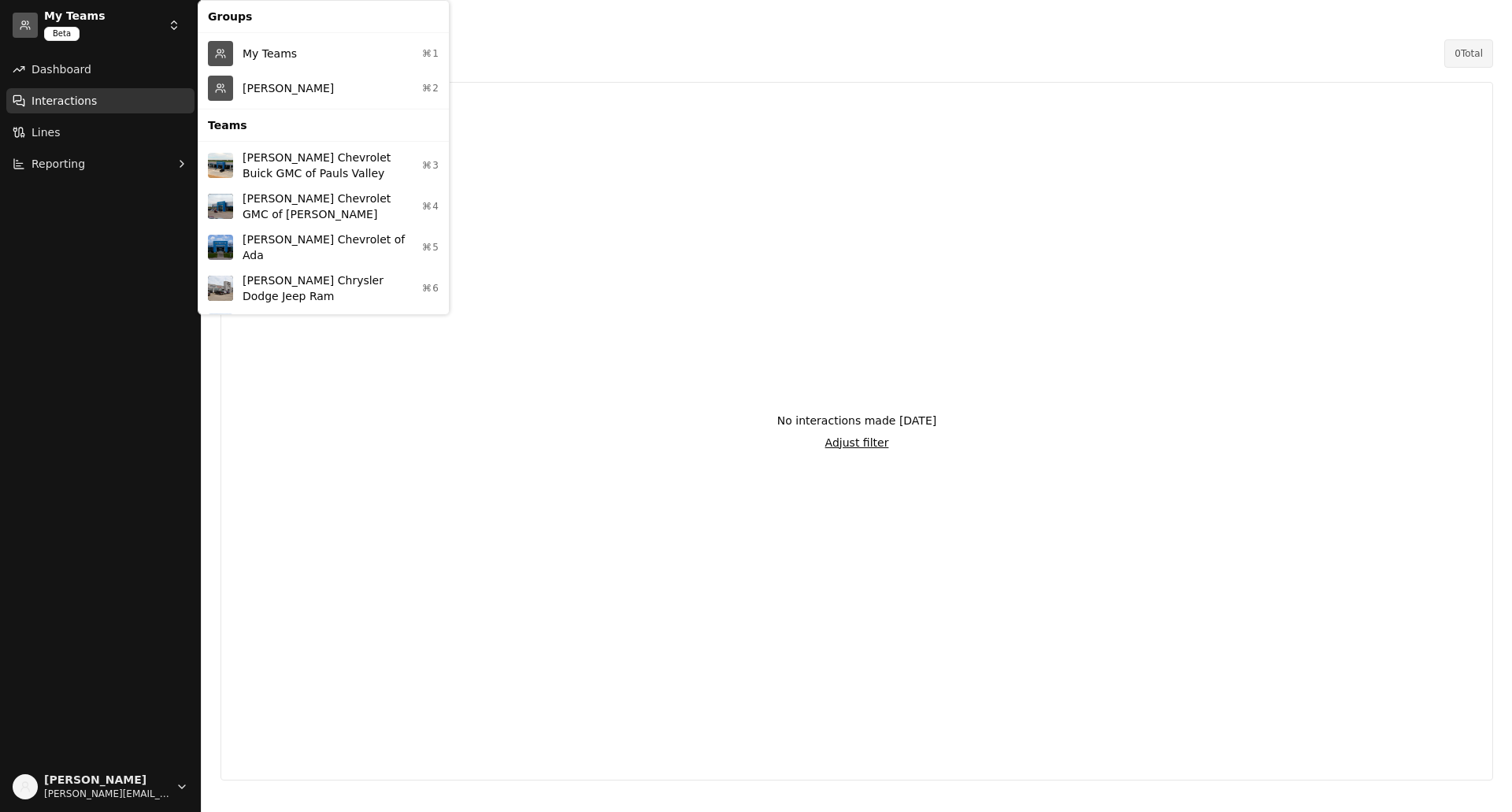
click at [264, 85] on div "Seth Wadley ⌘2" at bounding box center [323, 87] width 244 height 35
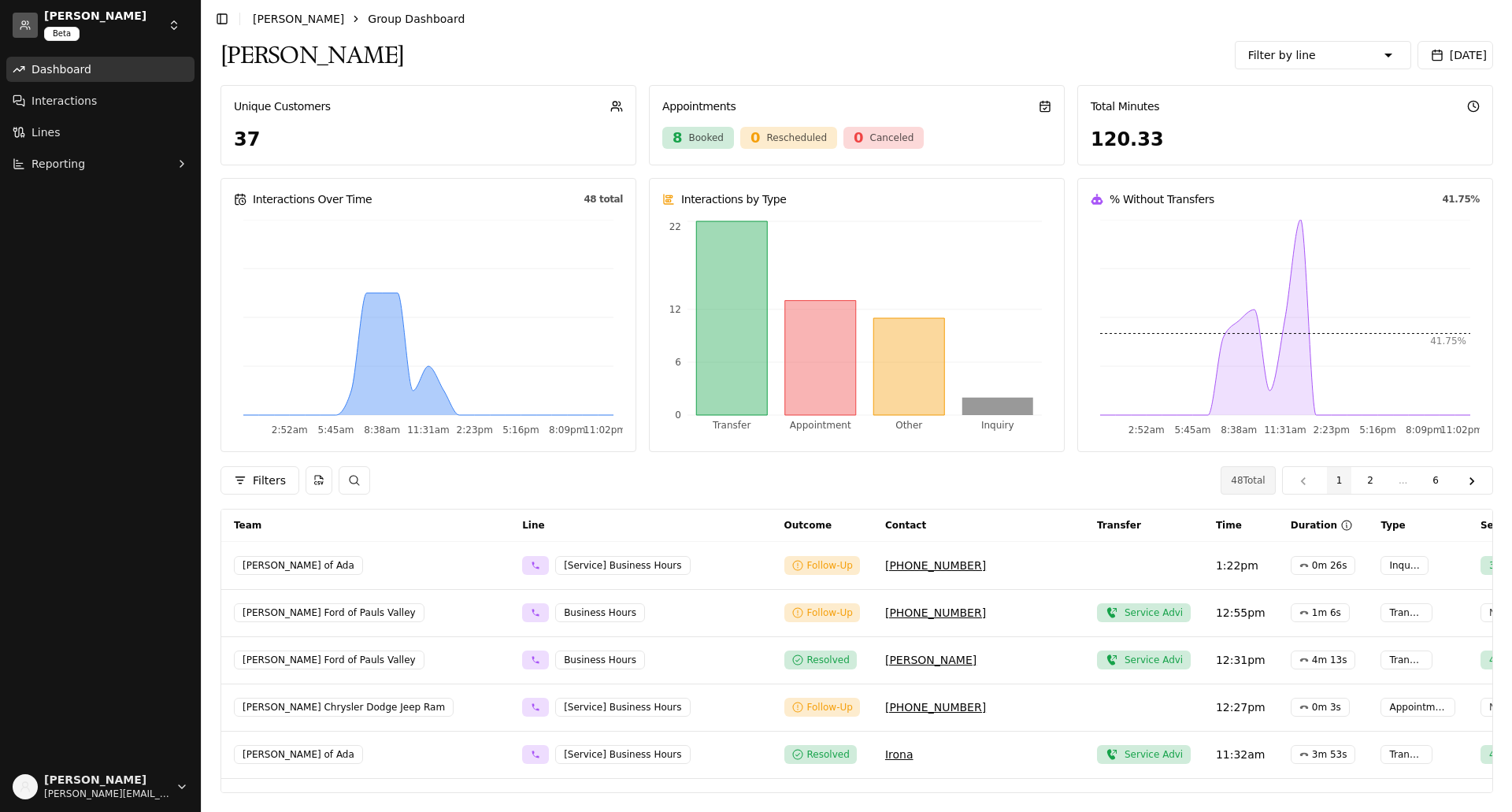
click at [171, 25] on html "Seth Wadley Beta Dashboard Interactions Lines Reporting Robert Stalnaker robert…" at bounding box center [756, 406] width 1512 height 812
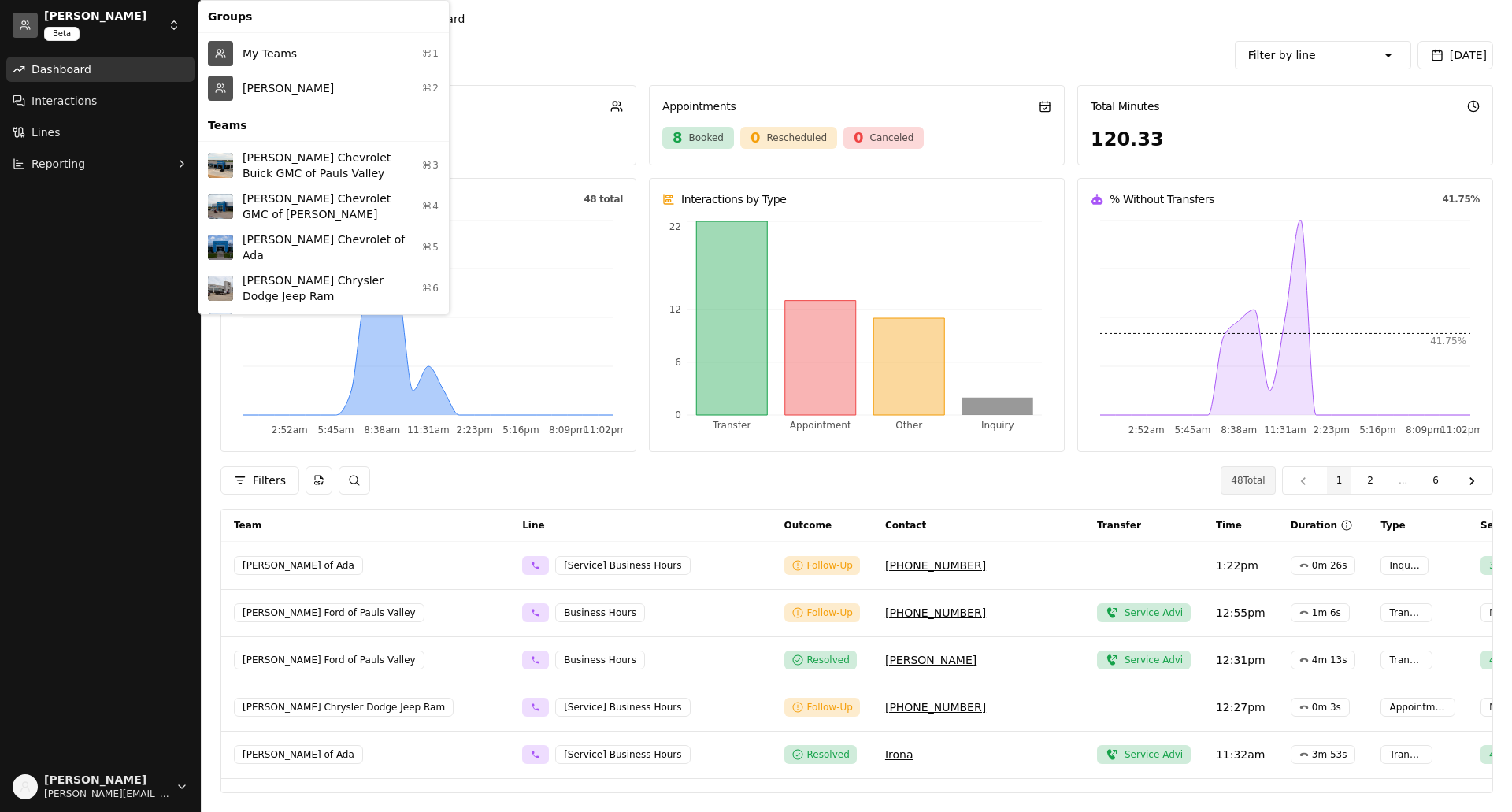
scroll to position [26, 0]
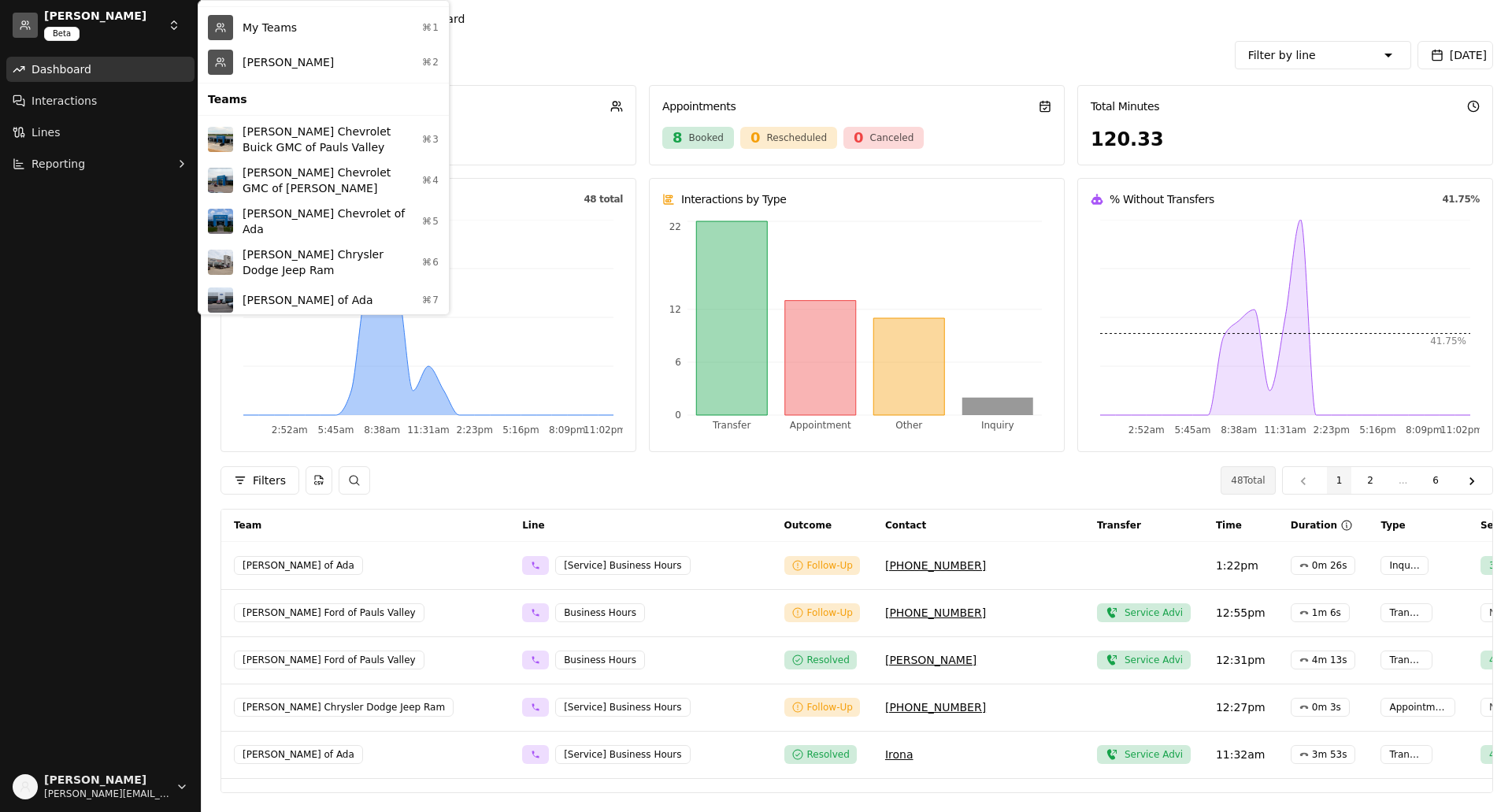
click at [90, 269] on html "Seth Wadley Beta Dashboard Interactions Lines Reporting Robert Stalnaker robert…" at bounding box center [756, 406] width 1512 height 812
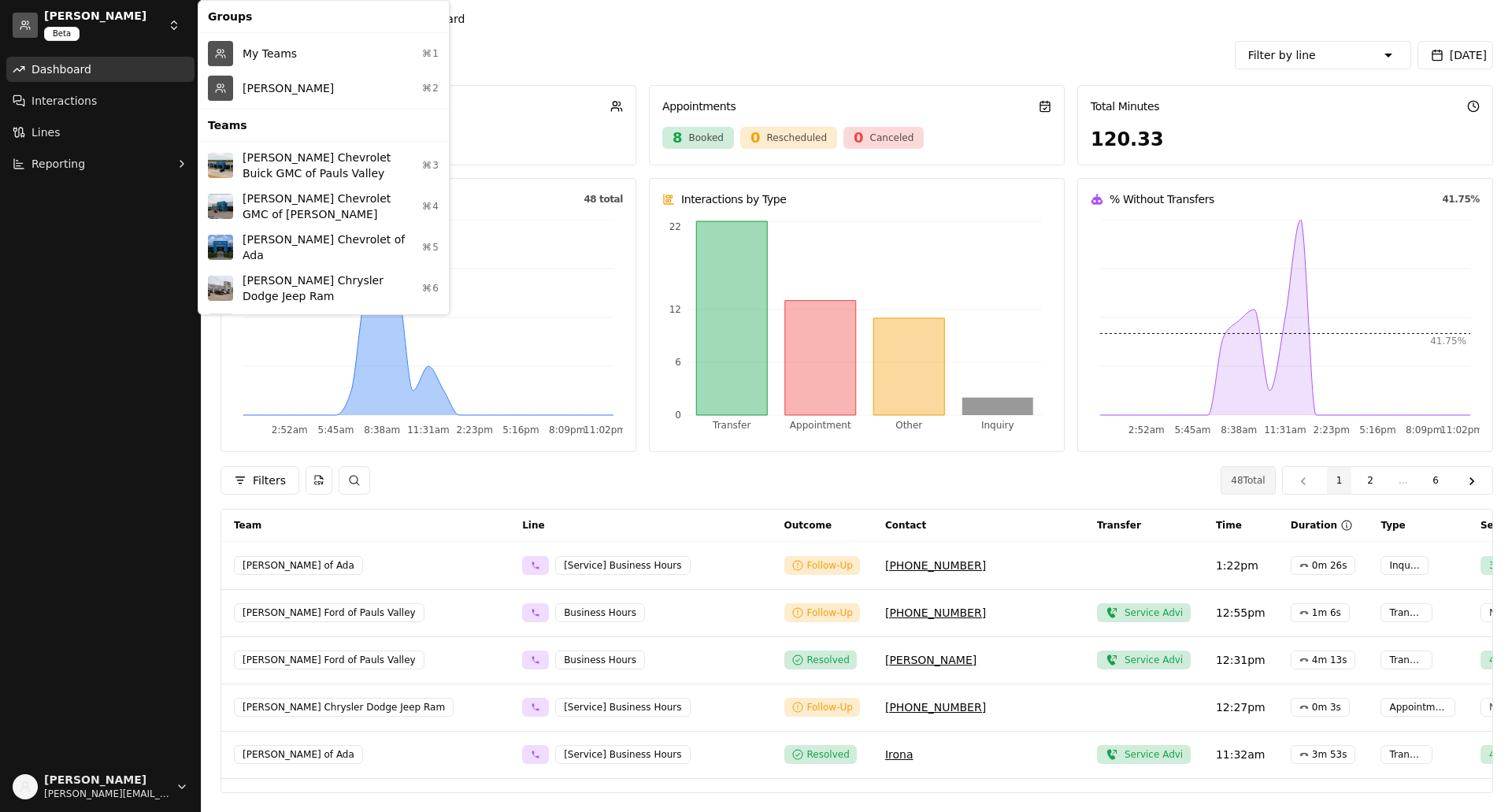
click at [174, 28] on html "Seth Wadley Beta Dashboard Interactions Lines Reporting Robert Stalnaker robert…" at bounding box center [756, 406] width 1512 height 812
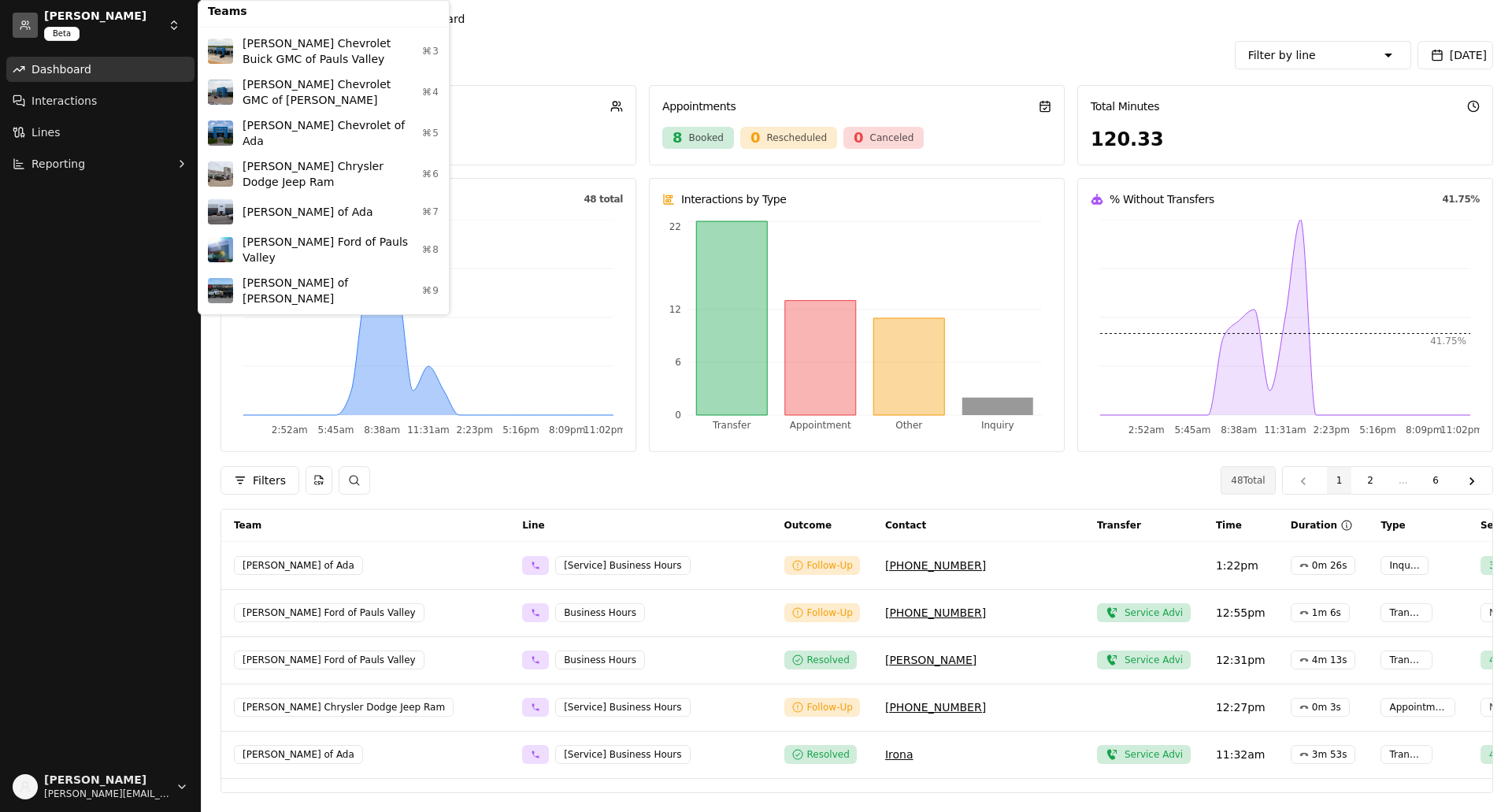
scroll to position [164, 0]
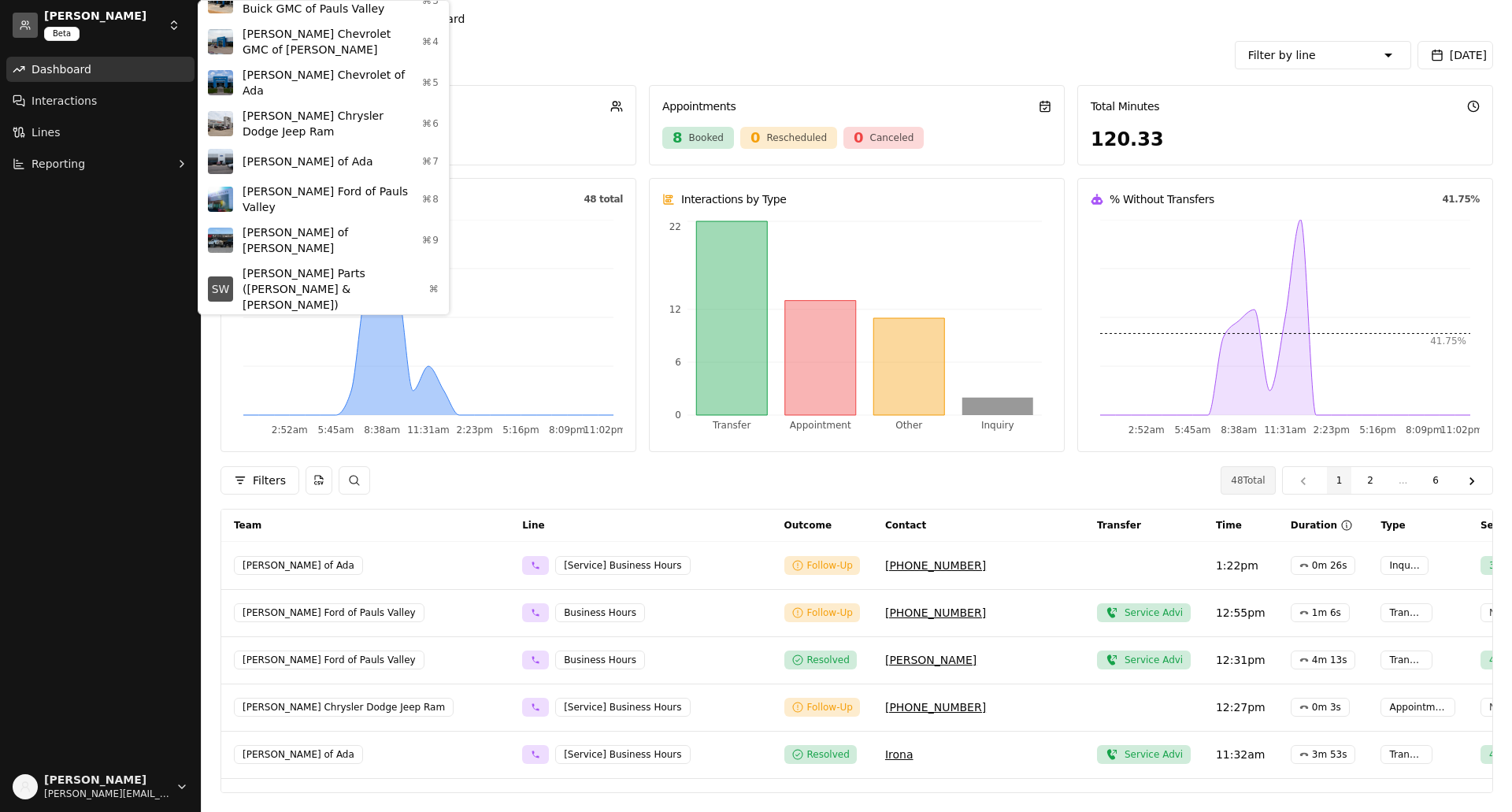
click at [295, 261] on div "SW Seth Wadley Parts (Ada & Perry) ⌘" at bounding box center [323, 289] width 244 height 57
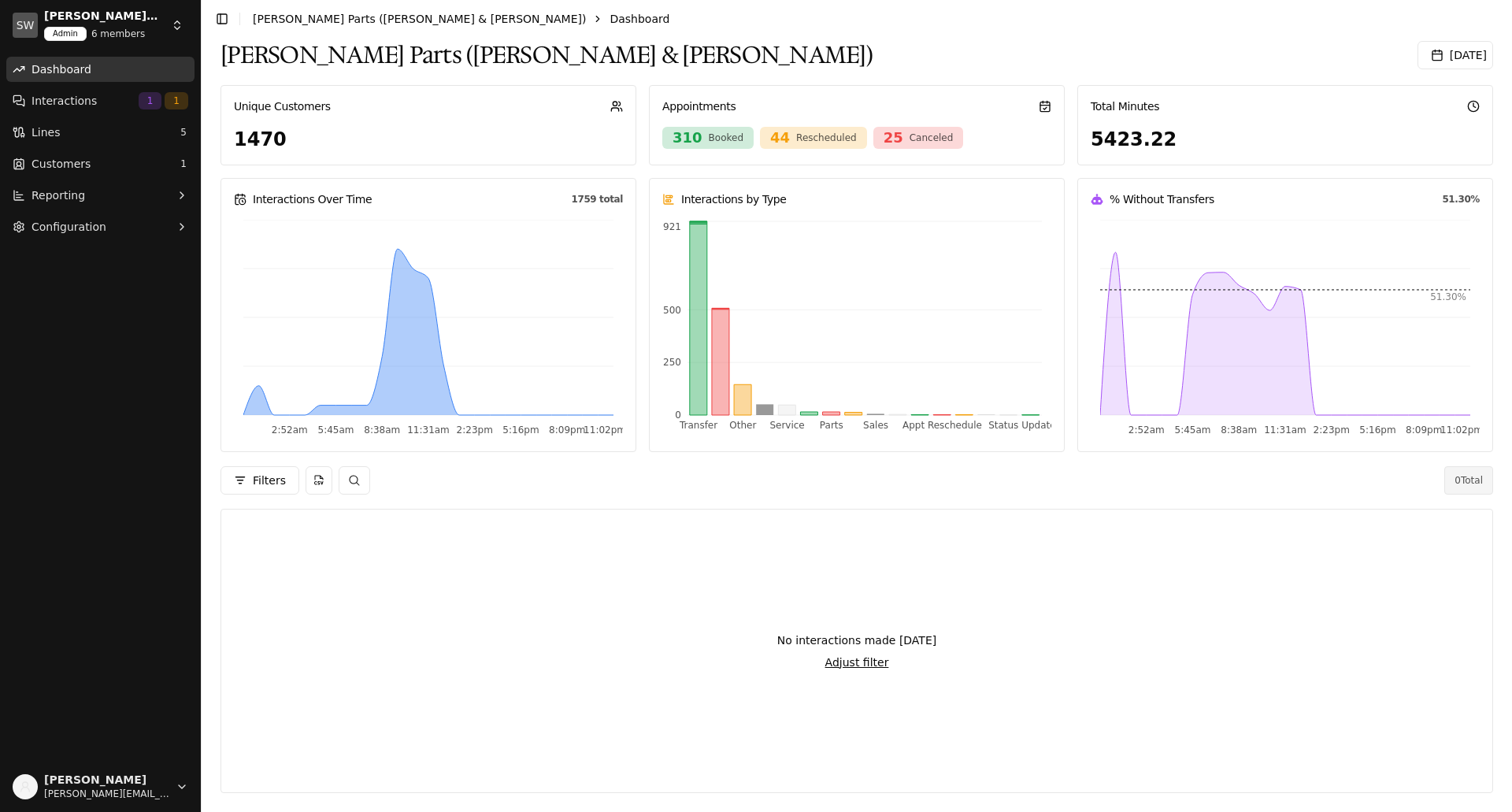
click at [171, 26] on html "SW Seth Wadley Parts (Ada & Perry) Admin 6 members Dashboard Interactions 1 1 L…" at bounding box center [756, 406] width 1512 height 812
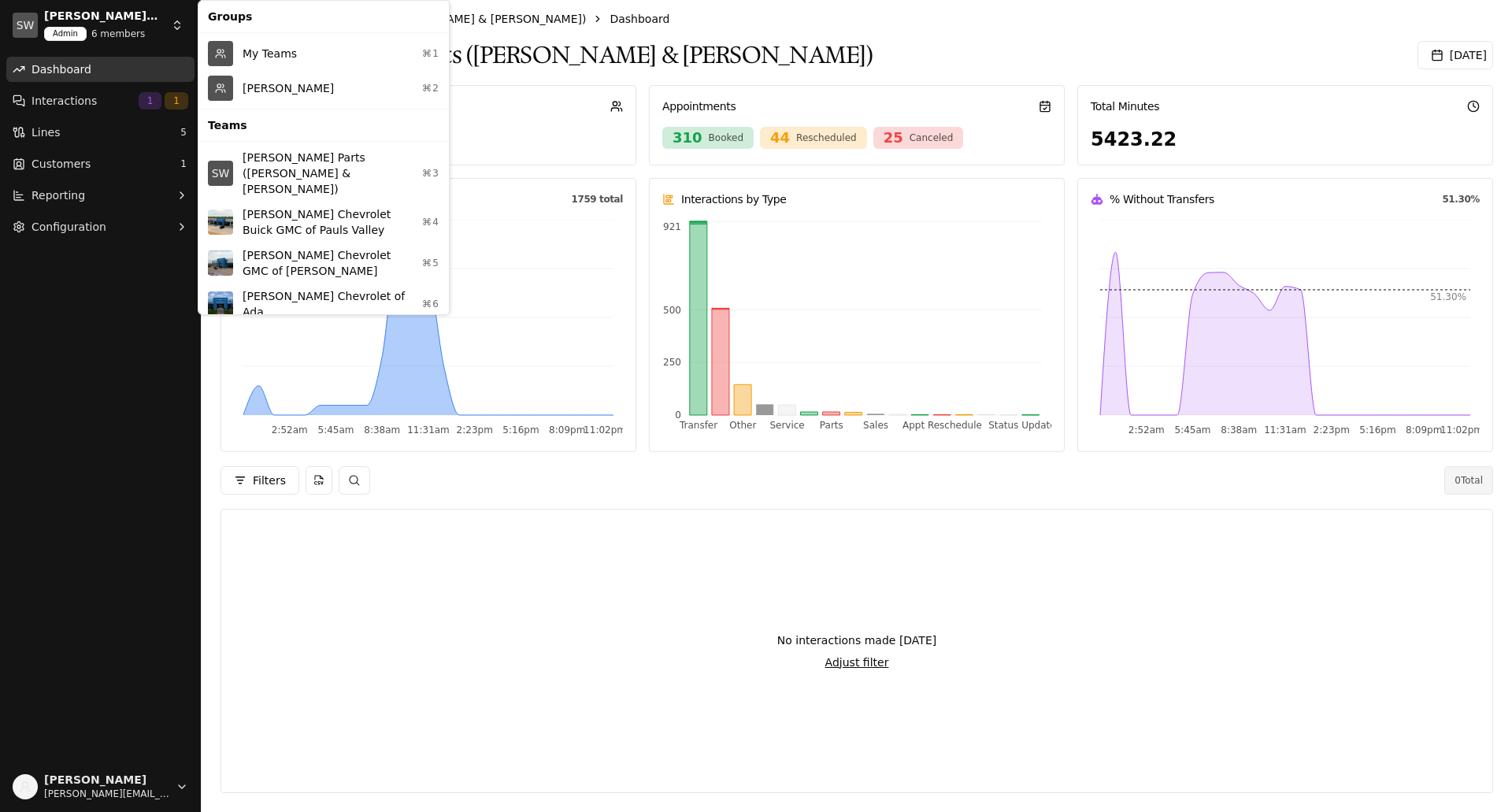
click at [252, 84] on div "Seth Wadley ⌘2" at bounding box center [323, 87] width 244 height 35
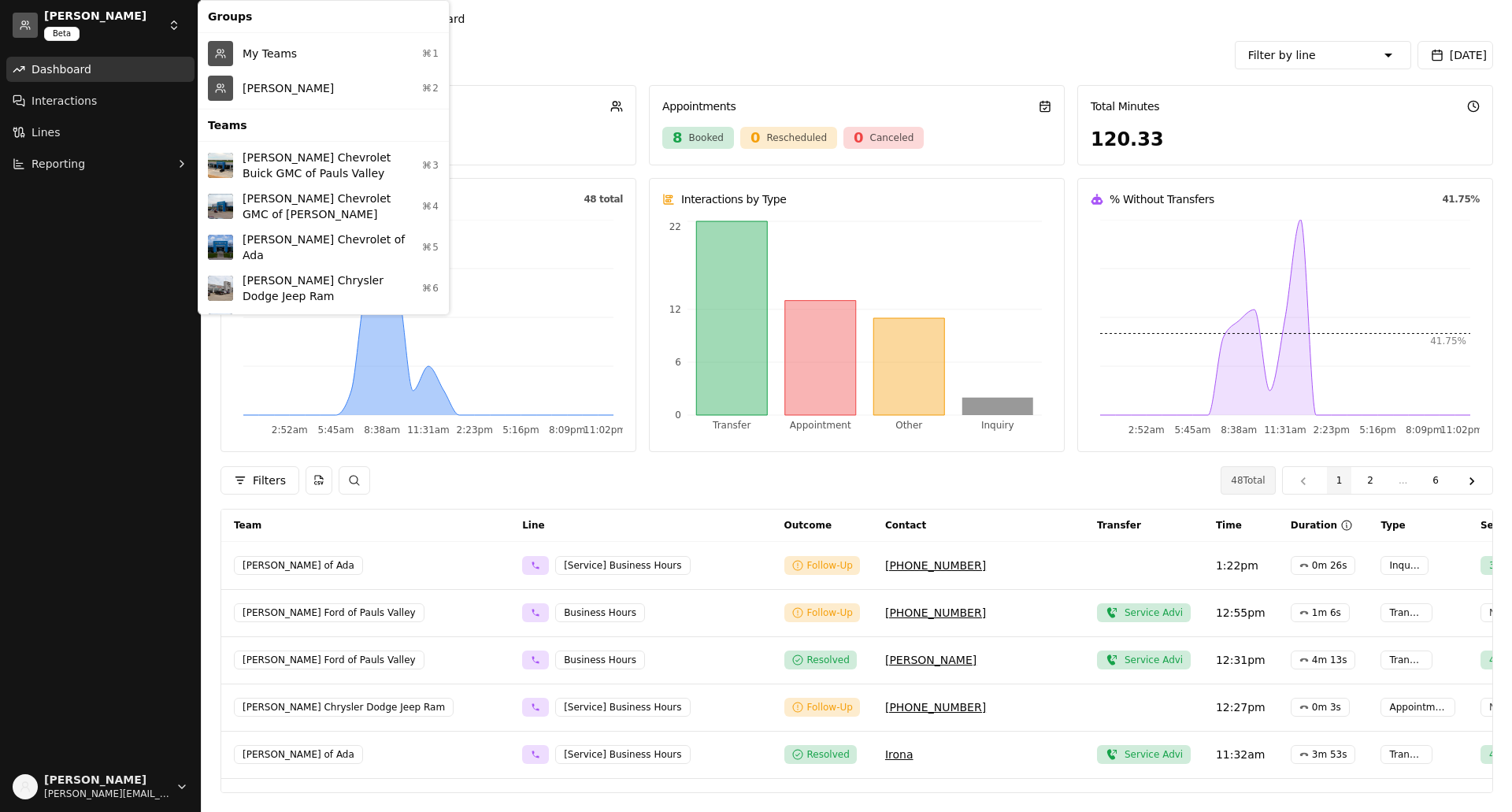
click at [172, 25] on html "Seth Wadley Beta Dashboard Interactions Lines Reporting Robert Stalnaker robert…" at bounding box center [756, 406] width 1512 height 812
click at [68, 238] on html "Seth Wadley Beta Dashboard Interactions Lines Reporting Robert Stalnaker robert…" at bounding box center [756, 406] width 1512 height 812
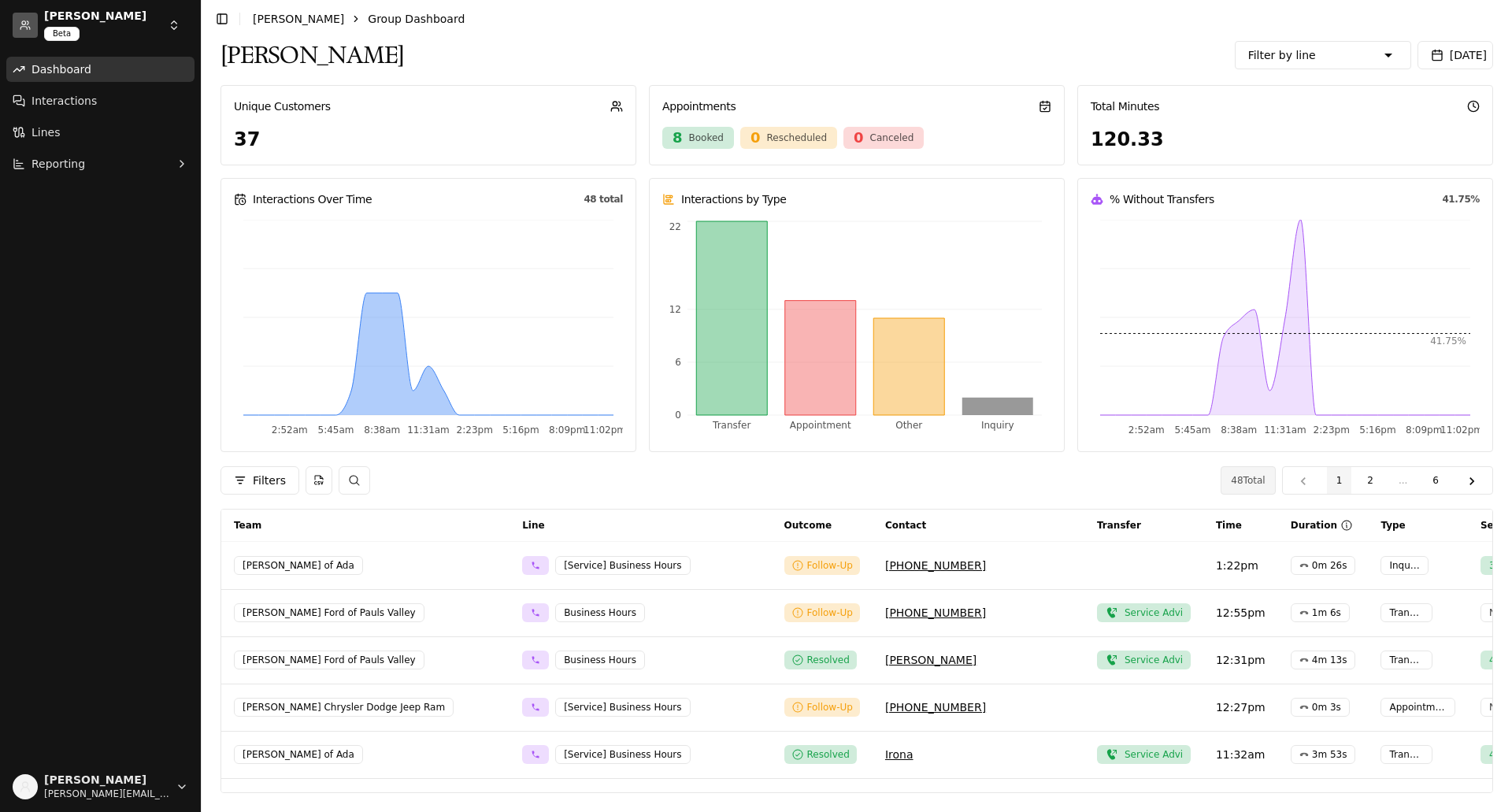
click at [249, 481] on button "Filters" at bounding box center [260, 480] width 79 height 28
click at [118, 266] on div "Seth Wadley Beta Dashboard Interactions Lines Reporting Robert Stalnaker robert…" at bounding box center [756, 406] width 1512 height 812
click at [172, 22] on html "Seth Wadley Beta Dashboard Interactions Lines Reporting Robert Stalnaker robert…" at bounding box center [756, 406] width 1512 height 812
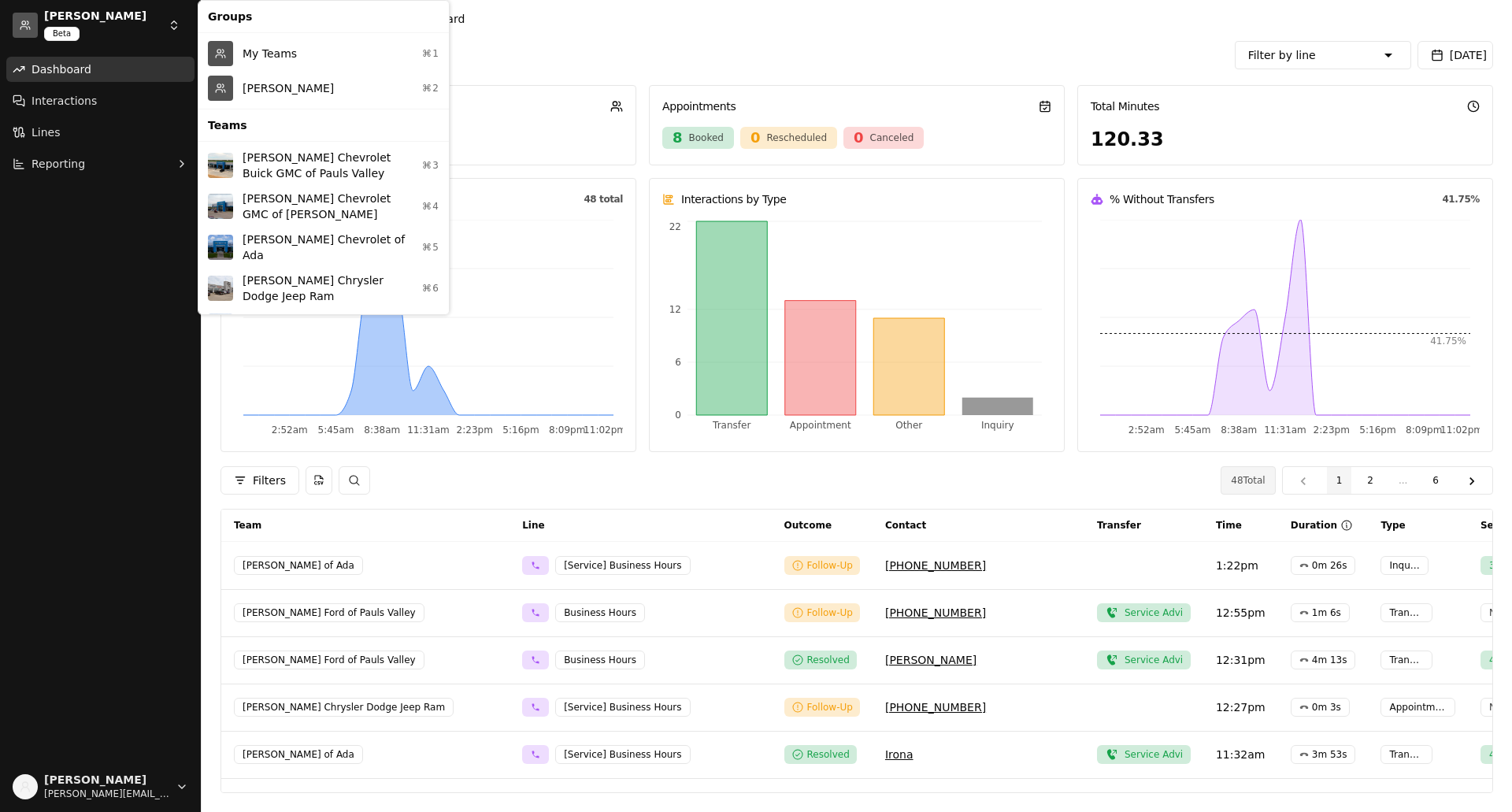
click at [118, 297] on html "Seth Wadley Beta Dashboard Interactions Lines Reporting Robert Stalnaker robert…" at bounding box center [756, 406] width 1512 height 812
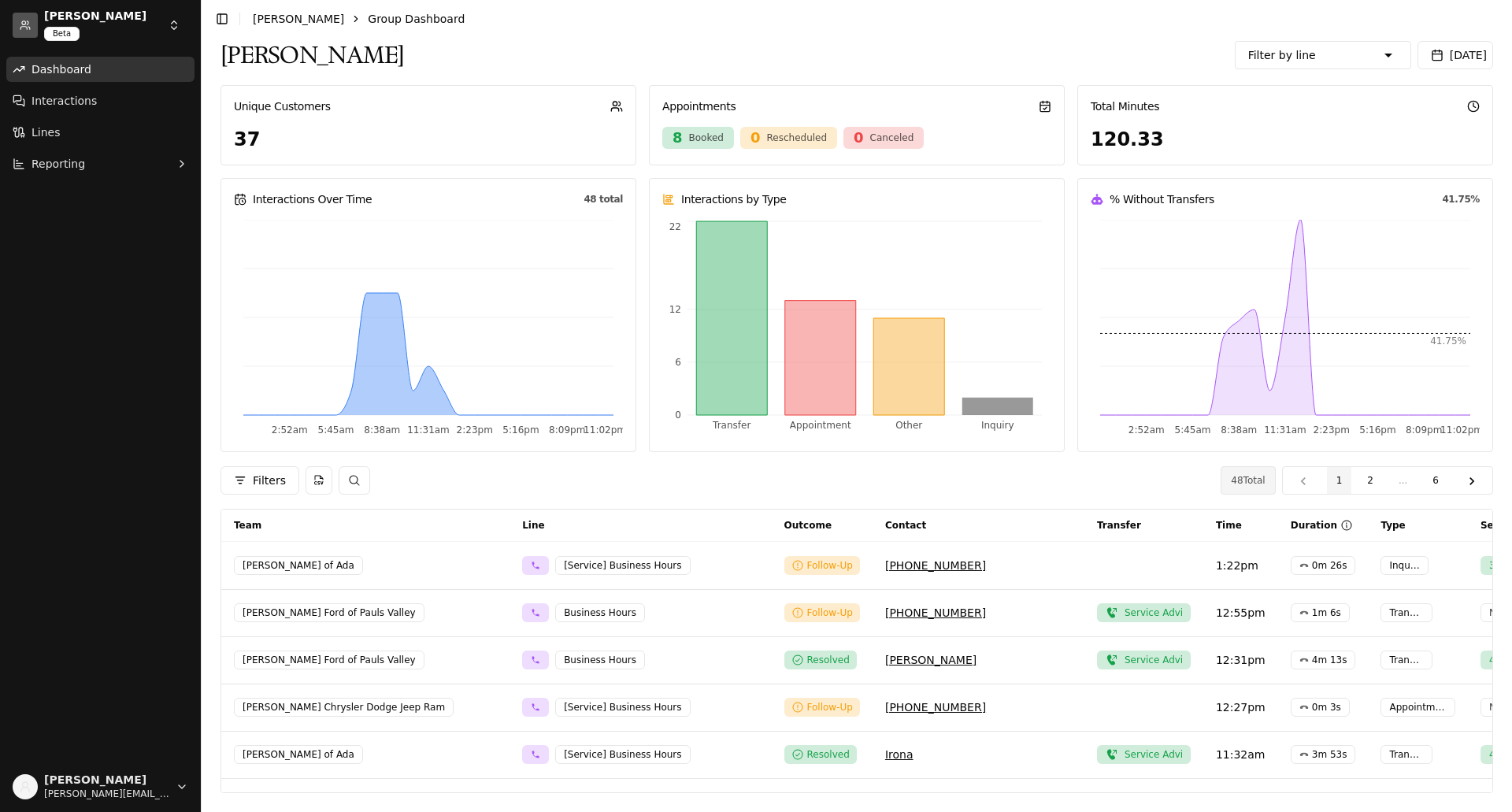
click at [1460, 52] on span "[DATE]" at bounding box center [1468, 55] width 37 height 13
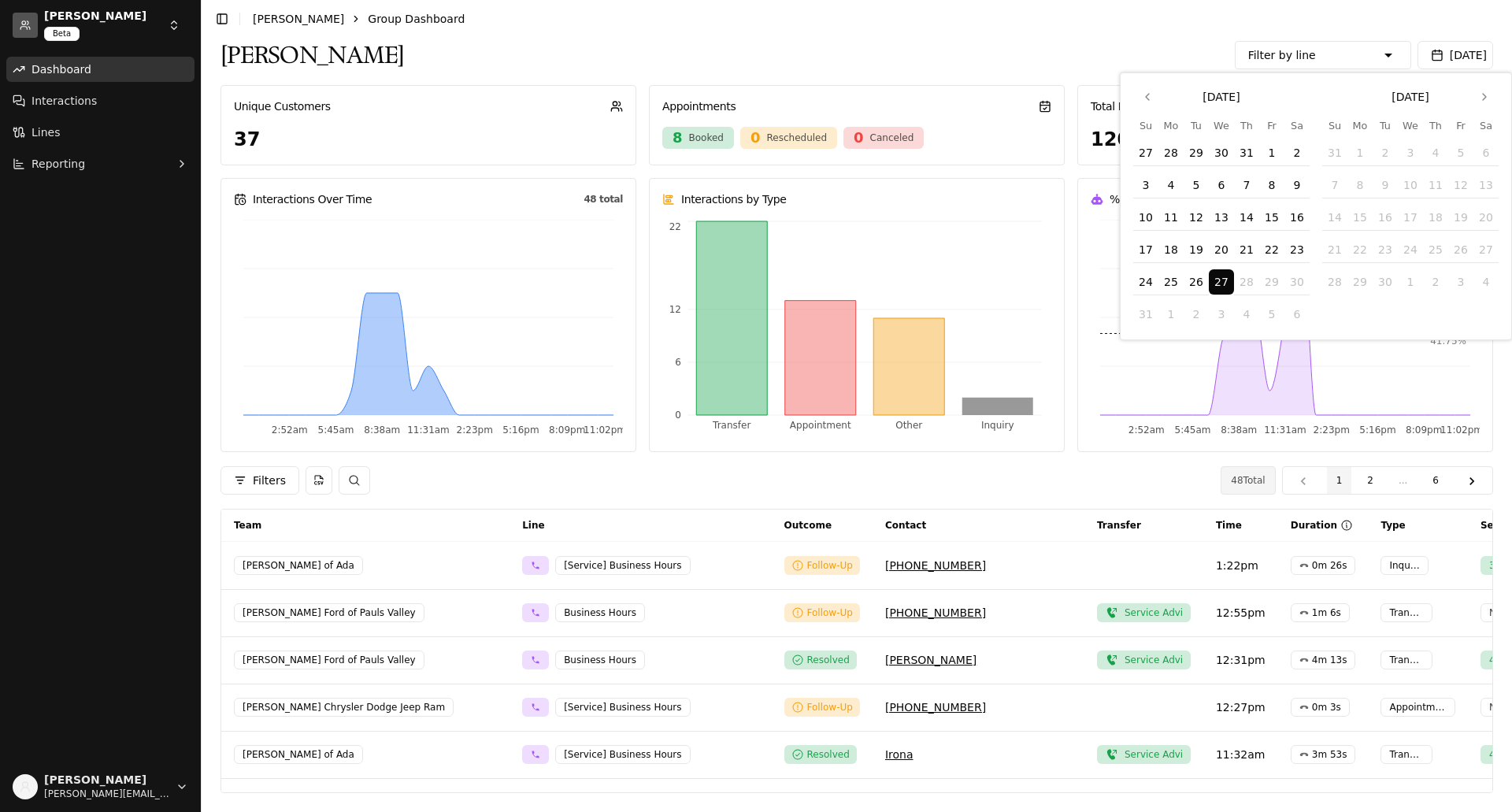
click at [1134, 43] on div "Seth Wadley Filter by line Sales Seth Wadley Chevrolet of Ada - [Sales][Phone] …" at bounding box center [857, 55] width 1272 height 35
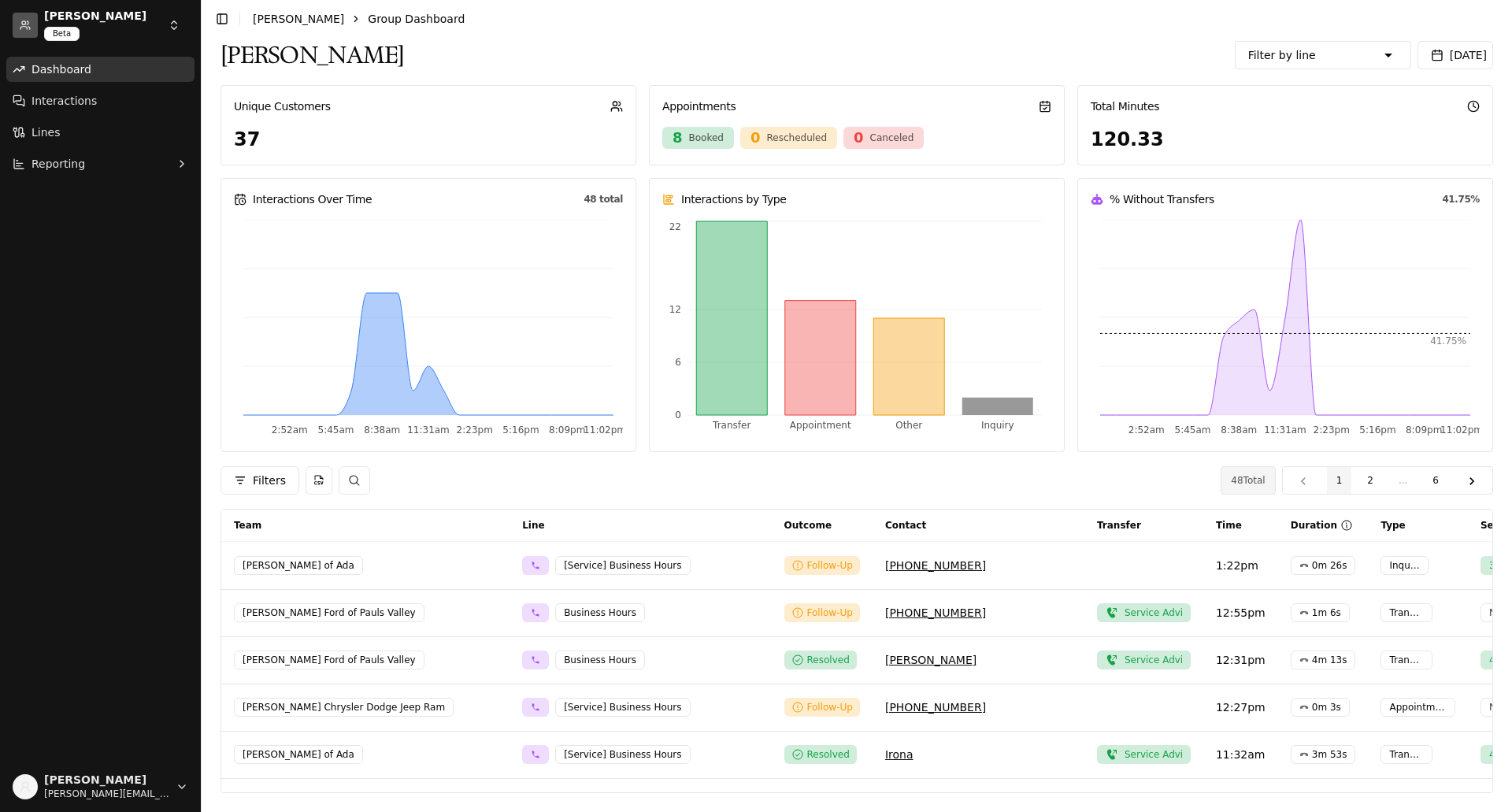
click at [1394, 56] on icon "button" at bounding box center [1388, 55] width 19 height 19
click at [1253, 119] on icon "button" at bounding box center [1254, 116] width 15 height 15
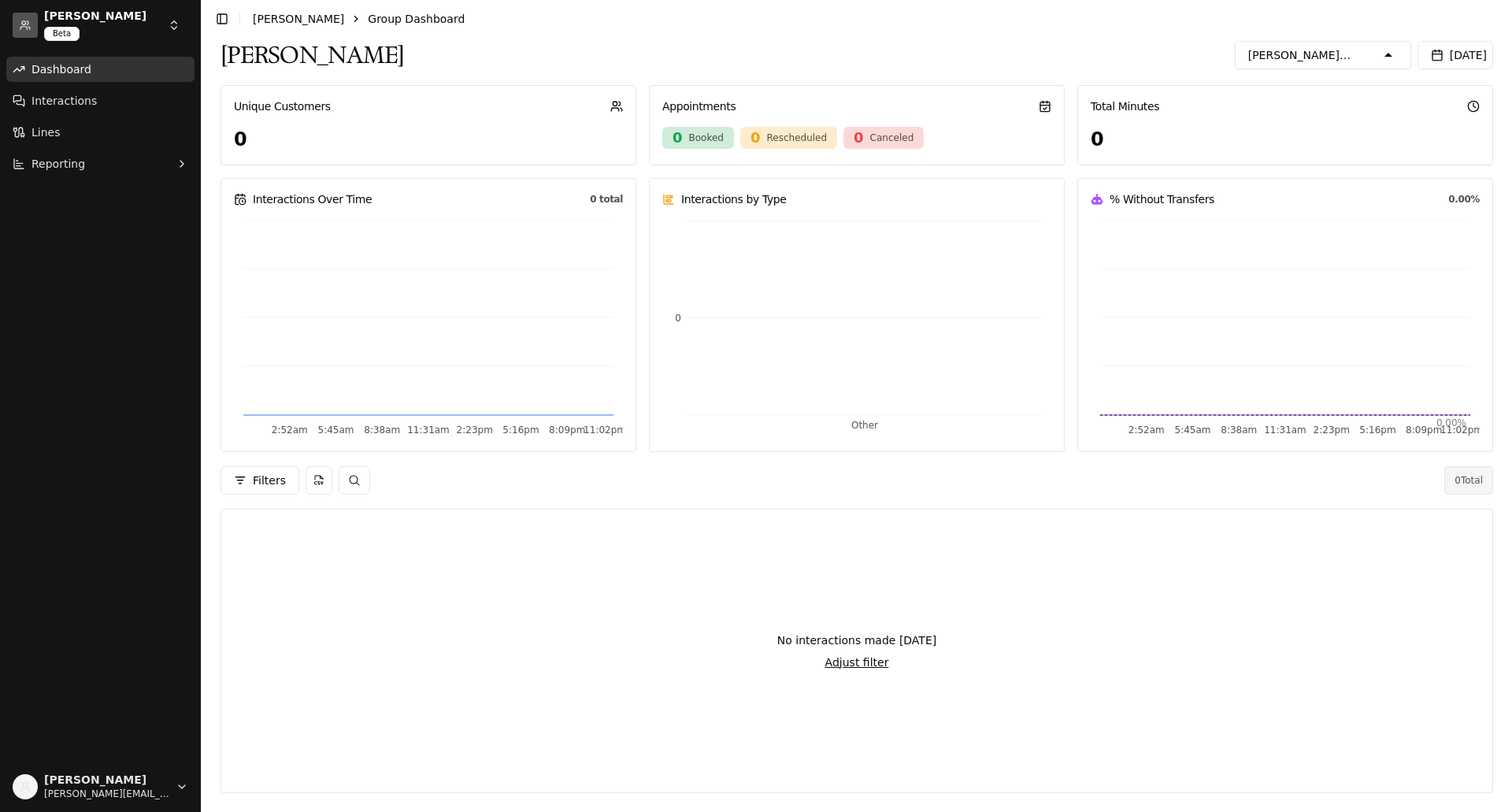
click at [1249, 148] on icon "button" at bounding box center [1254, 150] width 11 height 11
click at [1253, 145] on icon "button" at bounding box center [1254, 137] width 15 height 15
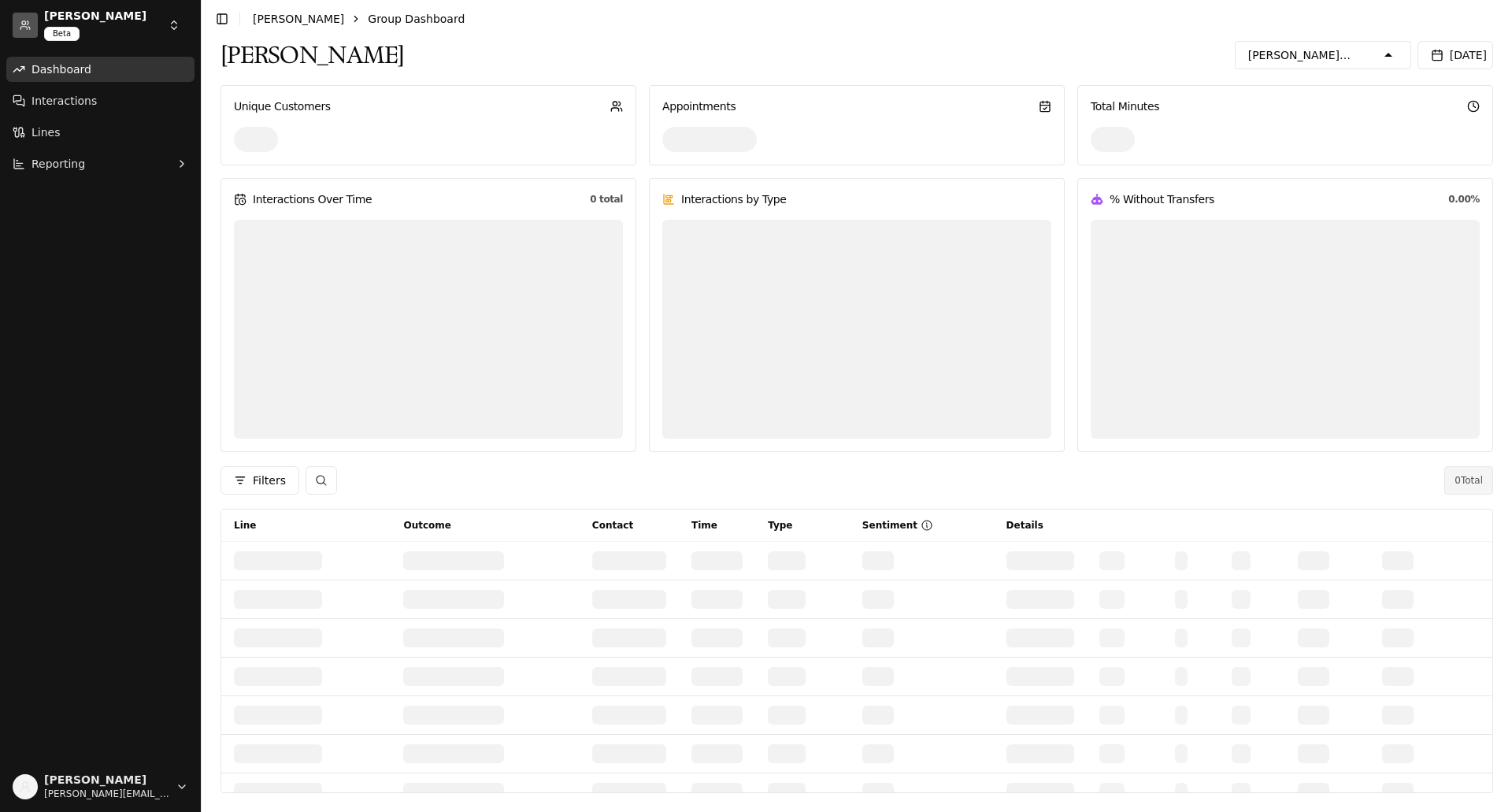
scroll to position [157, 0]
click at [1250, 133] on icon "button" at bounding box center [1254, 132] width 15 height 15
click at [1255, 167] on icon "button" at bounding box center [1254, 171] width 15 height 15
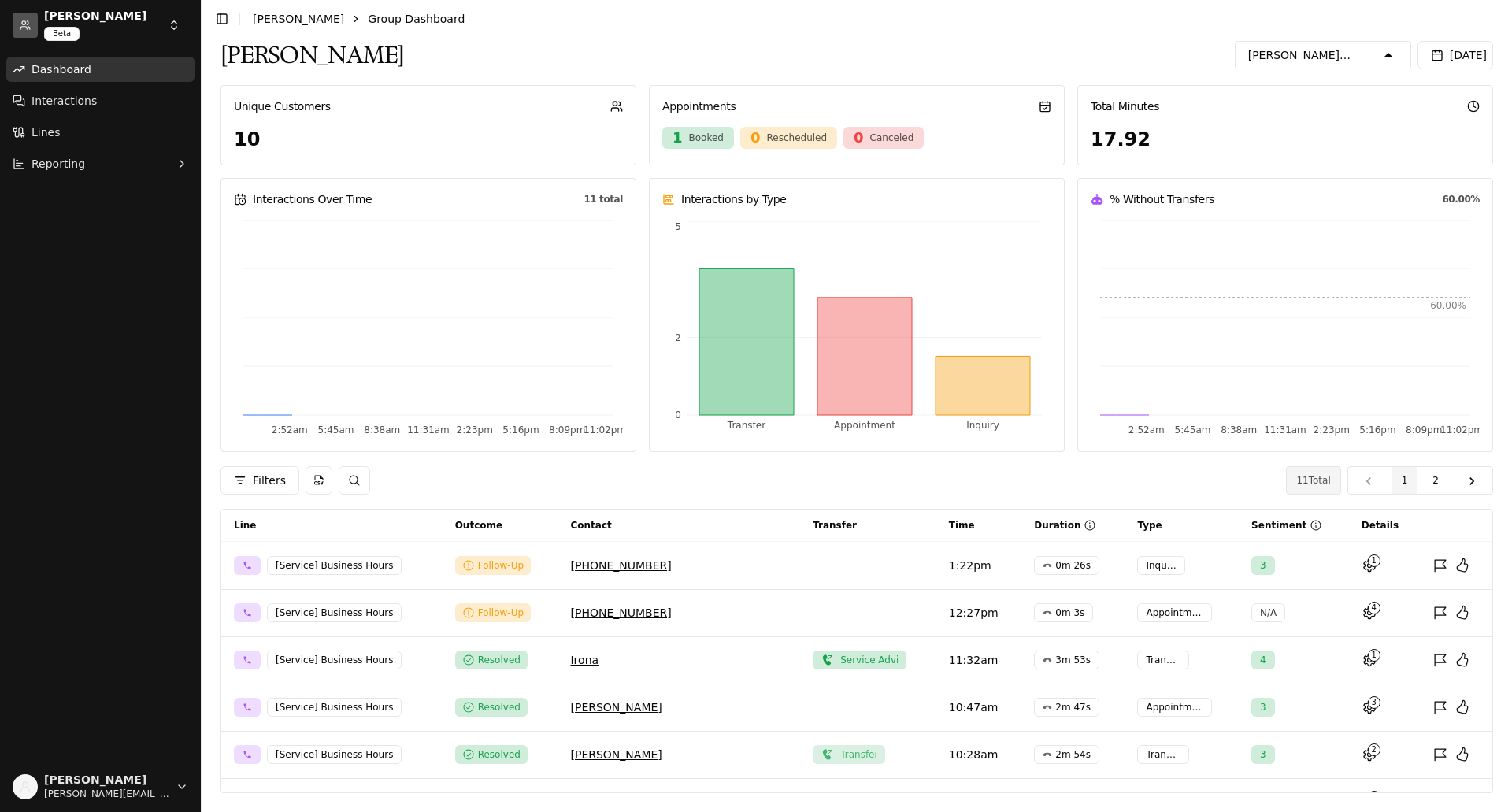
click at [1251, 122] on icon "button" at bounding box center [1254, 129] width 15 height 15
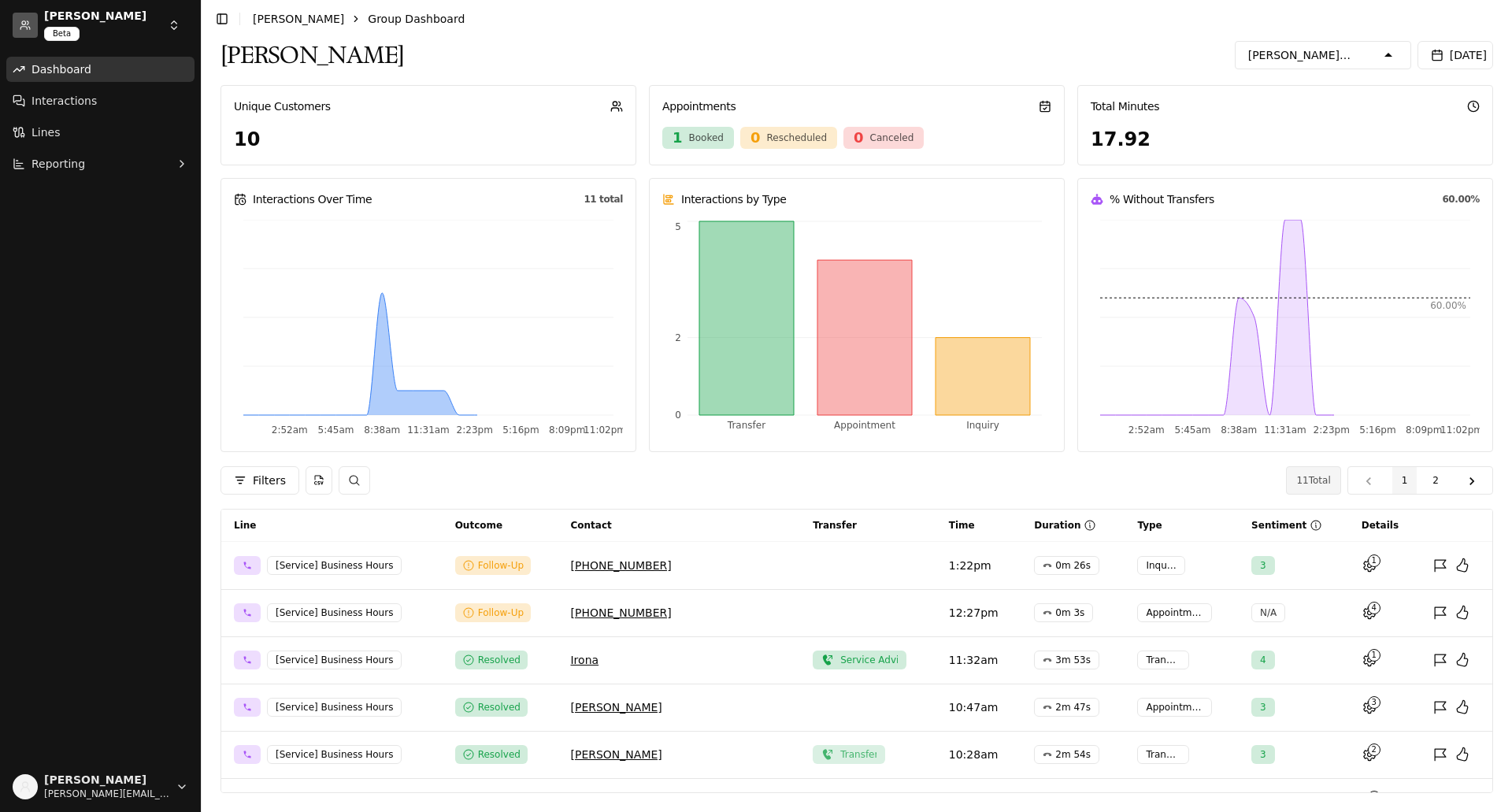
scroll to position [289, 0]
click at [1249, 142] on icon "button" at bounding box center [1254, 149] width 15 height 15
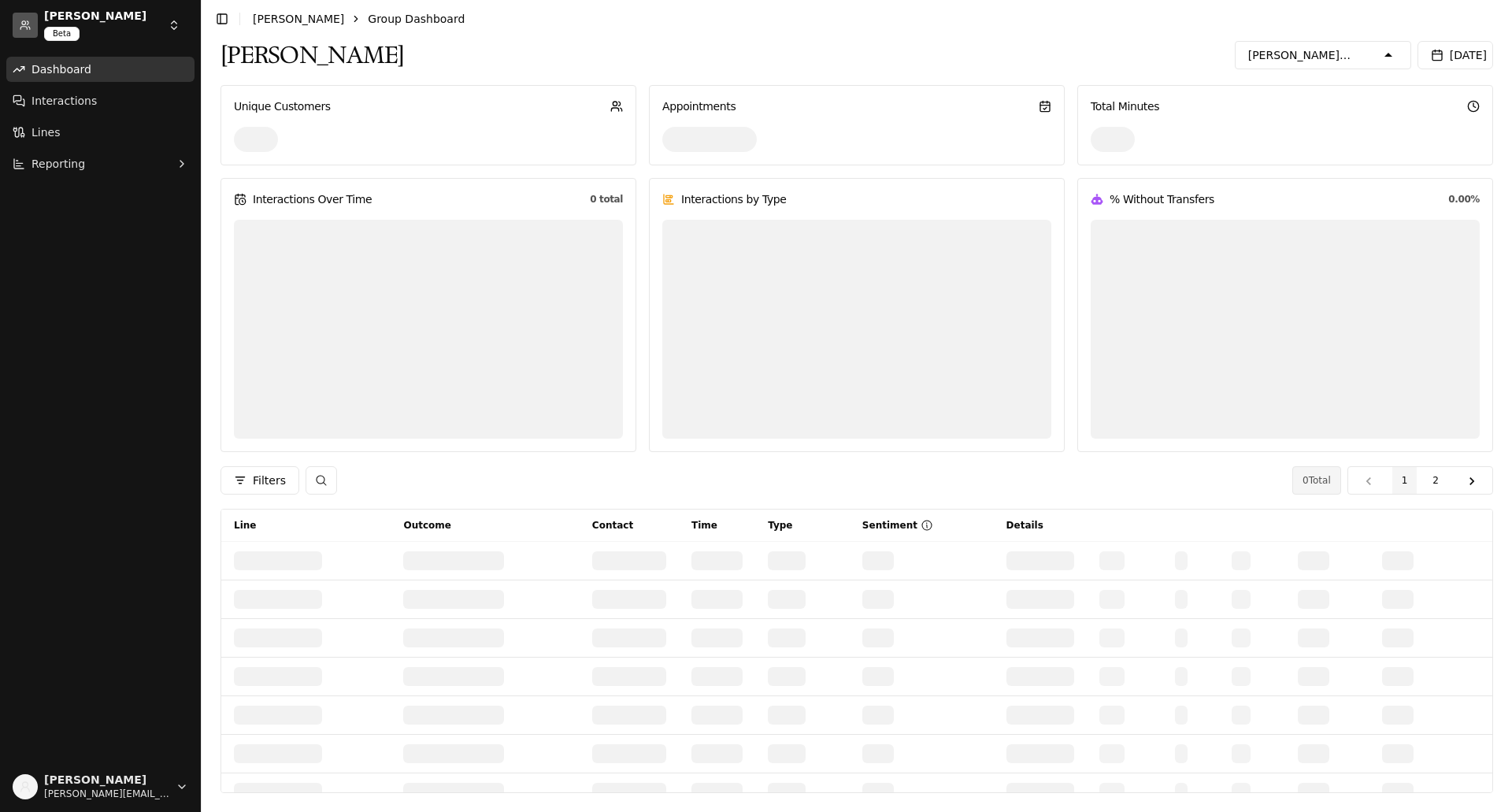
scroll to position [341, 0]
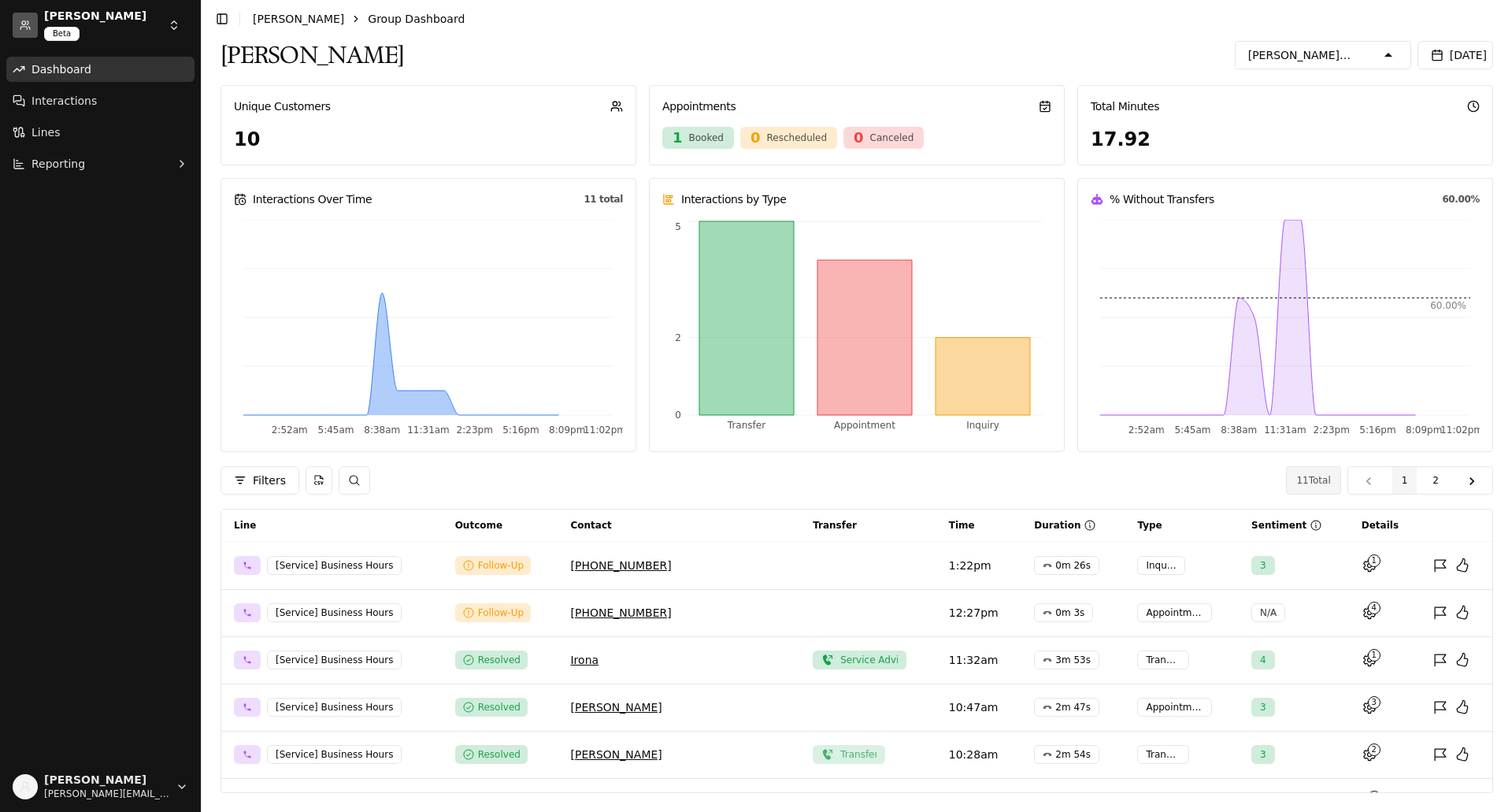
click at [1251, 143] on icon "button" at bounding box center [1254, 150] width 15 height 15
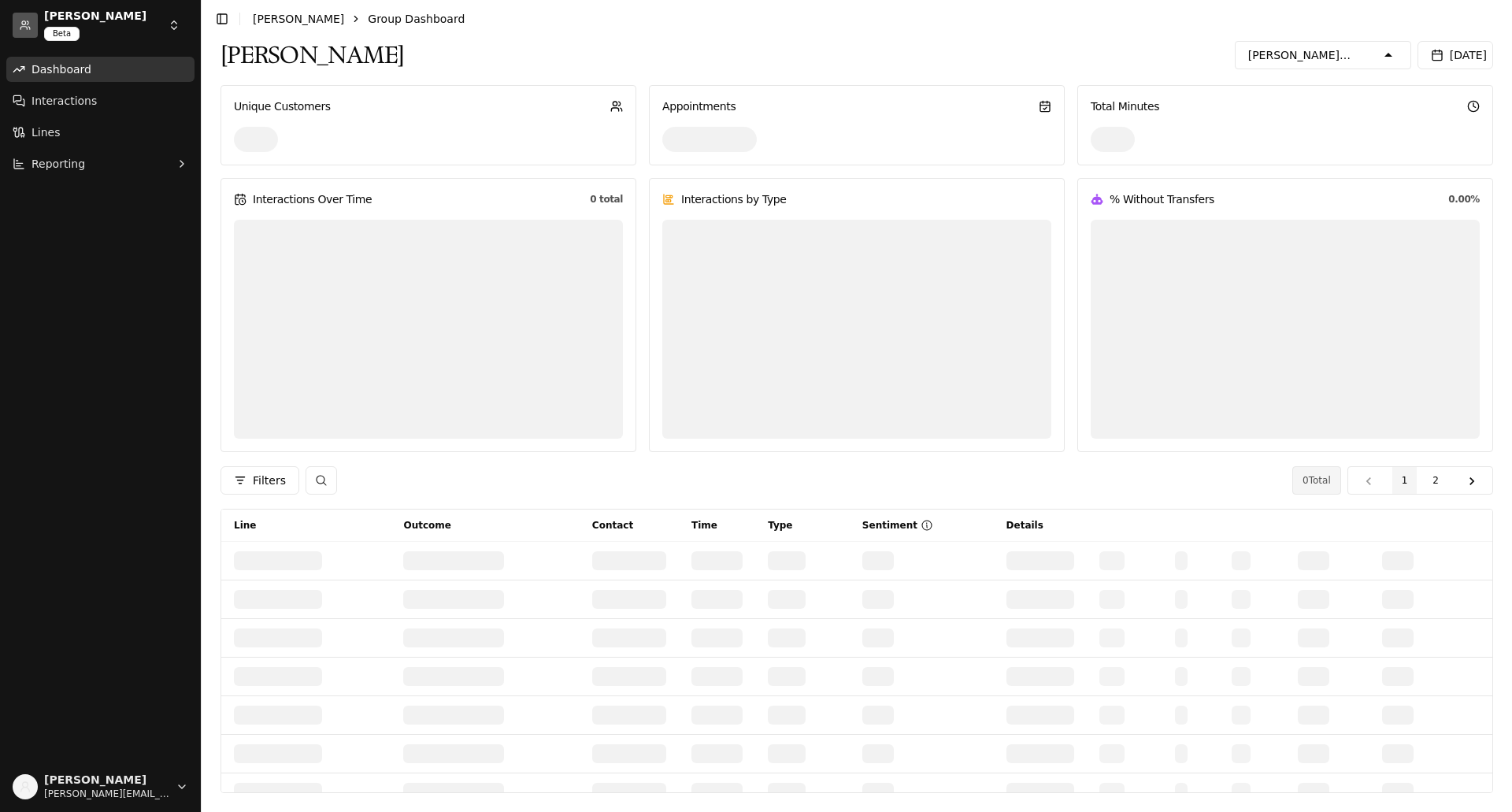
scroll to position [394, 0]
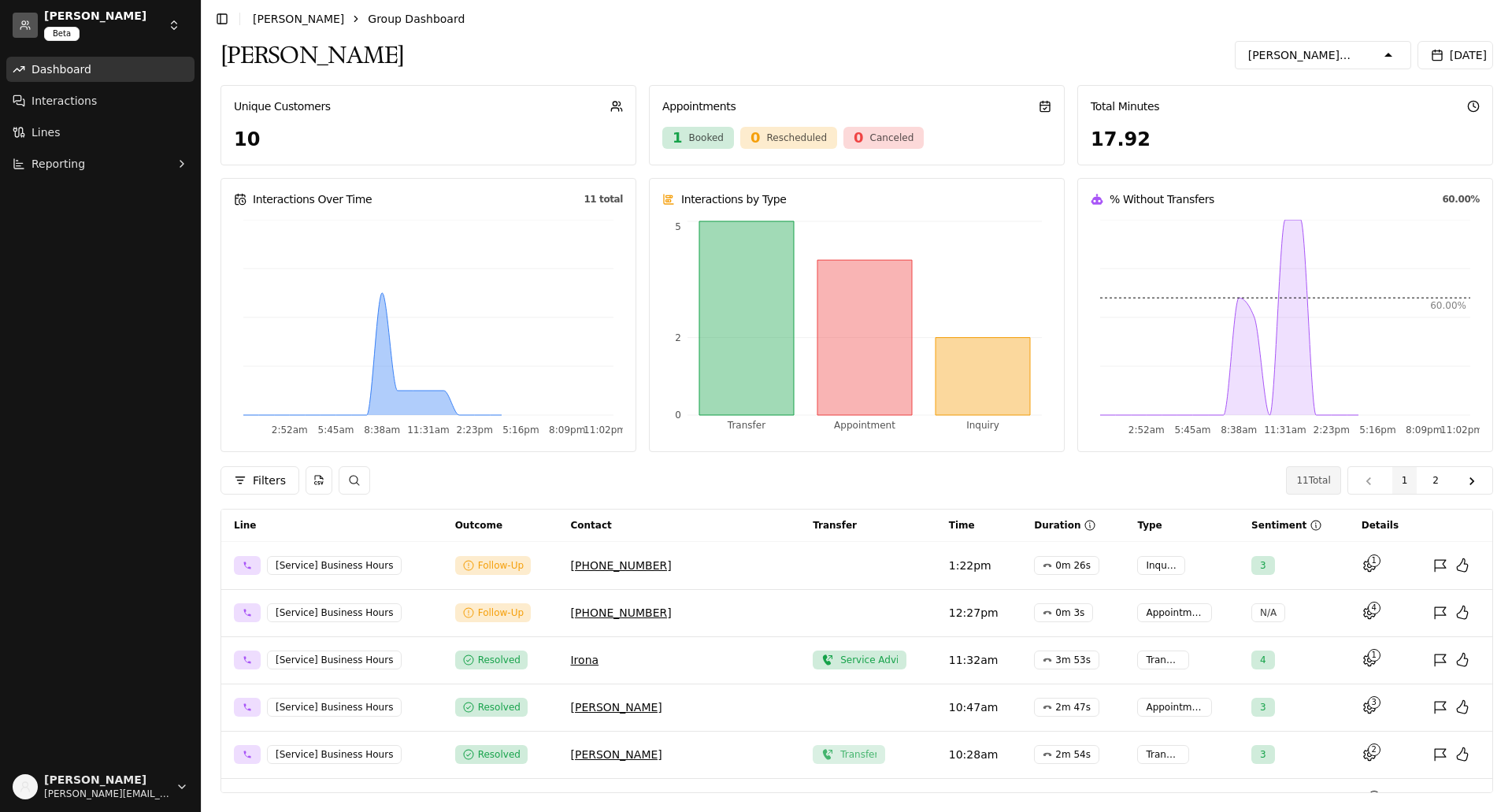
click at [1252, 138] on icon "button" at bounding box center [1254, 145] width 15 height 15
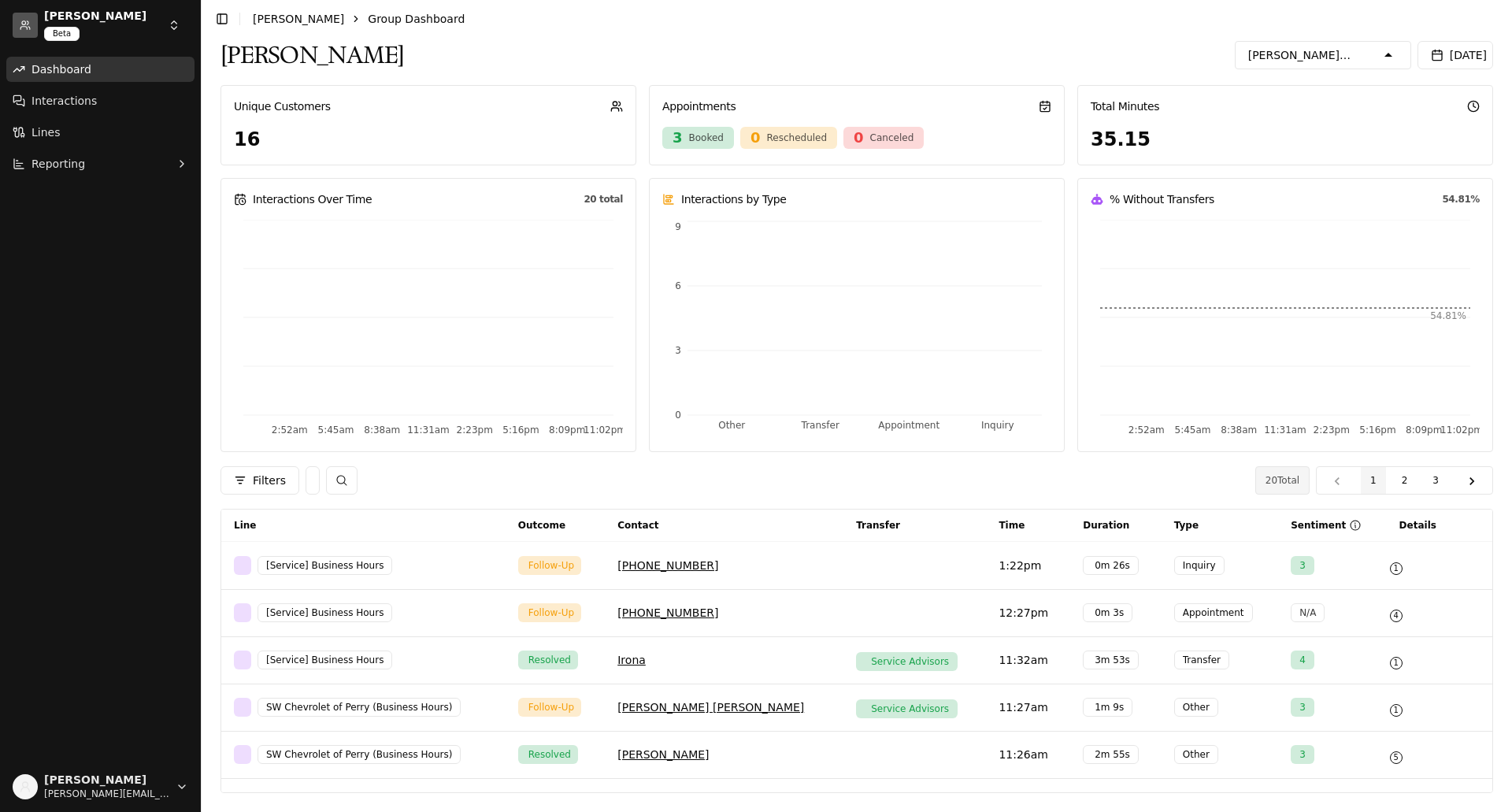
scroll to position [447, 0]
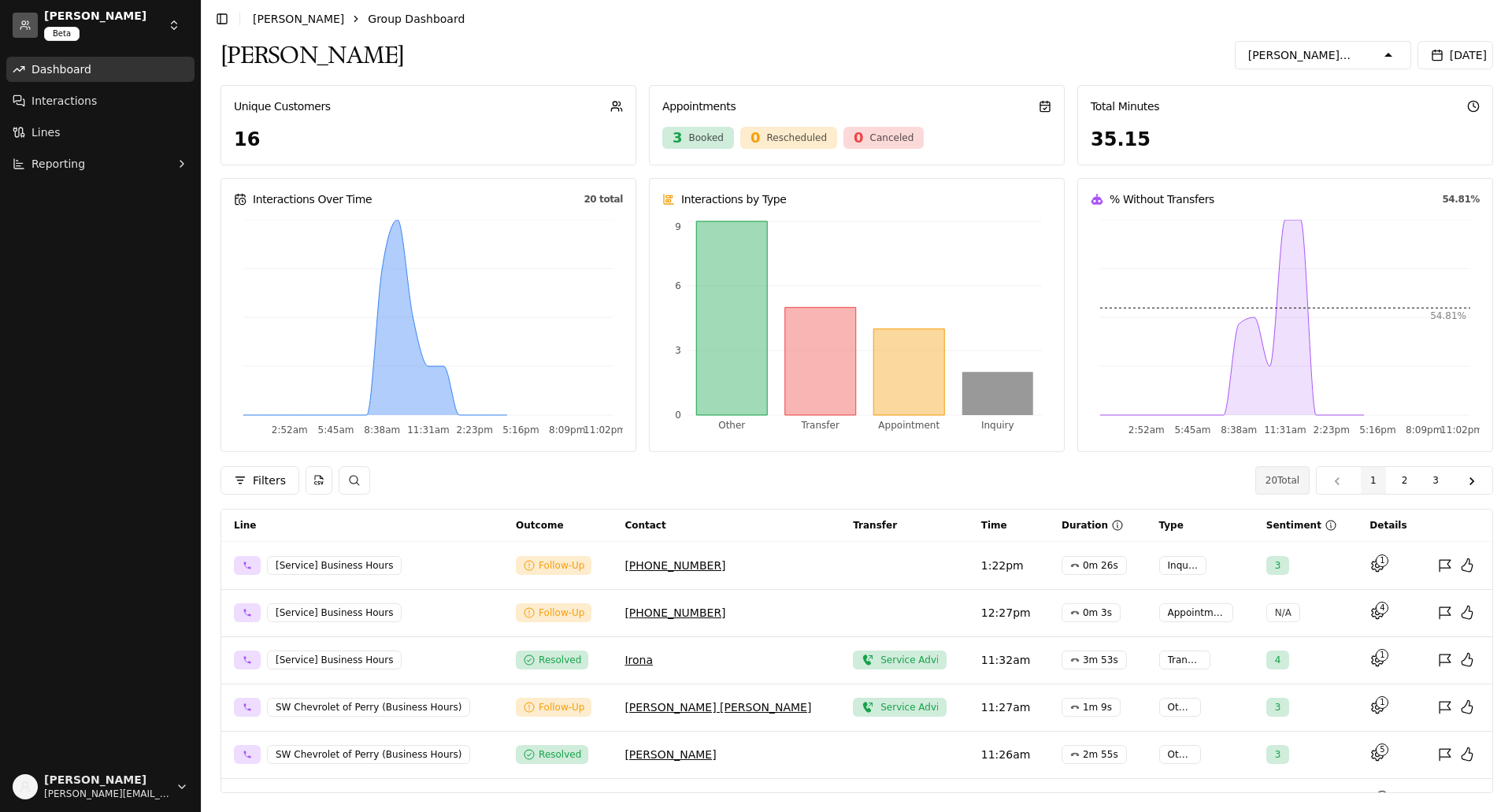
click at [1255, 132] on icon "button" at bounding box center [1254, 140] width 15 height 15
click at [1250, 152] on icon "button" at bounding box center [1254, 160] width 15 height 15
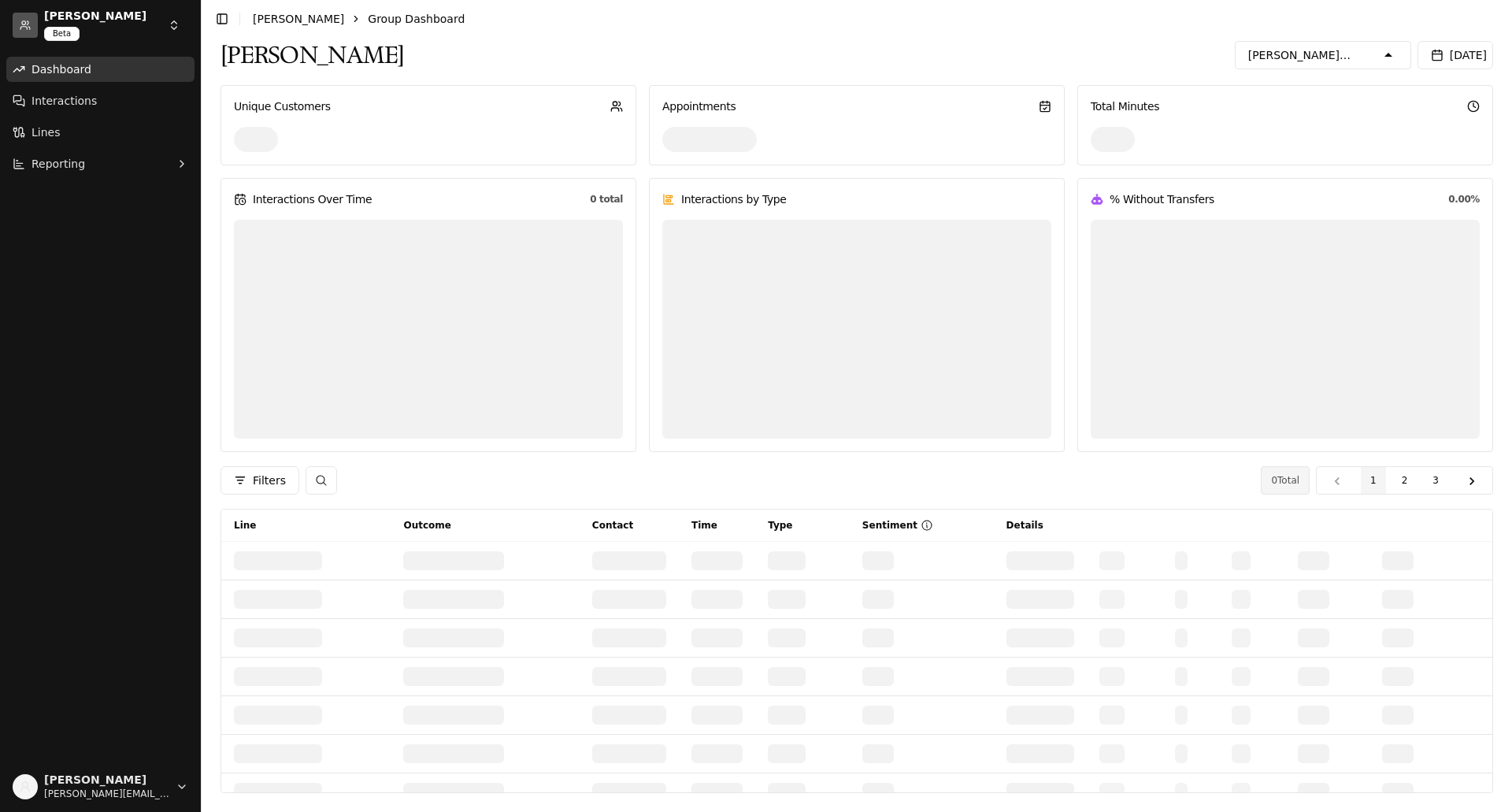
scroll to position [526, 0]
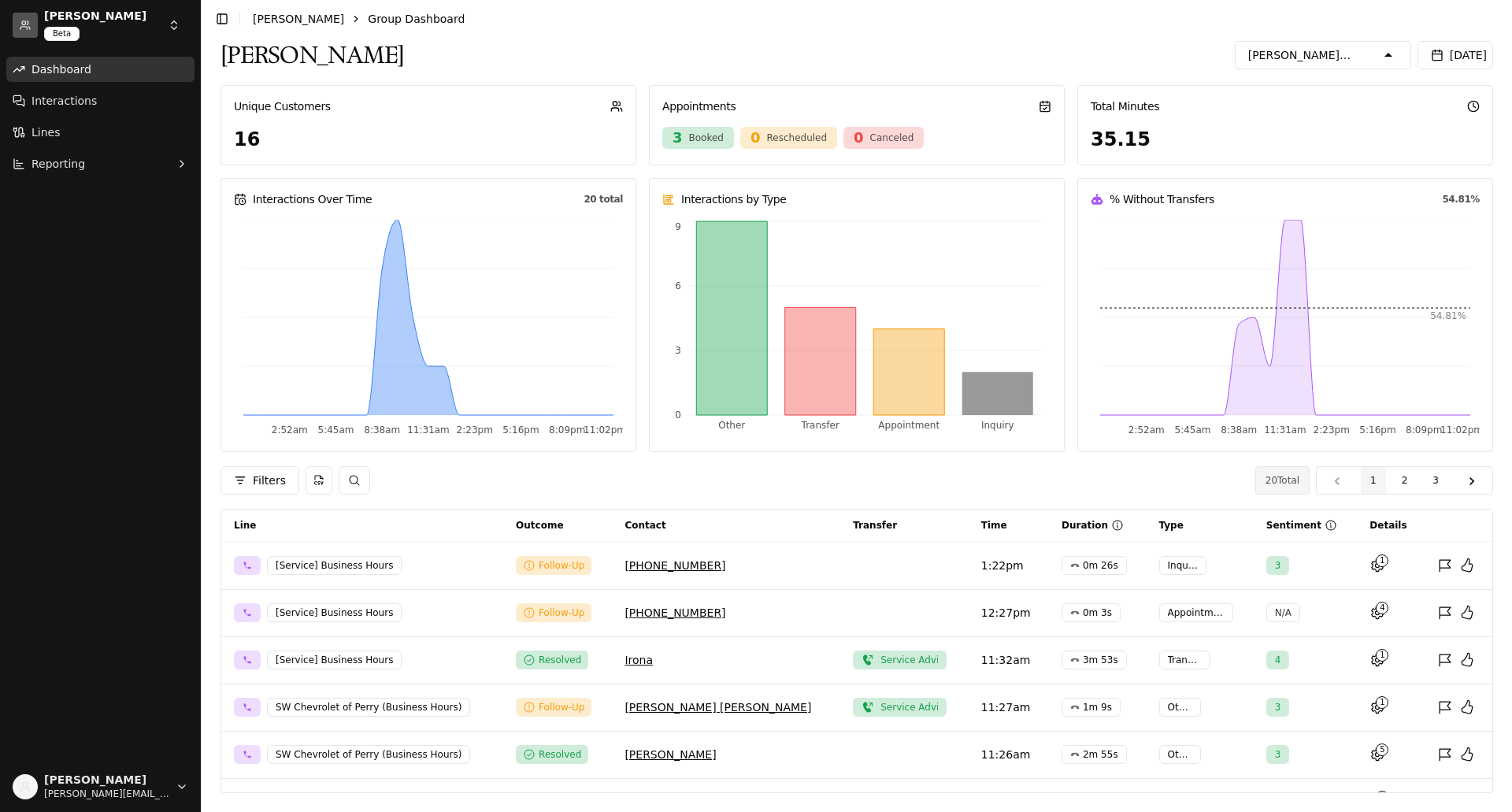
click at [1254, 148] on icon "button" at bounding box center [1254, 155] width 15 height 15
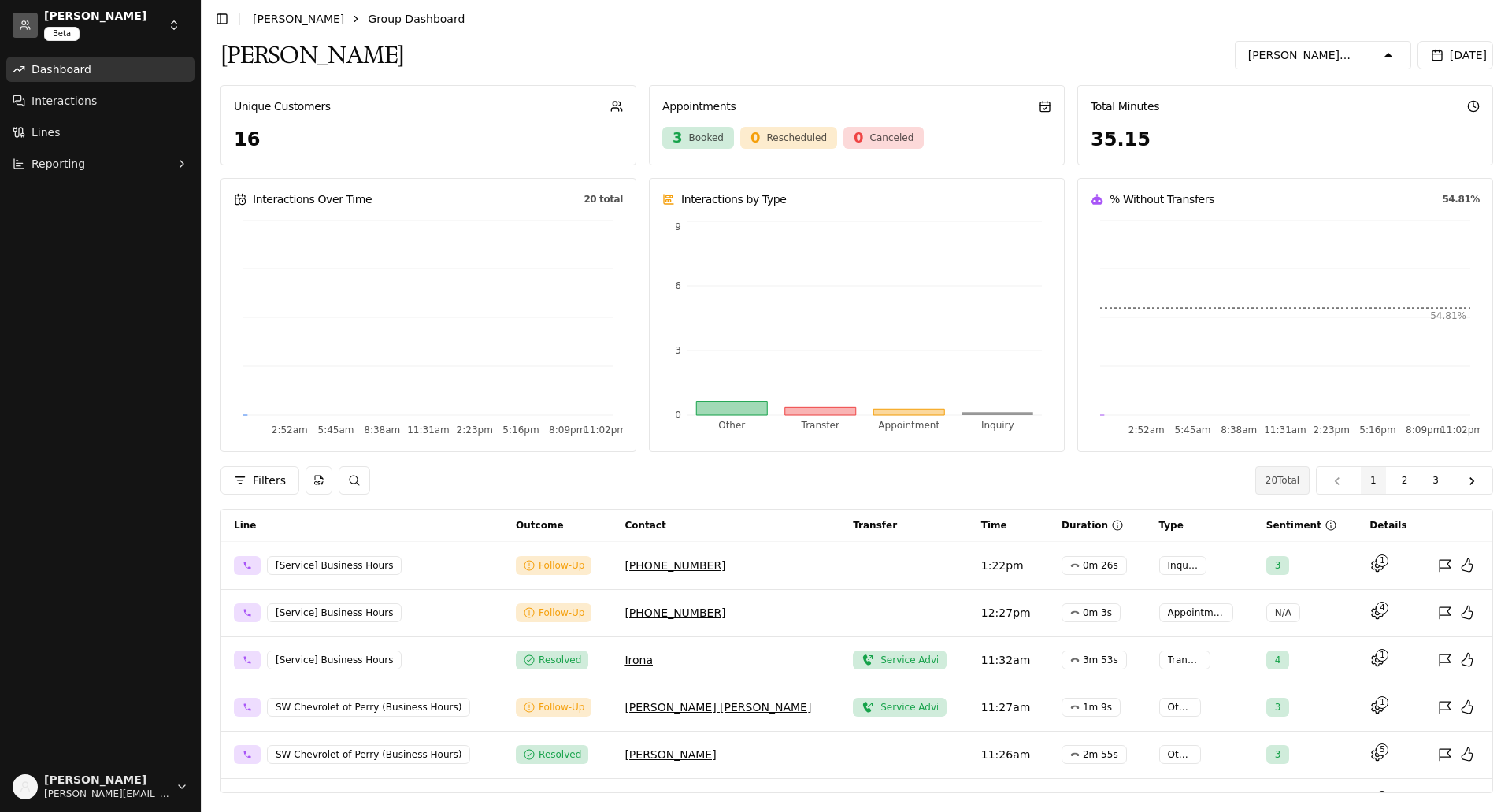
click at [1253, 187] on icon "button" at bounding box center [1254, 194] width 15 height 15
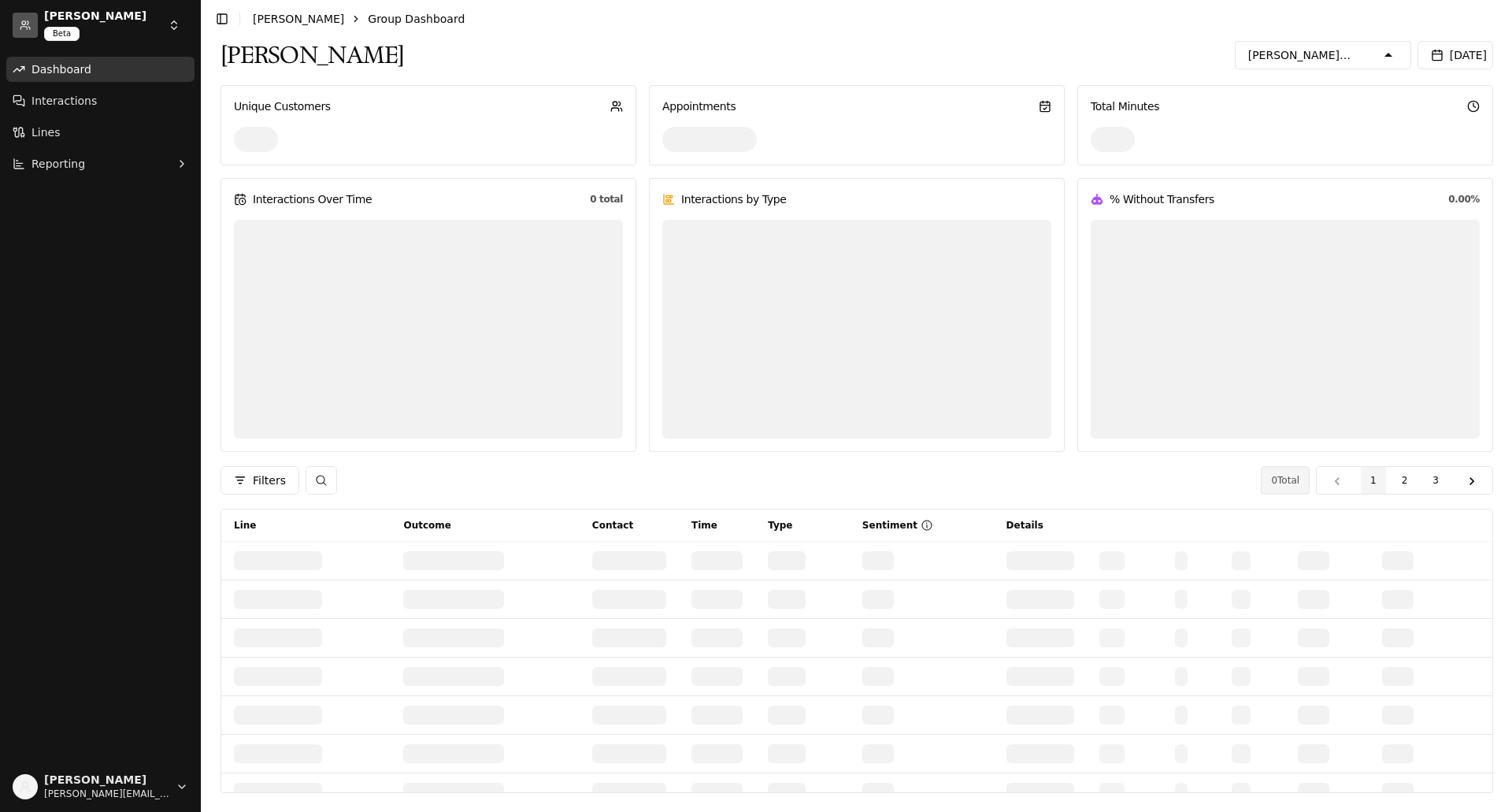
scroll to position [604, 0]
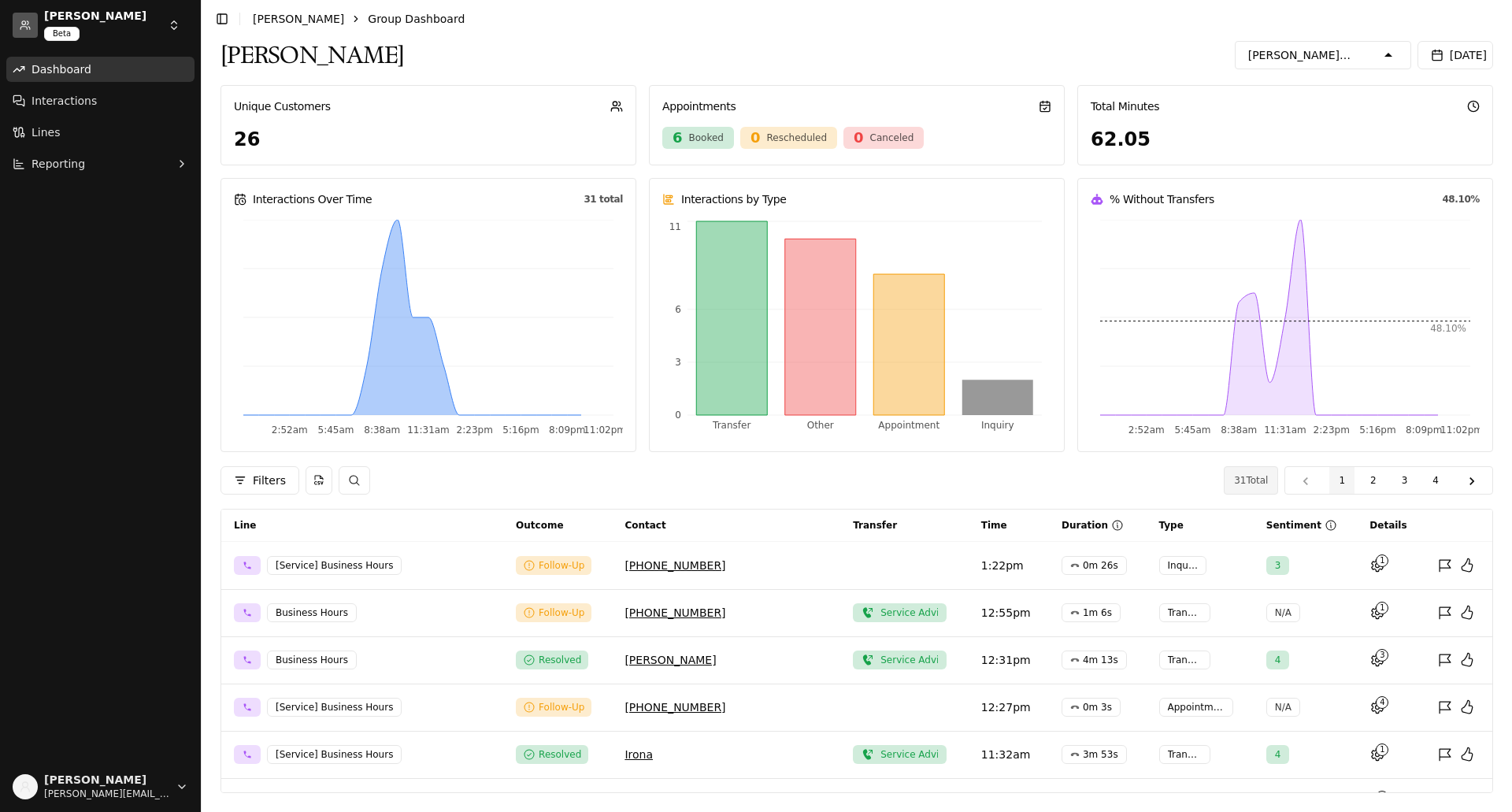
click at [1249, 136] on button "[PERSON_NAME] Ford of Pauls Valley - Off Hours" at bounding box center [1322, 152] width 164 height 33
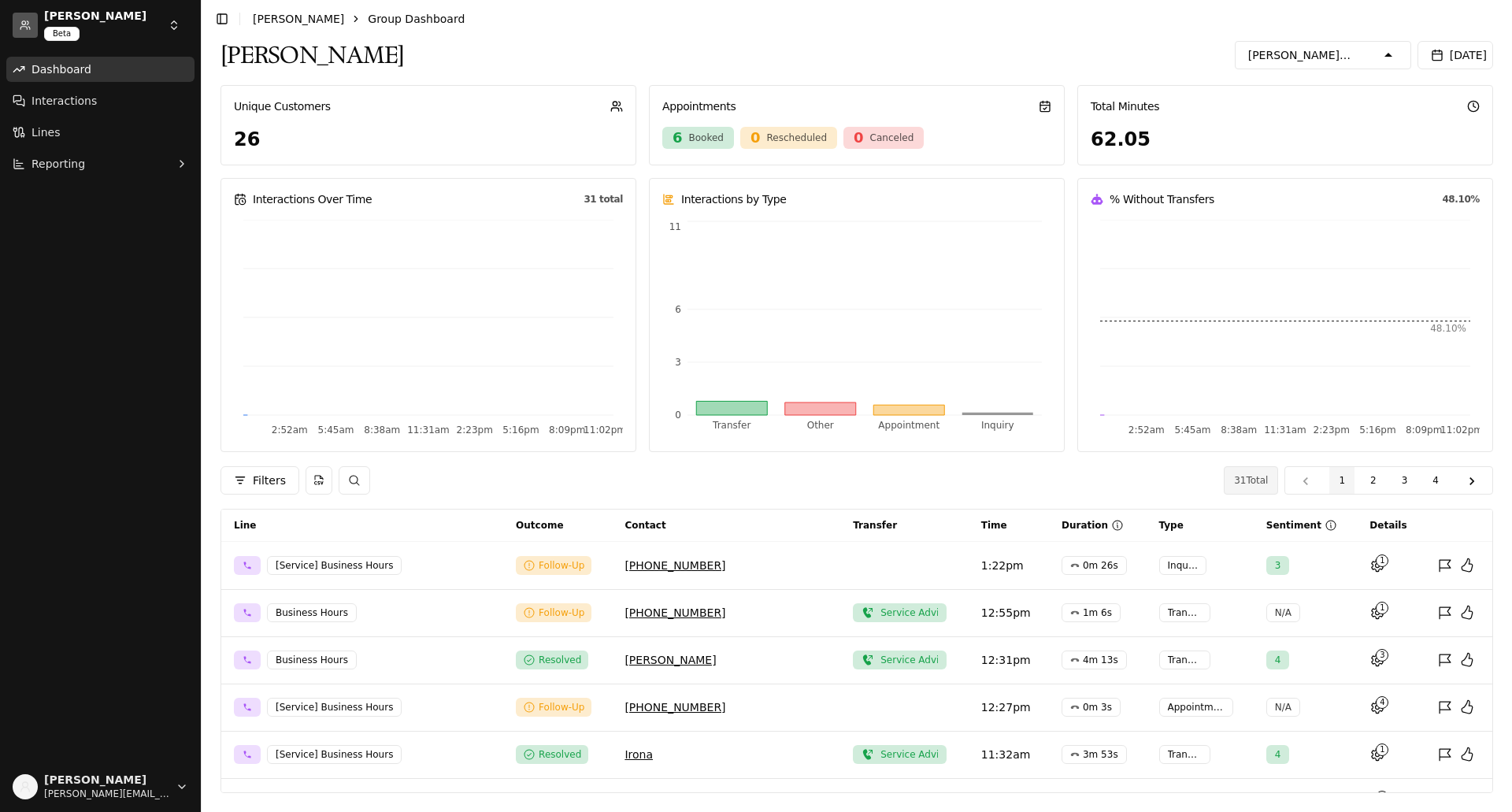
scroll to position [656, 0]
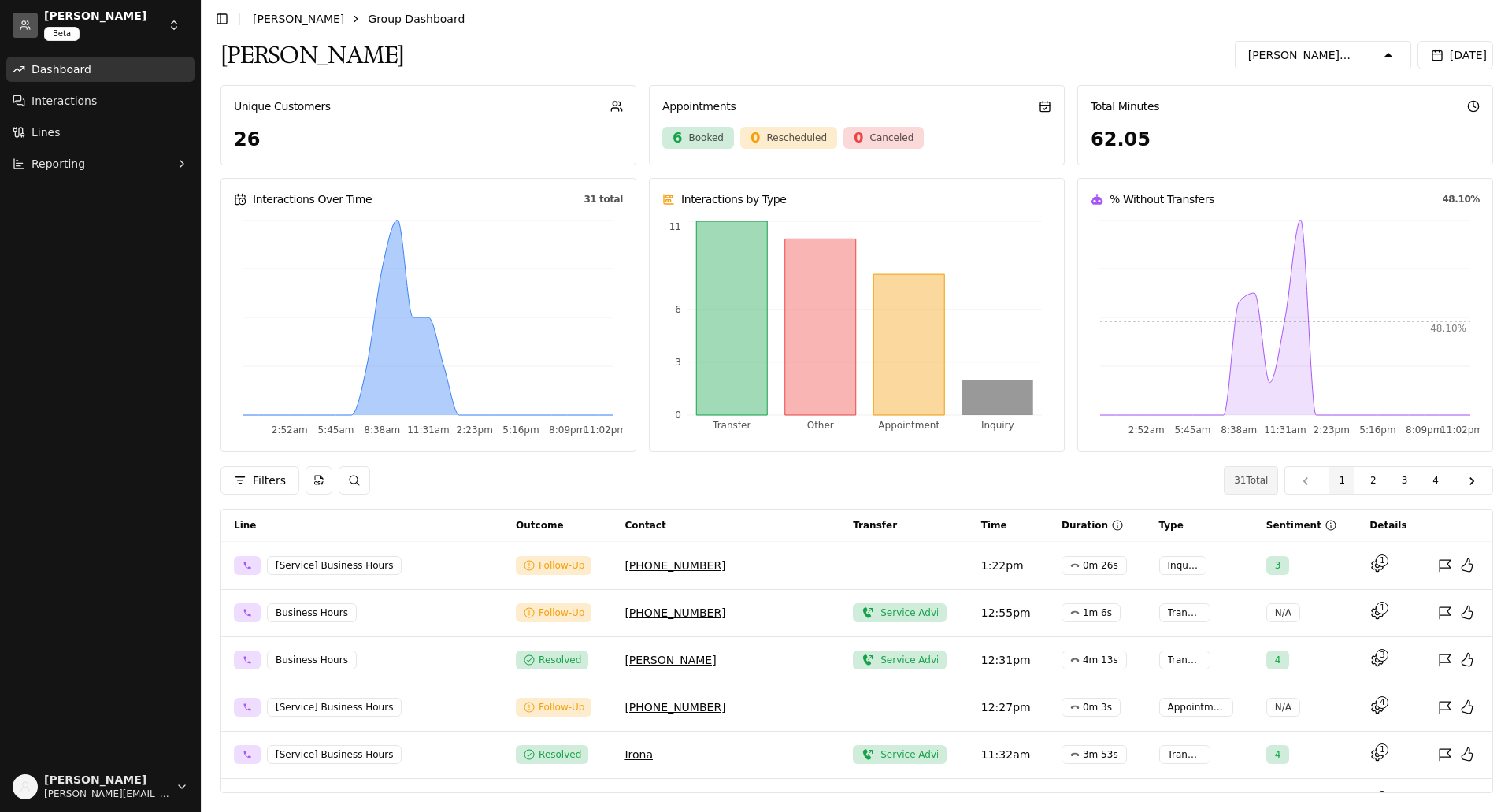
click at [1253, 146] on icon "button" at bounding box center [1254, 153] width 15 height 15
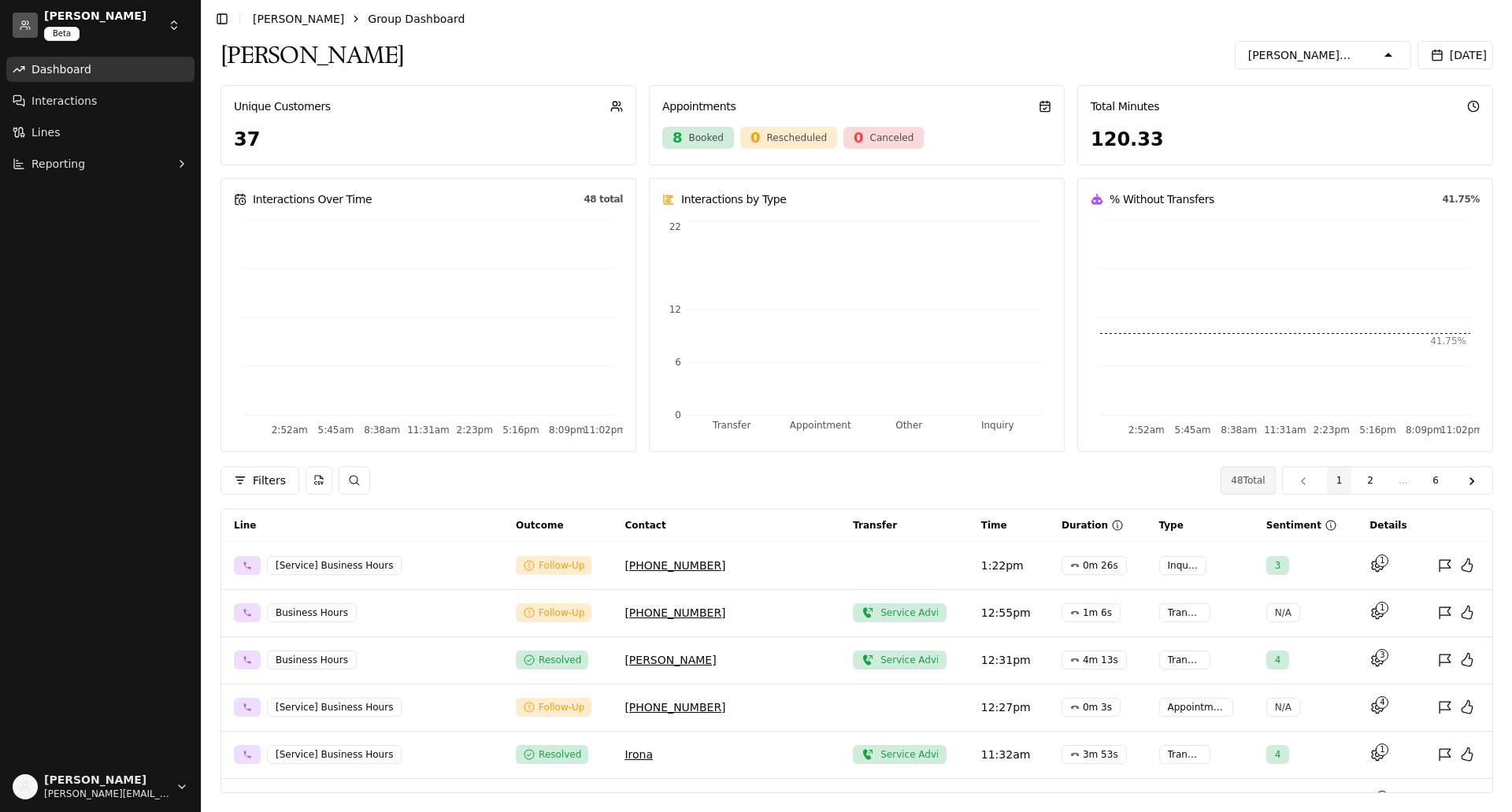
click at [1251, 209] on icon "button" at bounding box center [1254, 216] width 15 height 15
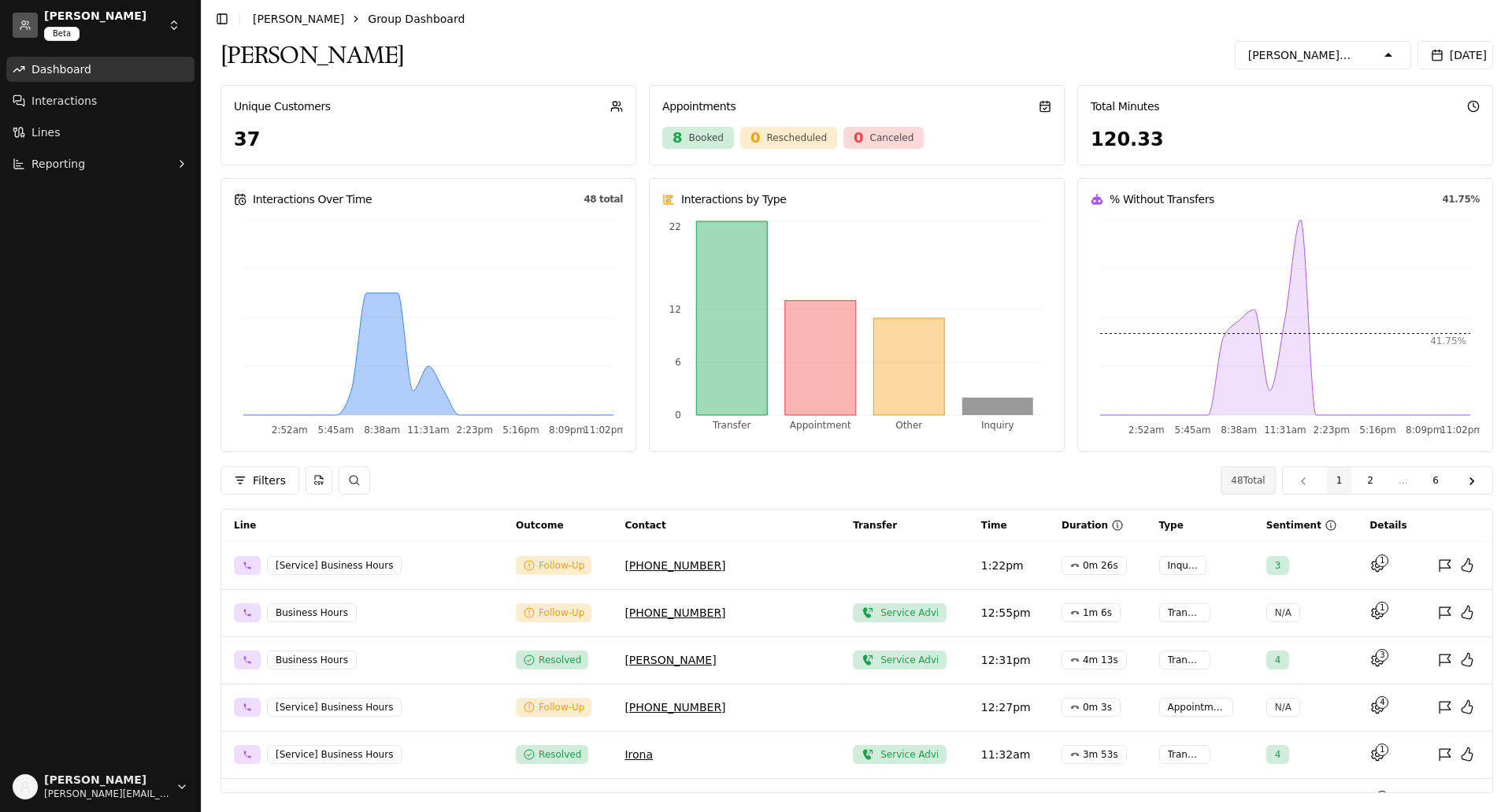
scroll to position [997, 0]
click at [1097, 39] on div "Seth Wadley Seth Wadley Chevrolet of Ada - [Sales][Phone] Inbound, Seth Wadley …" at bounding box center [857, 55] width 1272 height 35
click at [180, 21] on html "Seth Wadley Beta Dashboard Interactions Lines Reporting Robert Stalnaker robert…" at bounding box center [756, 406] width 1512 height 812
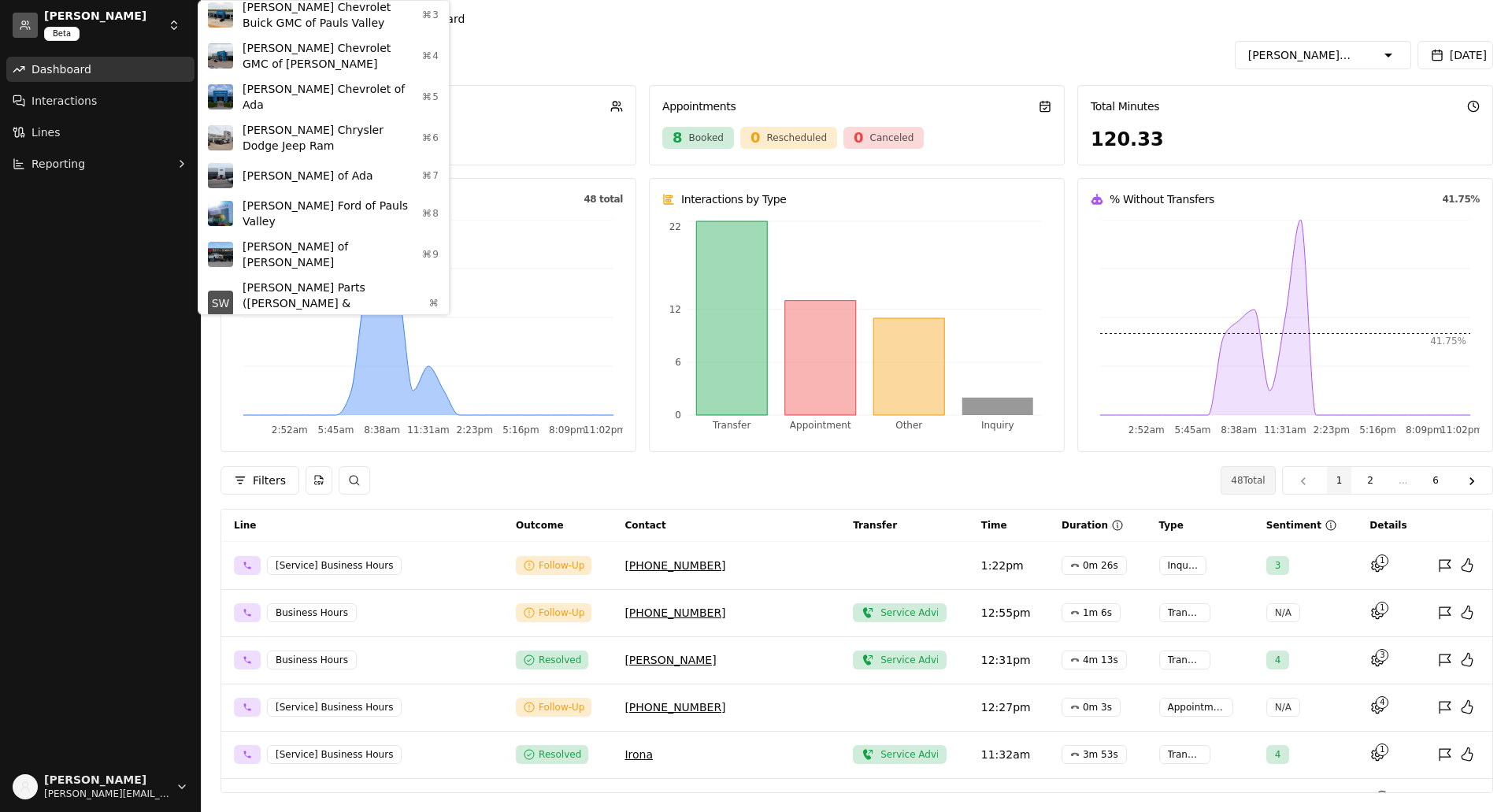
scroll to position [157, 0]
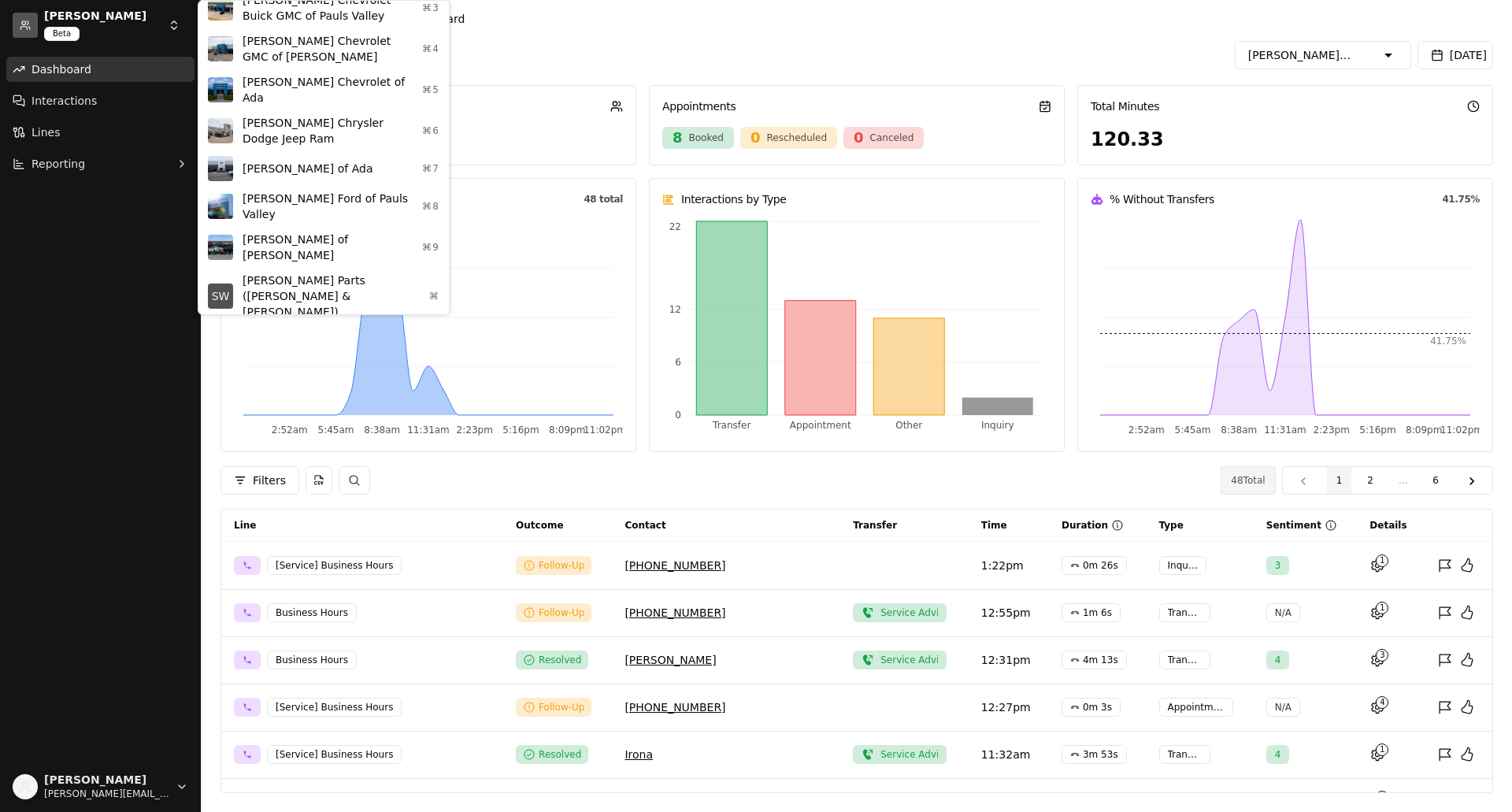
click at [285, 194] on div "[PERSON_NAME] Ford of Pauls Valley ⌘8" at bounding box center [323, 206] width 244 height 41
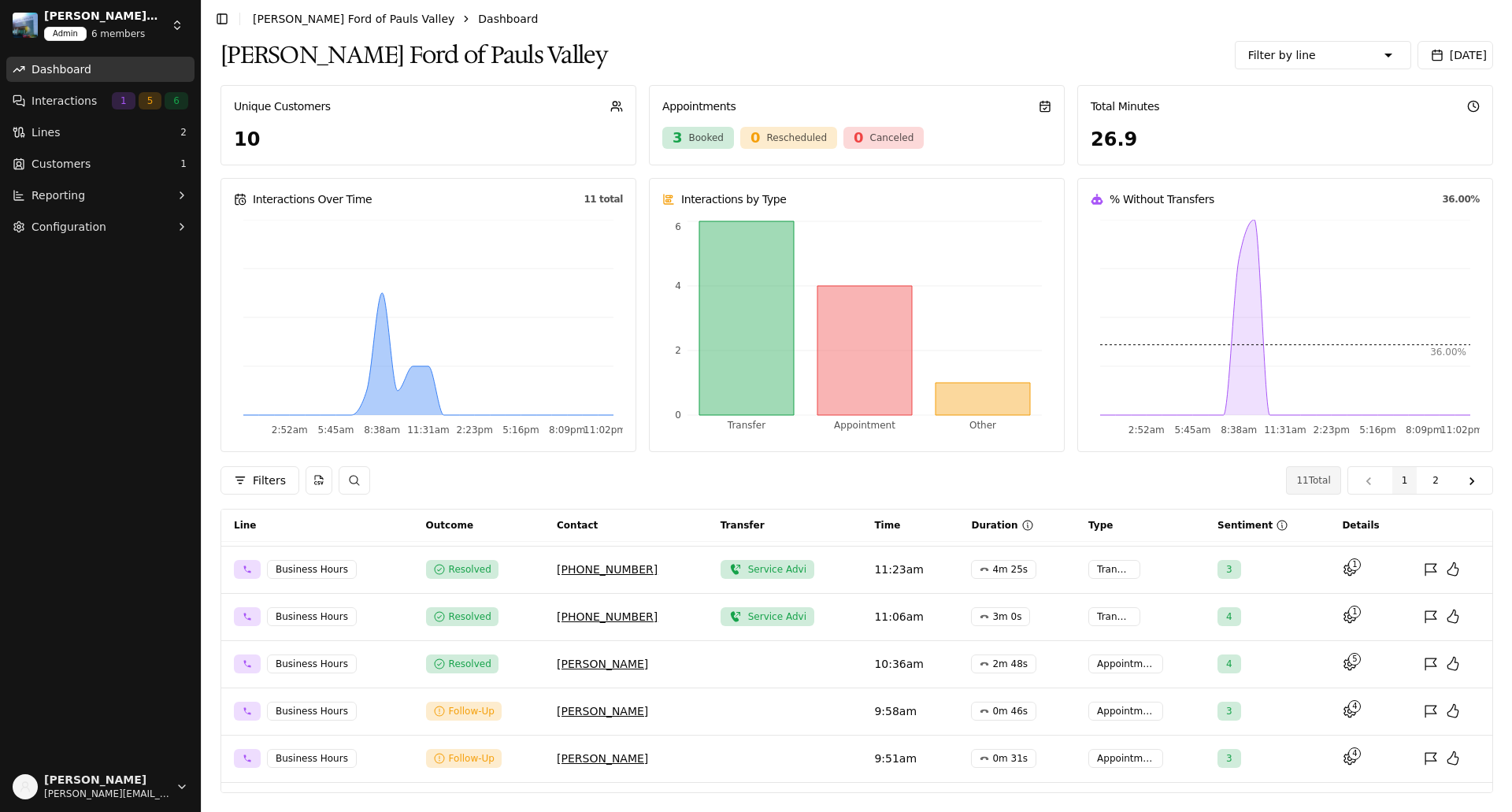
scroll to position [128, 0]
